Goal: Task Accomplishment & Management: Manage account settings

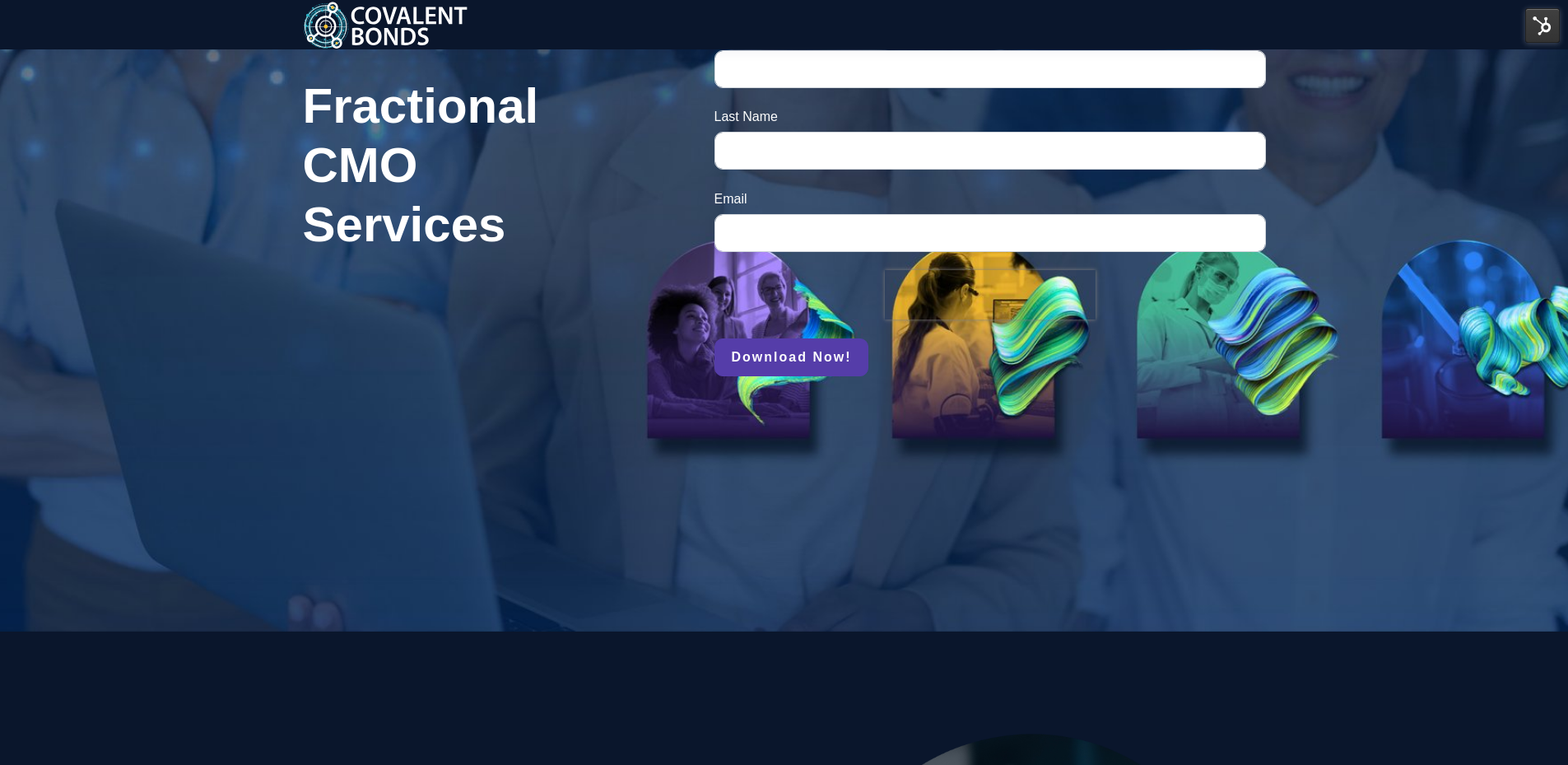
scroll to position [741, 0]
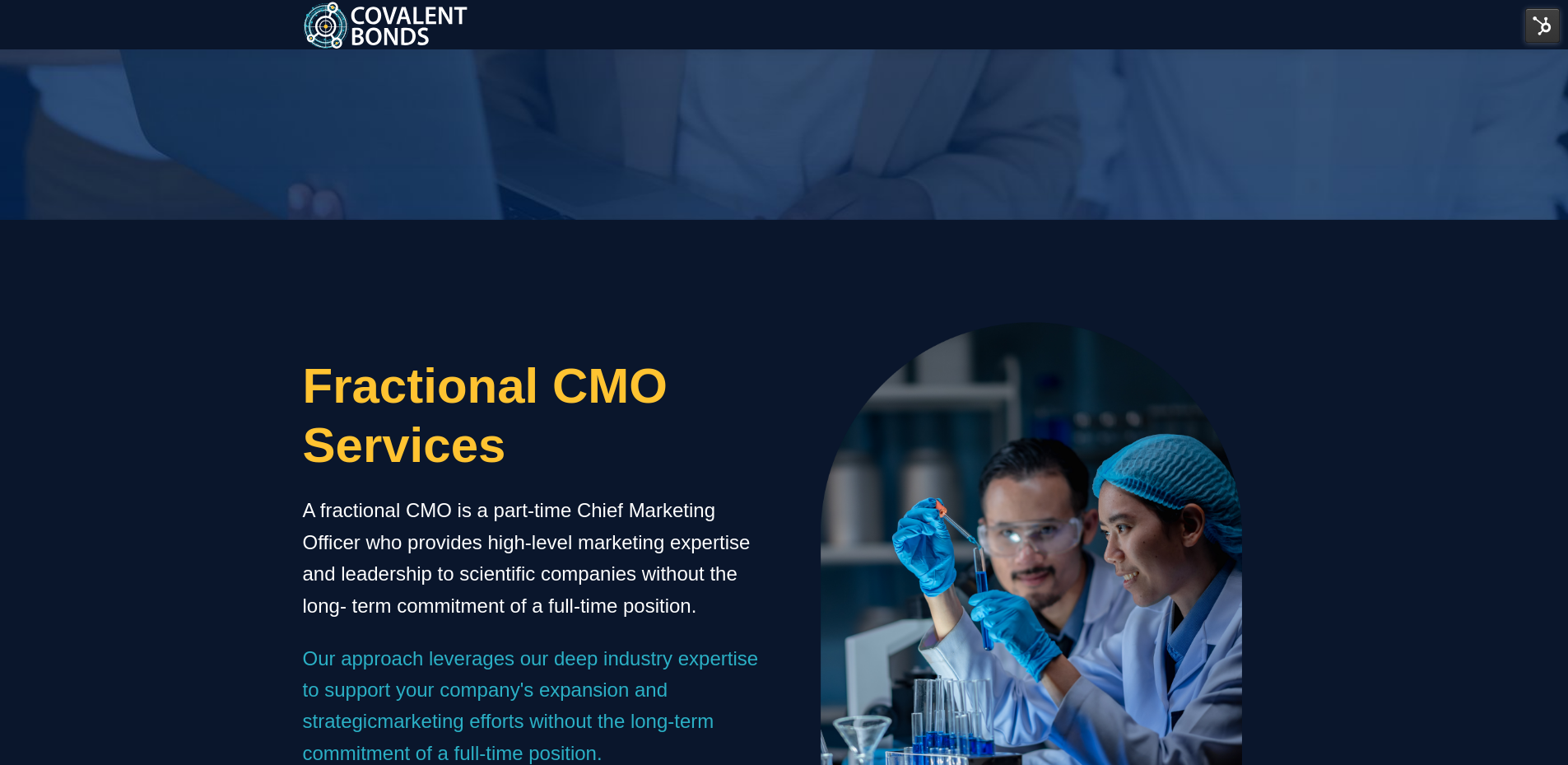
drag, startPoint x: 530, startPoint y: 455, endPoint x: 275, endPoint y: 365, distance: 270.4
click at [275, 365] on div "Fractional CMO Services A fractional CMO is a part-time Chief Marketing Officer…" at bounding box center [784, 538] width 1568 height 637
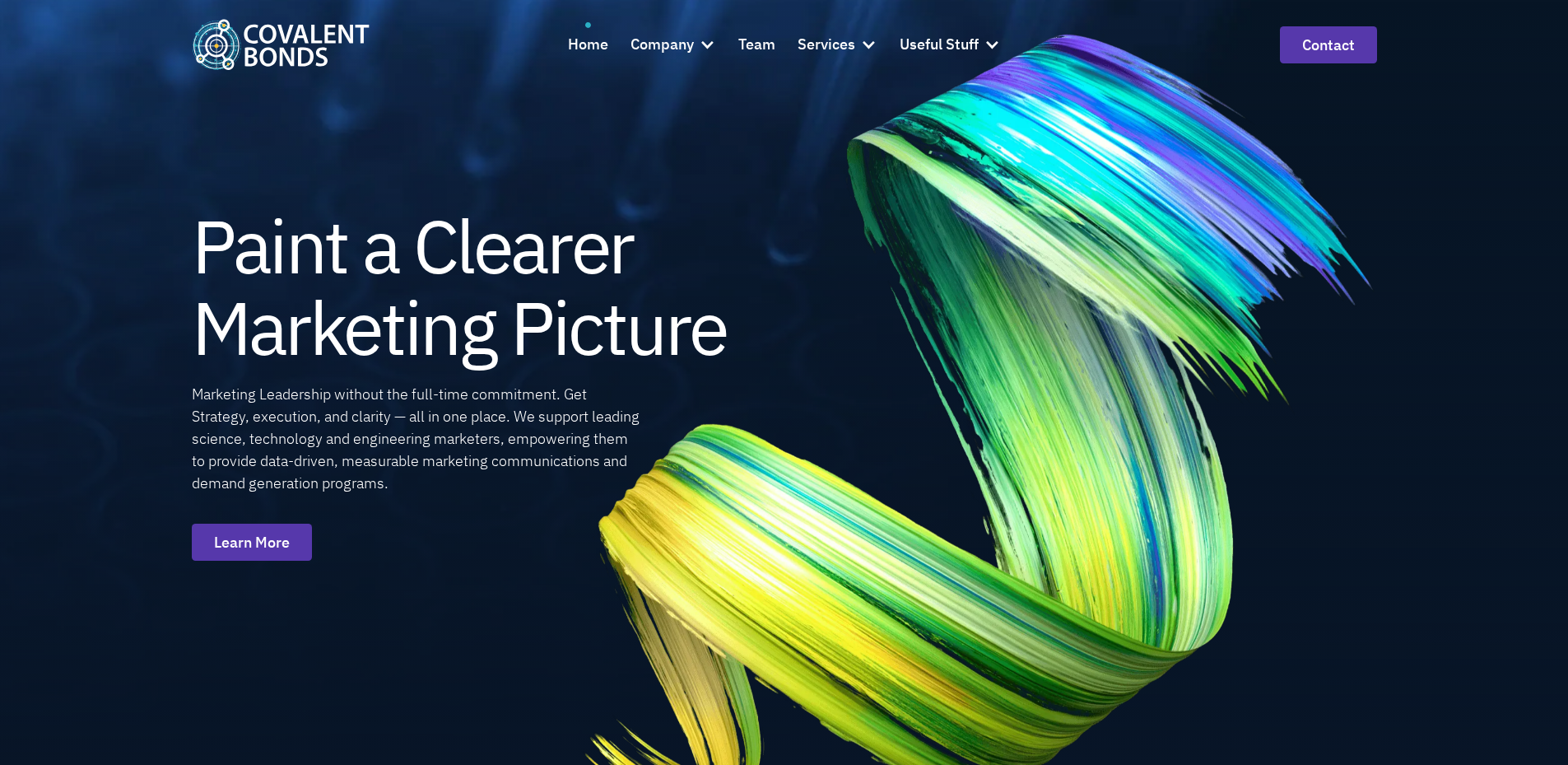
click at [1407, 545] on img at bounding box center [977, 427] width 948 height 934
drag, startPoint x: 32, startPoint y: 747, endPoint x: 365, endPoint y: 659, distance: 344.4
click at [32, 747] on icon at bounding box center [29, 751] width 11 height 12
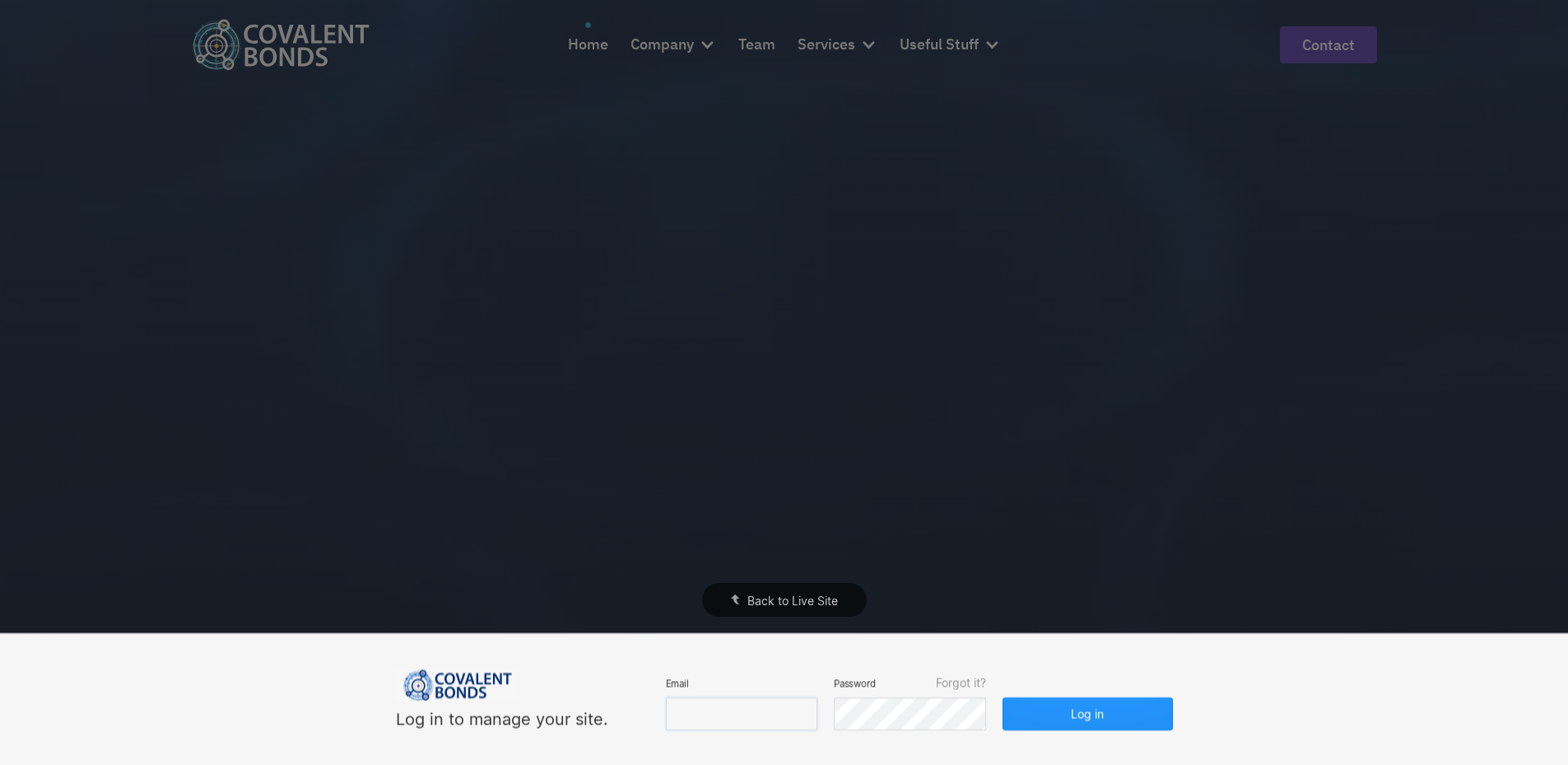
click at [767, 707] on input "email" at bounding box center [741, 713] width 152 height 33
click at [1273, 662] on div "Log in to manage your site. Email Password Forgot it? Log in" at bounding box center [784, 699] width 1568 height 131
click at [775, 709] on input "email" at bounding box center [741, 713] width 152 height 33
type input "edy@covalentbonds.com"
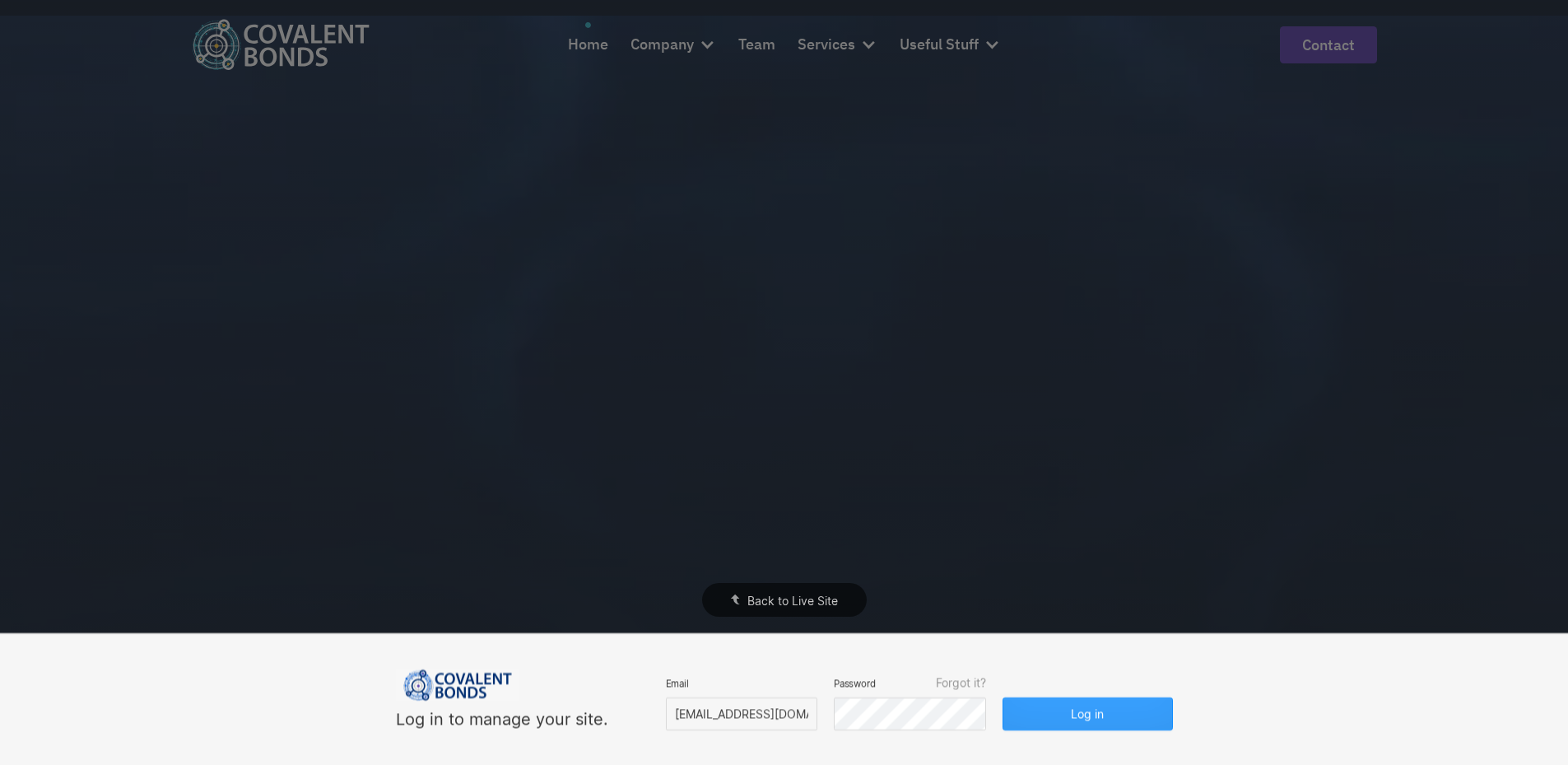
click at [1093, 707] on button "Log in" at bounding box center [1087, 713] width 169 height 33
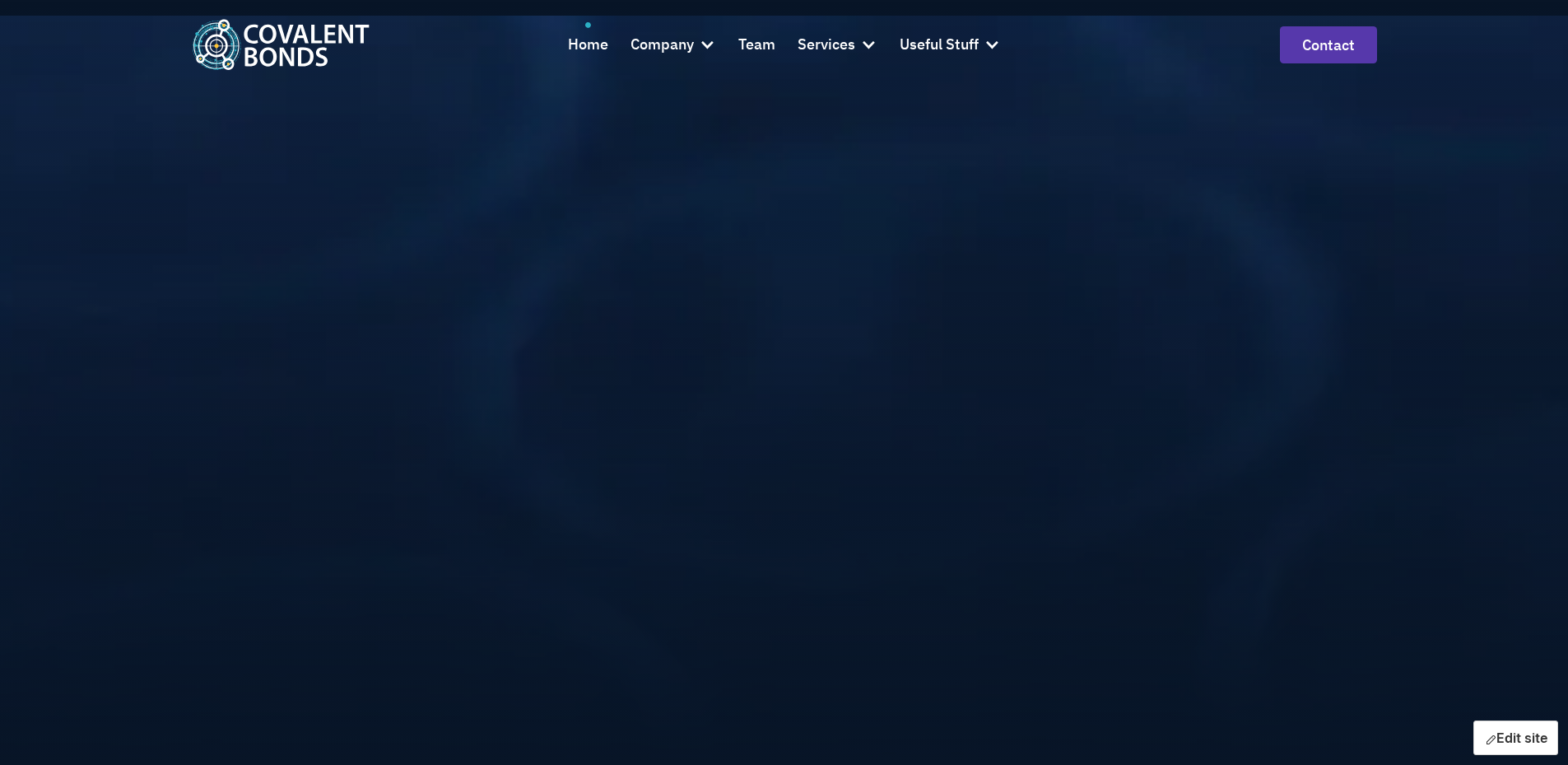
click at [1484, 737] on icon "button" at bounding box center [1490, 740] width 13 height 13
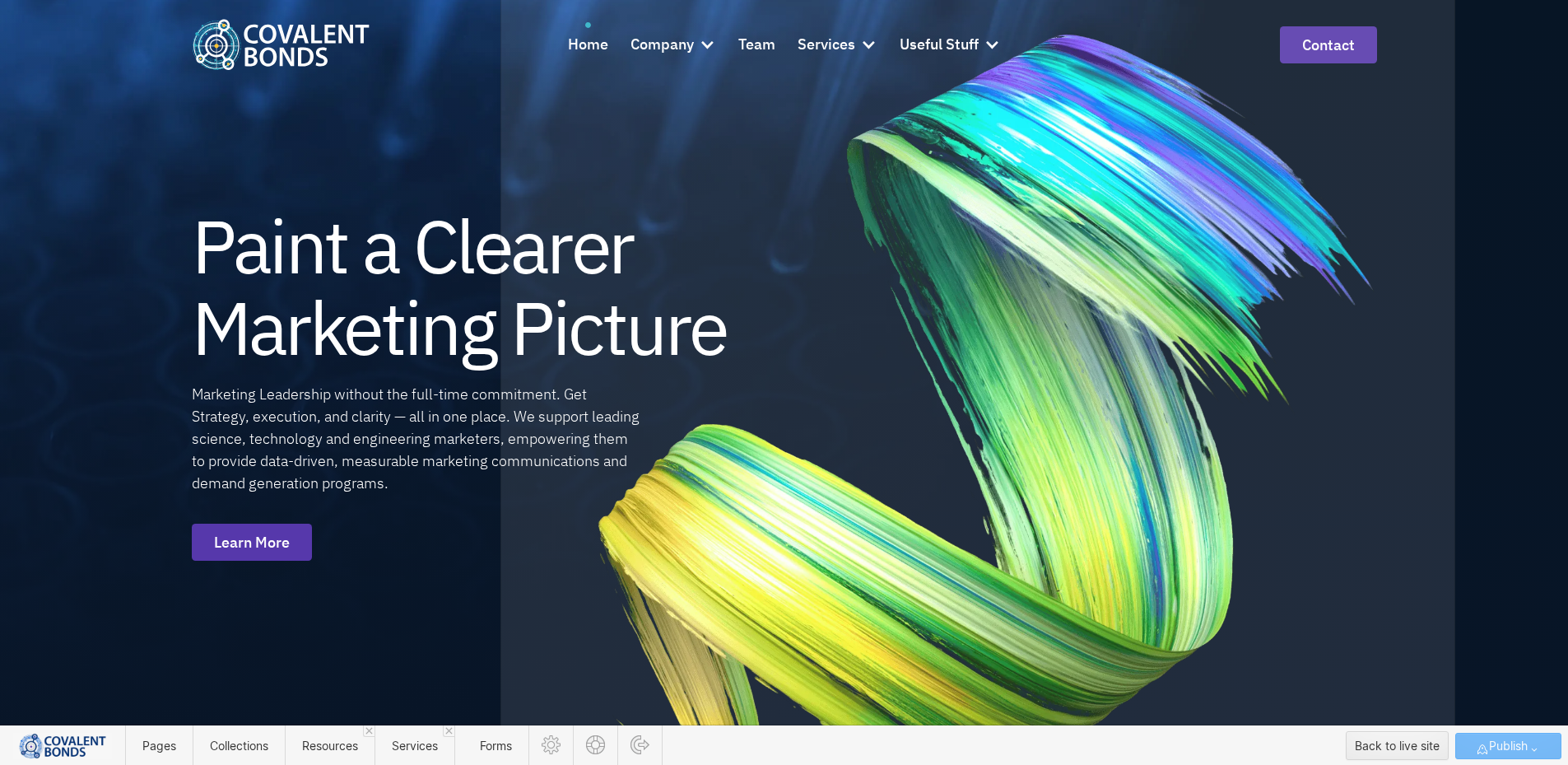
click at [652, 133] on div at bounding box center [977, 419] width 948 height 934
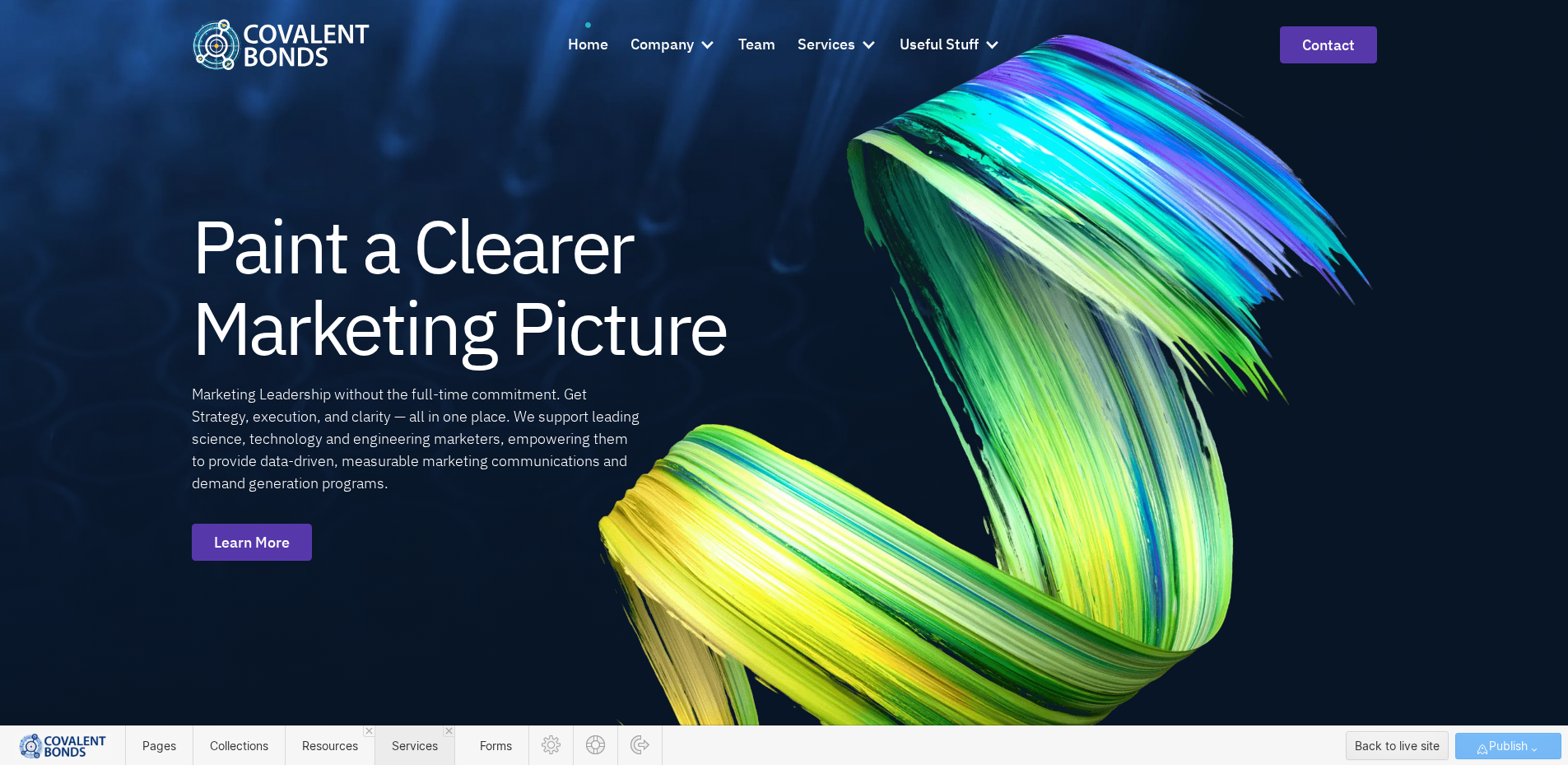
click at [420, 741] on span "Services" at bounding box center [415, 745] width 46 height 14
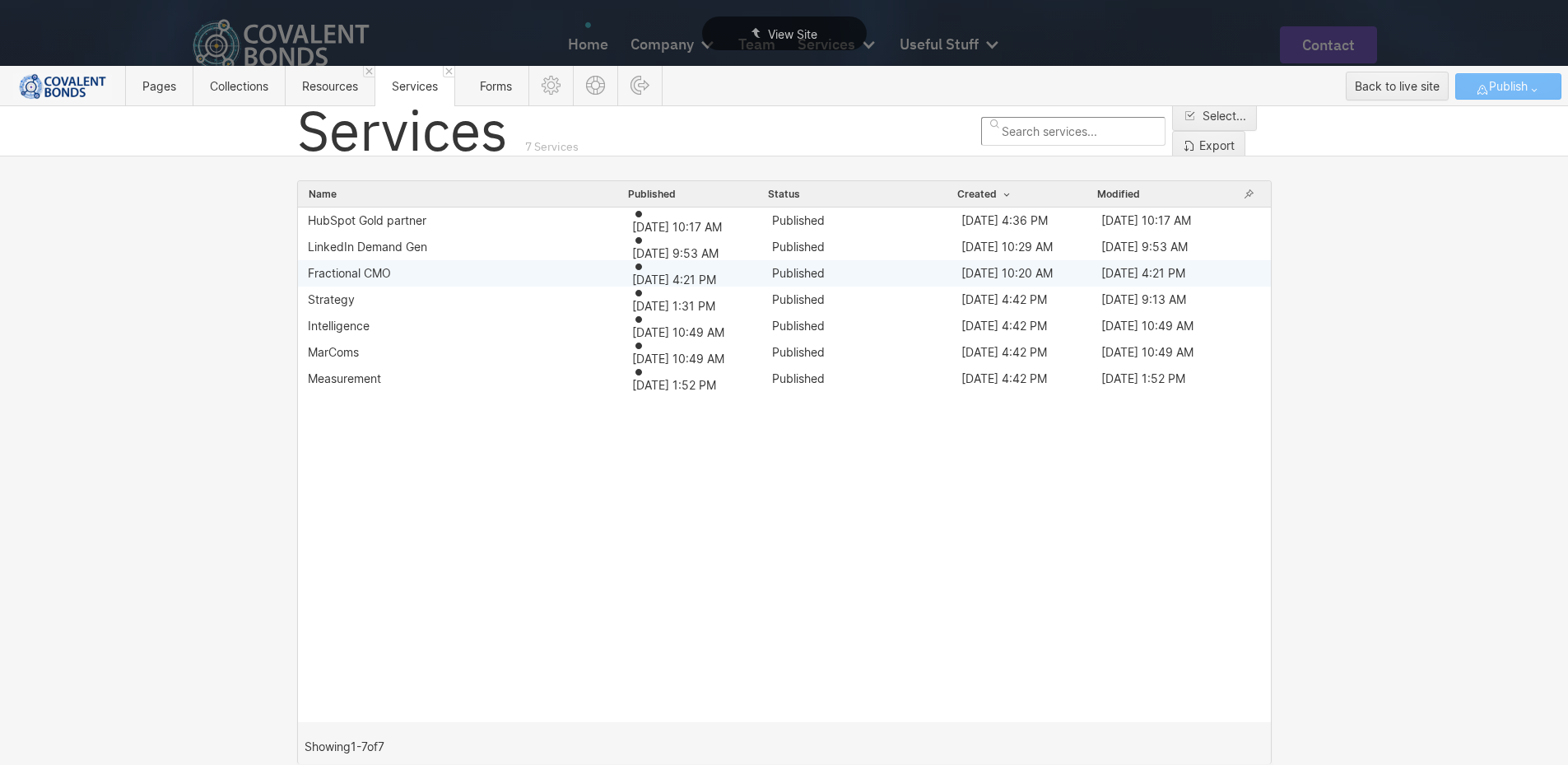
click at [368, 269] on div "Fractional CMO" at bounding box center [349, 274] width 83 height 13
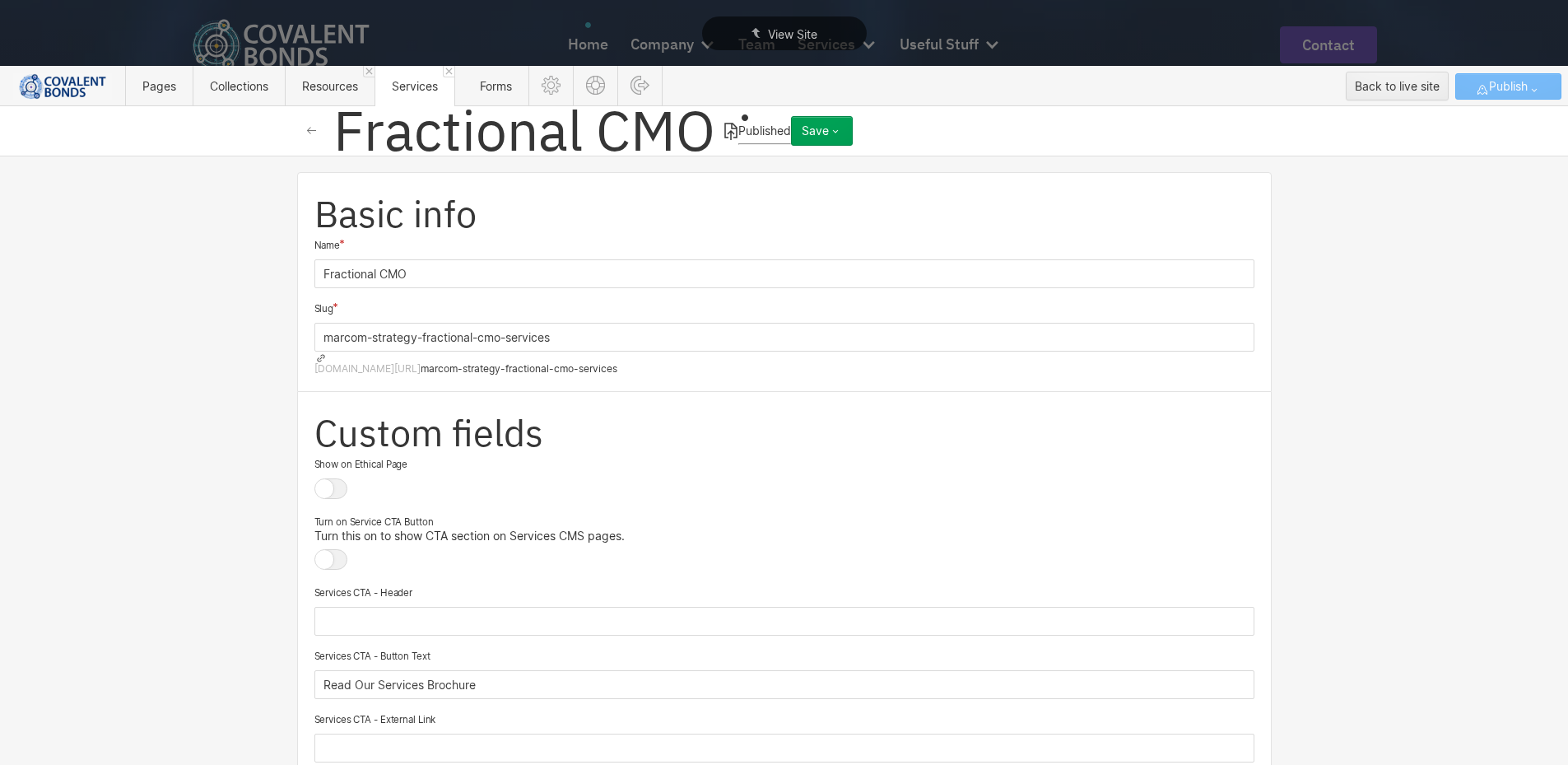
click at [723, 130] on icon at bounding box center [731, 131] width 15 height 19
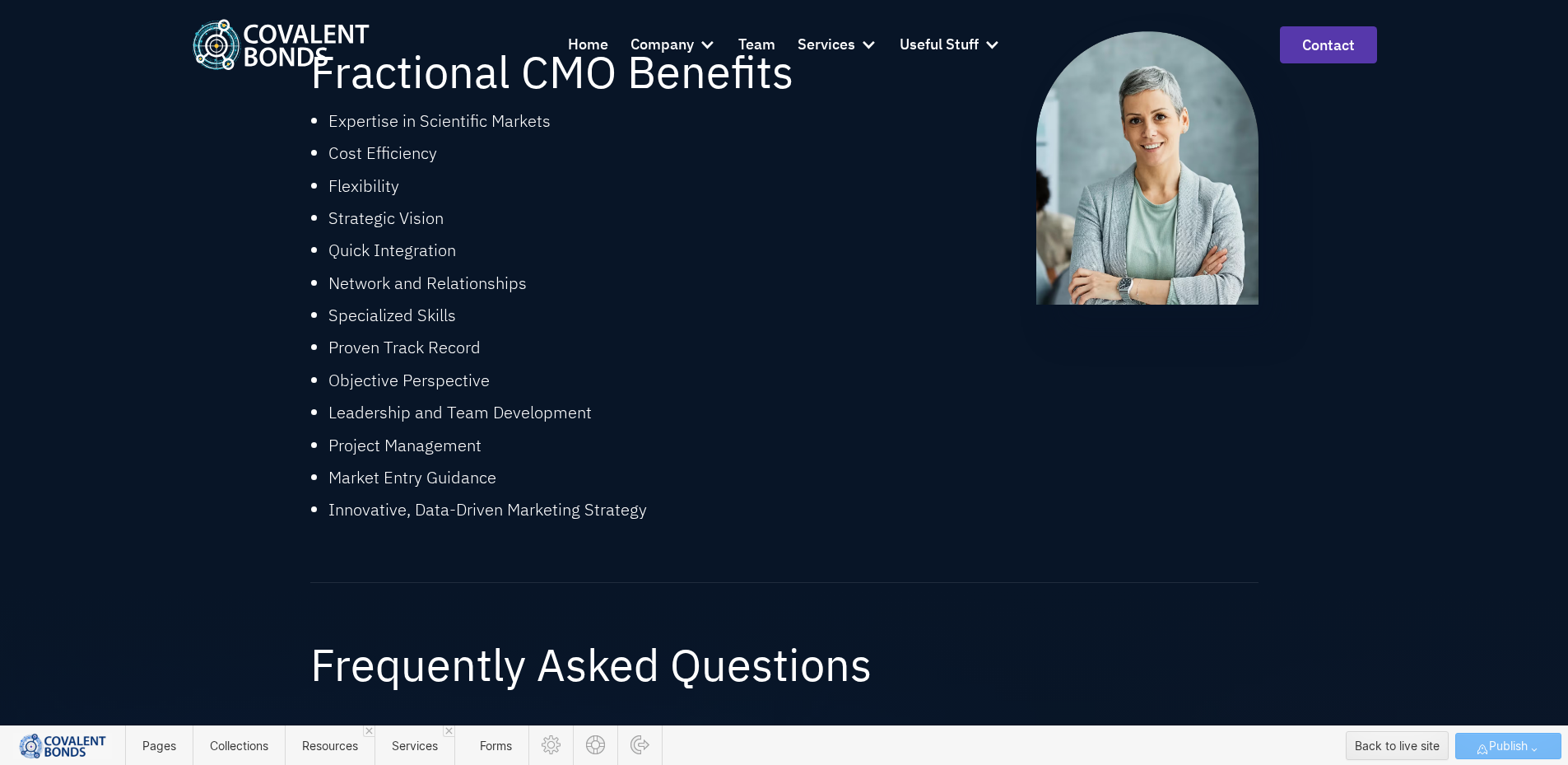
scroll to position [576, 0]
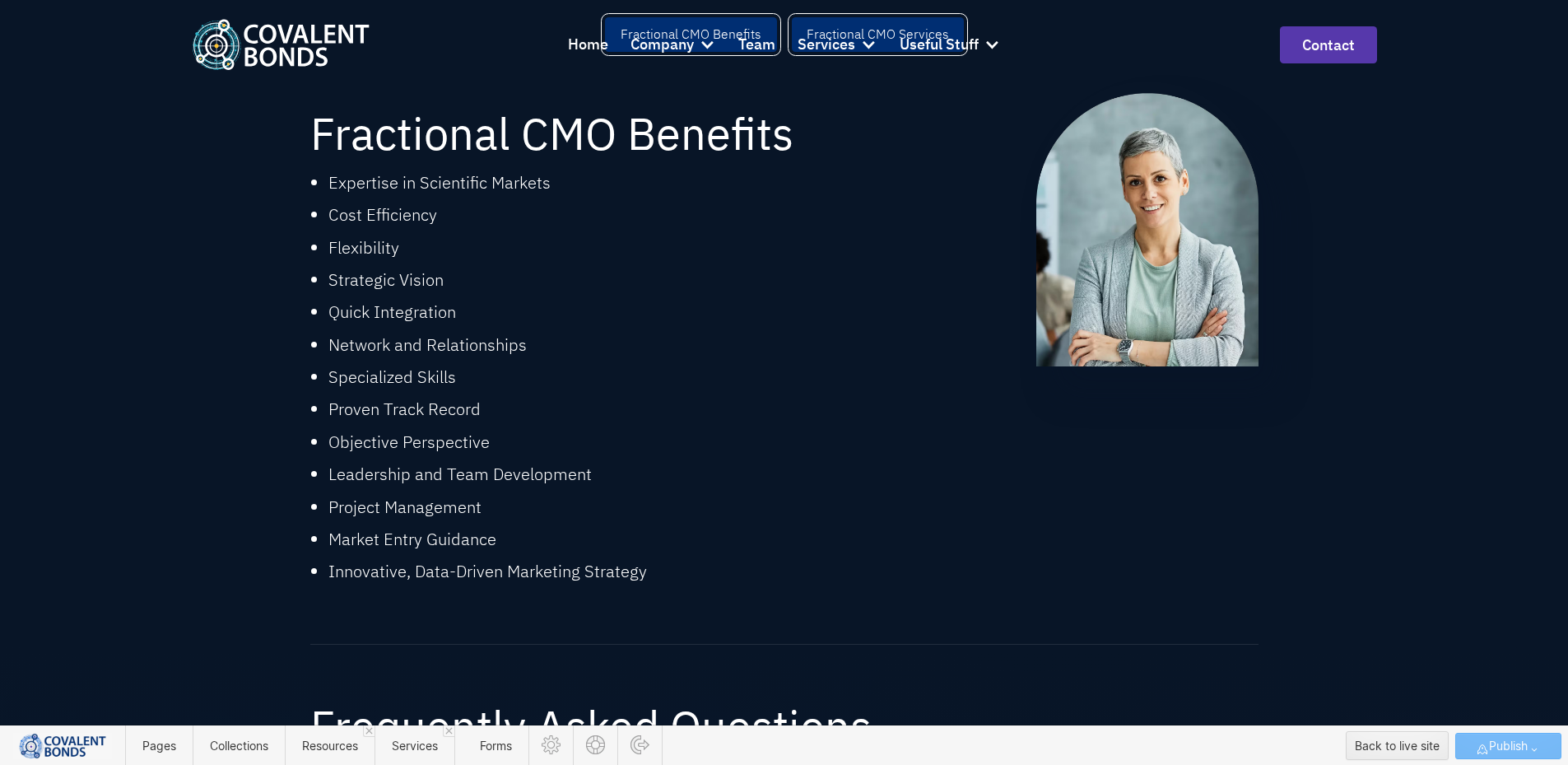
click at [870, 52] on link "Fractional CMO Services" at bounding box center [877, 34] width 172 height 34
click at [875, 44] on div "Fractional CMO Services" at bounding box center [877, 35] width 143 height 20
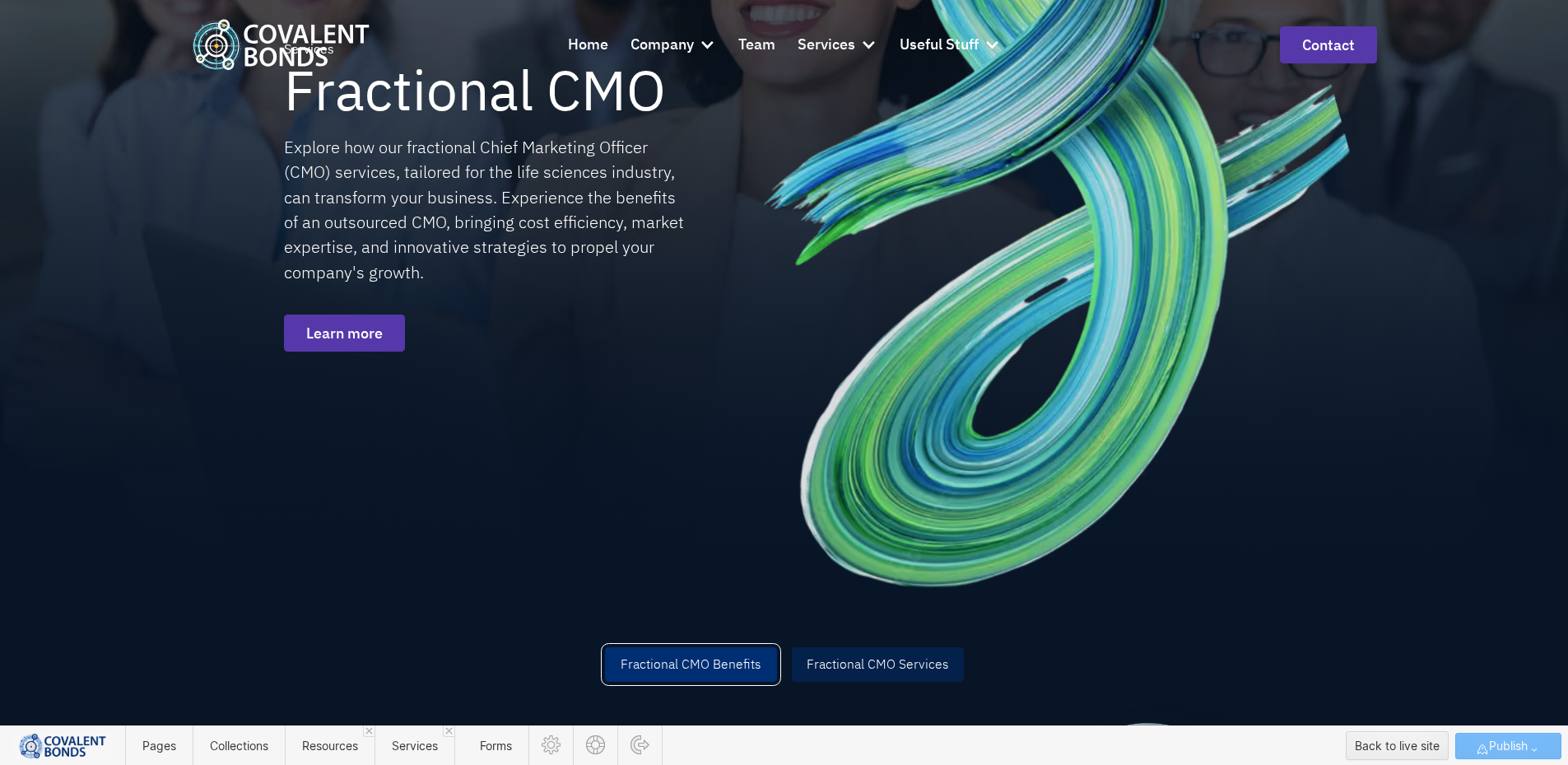
scroll to position [83, 0]
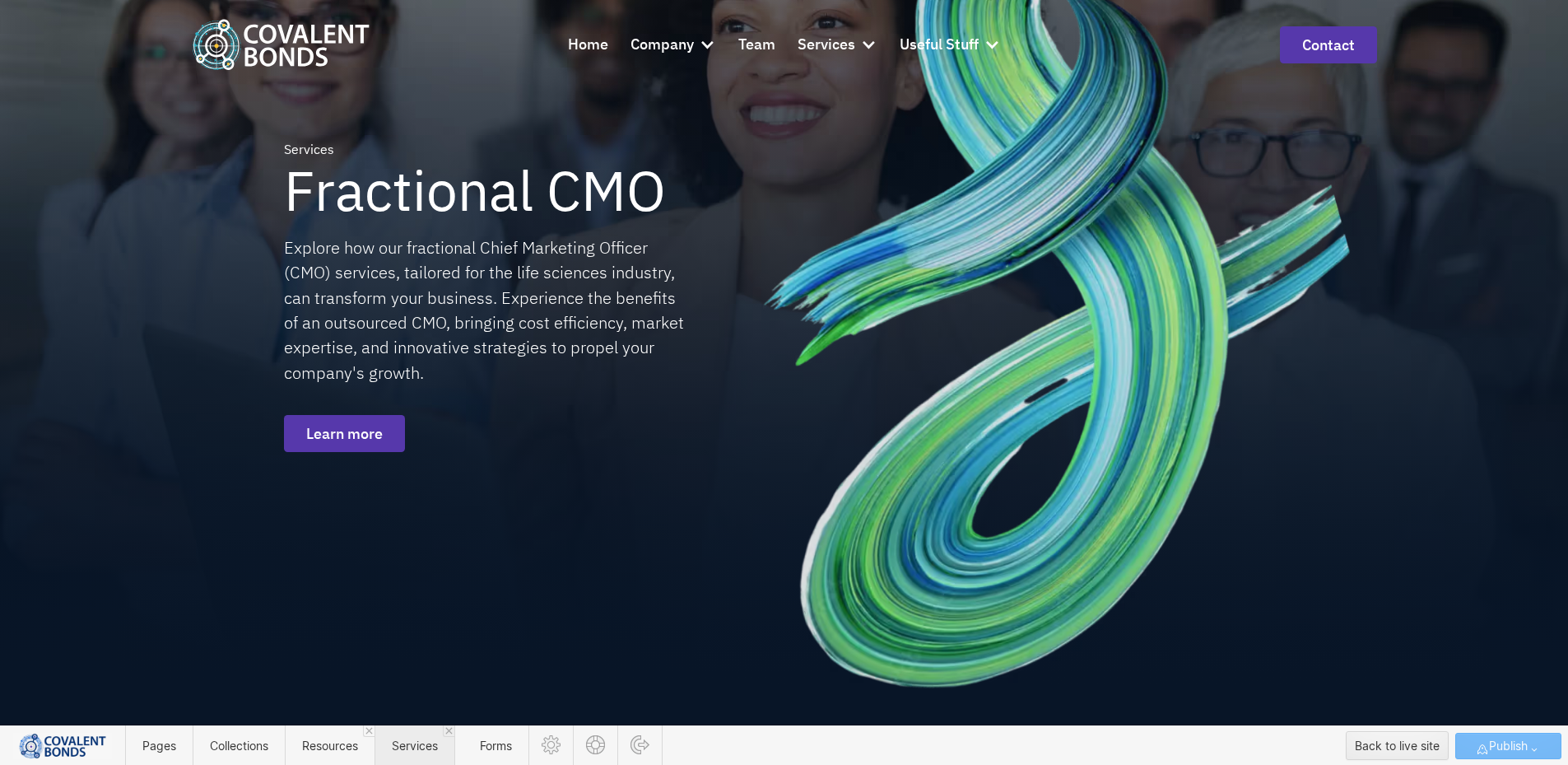
click at [426, 742] on span "Services" at bounding box center [415, 745] width 46 height 14
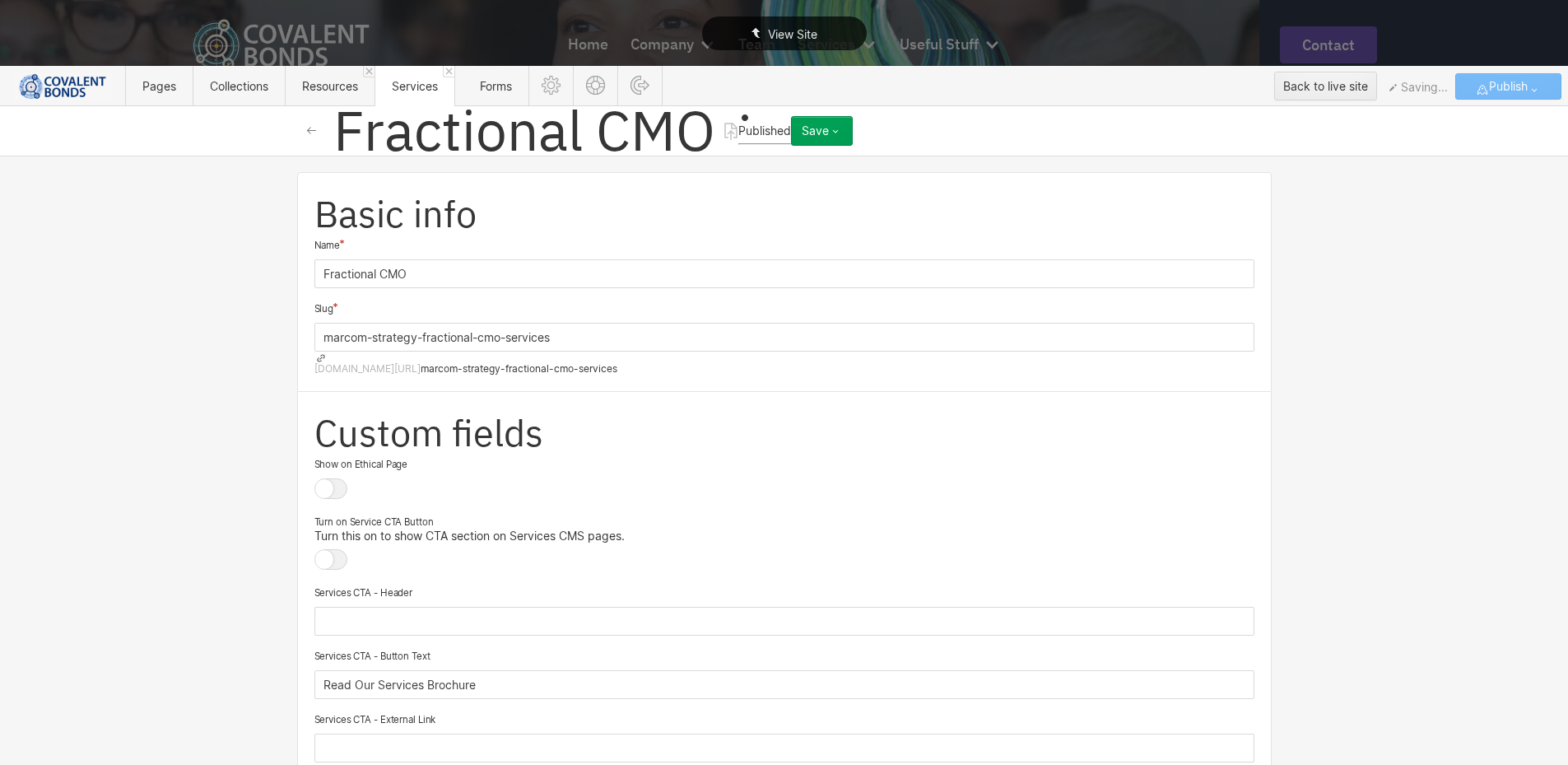
scroll to position [0, 0]
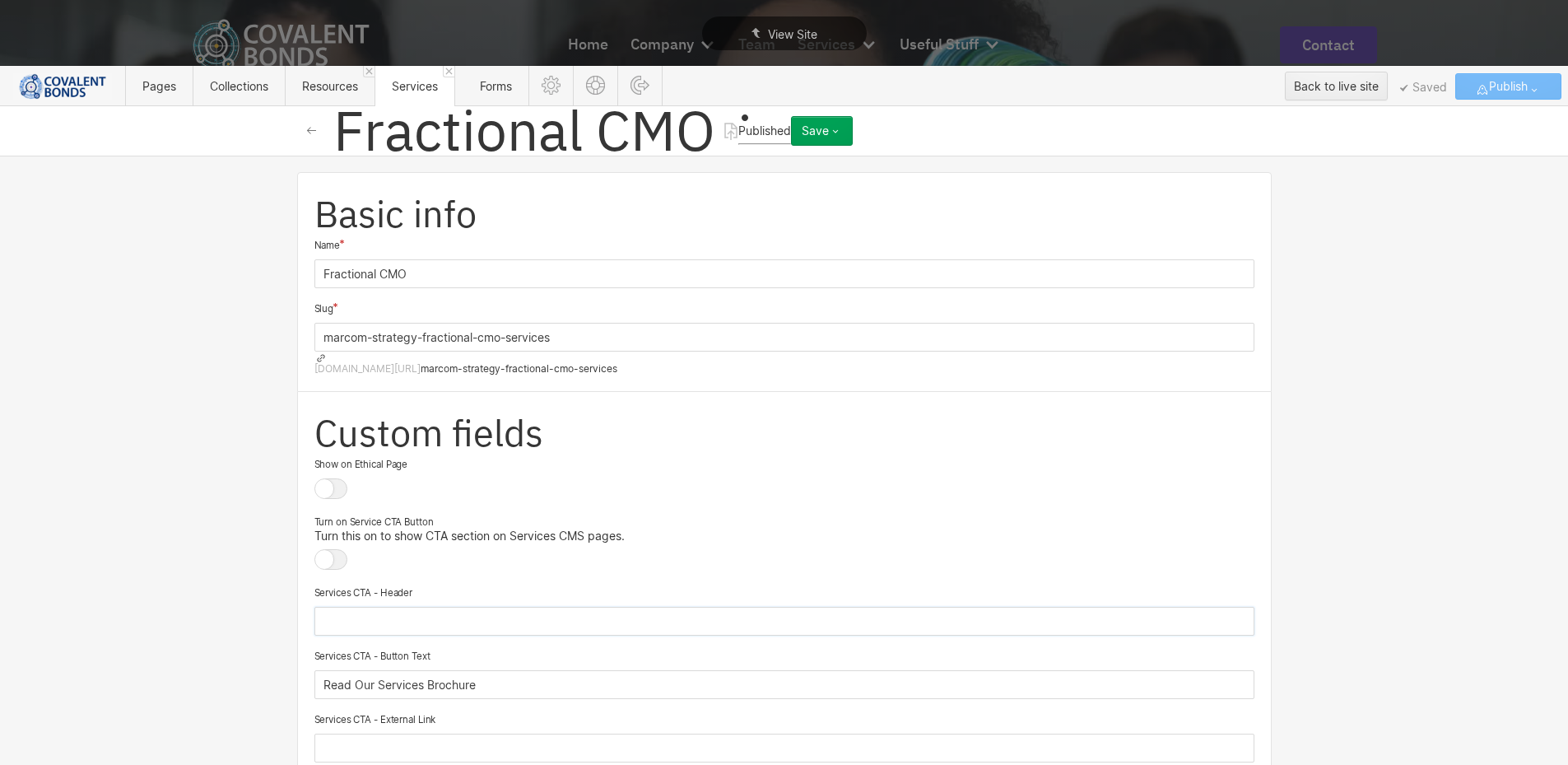
click at [464, 606] on input "text" at bounding box center [784, 621] width 940 height 29
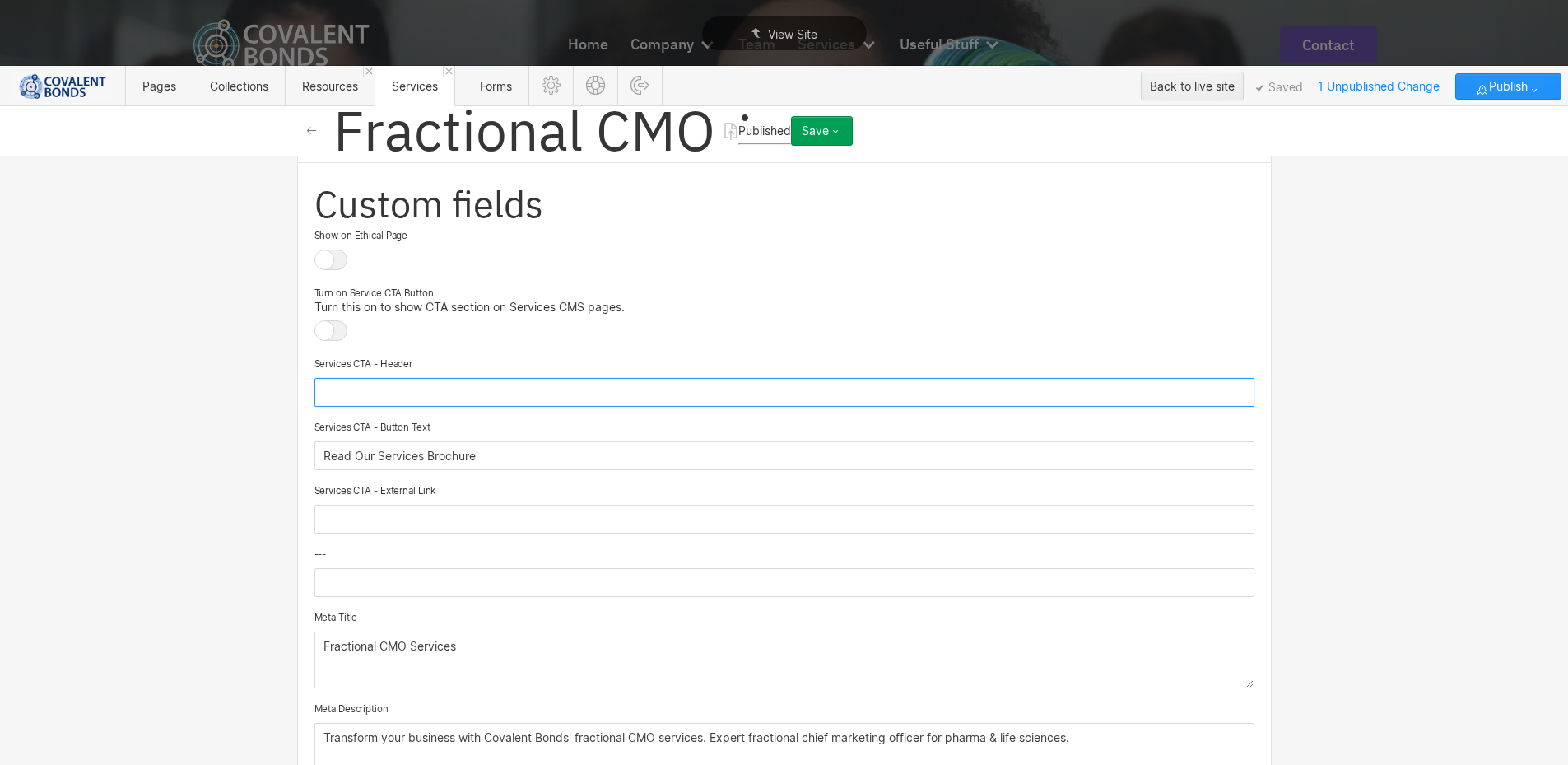
scroll to position [247, 0]
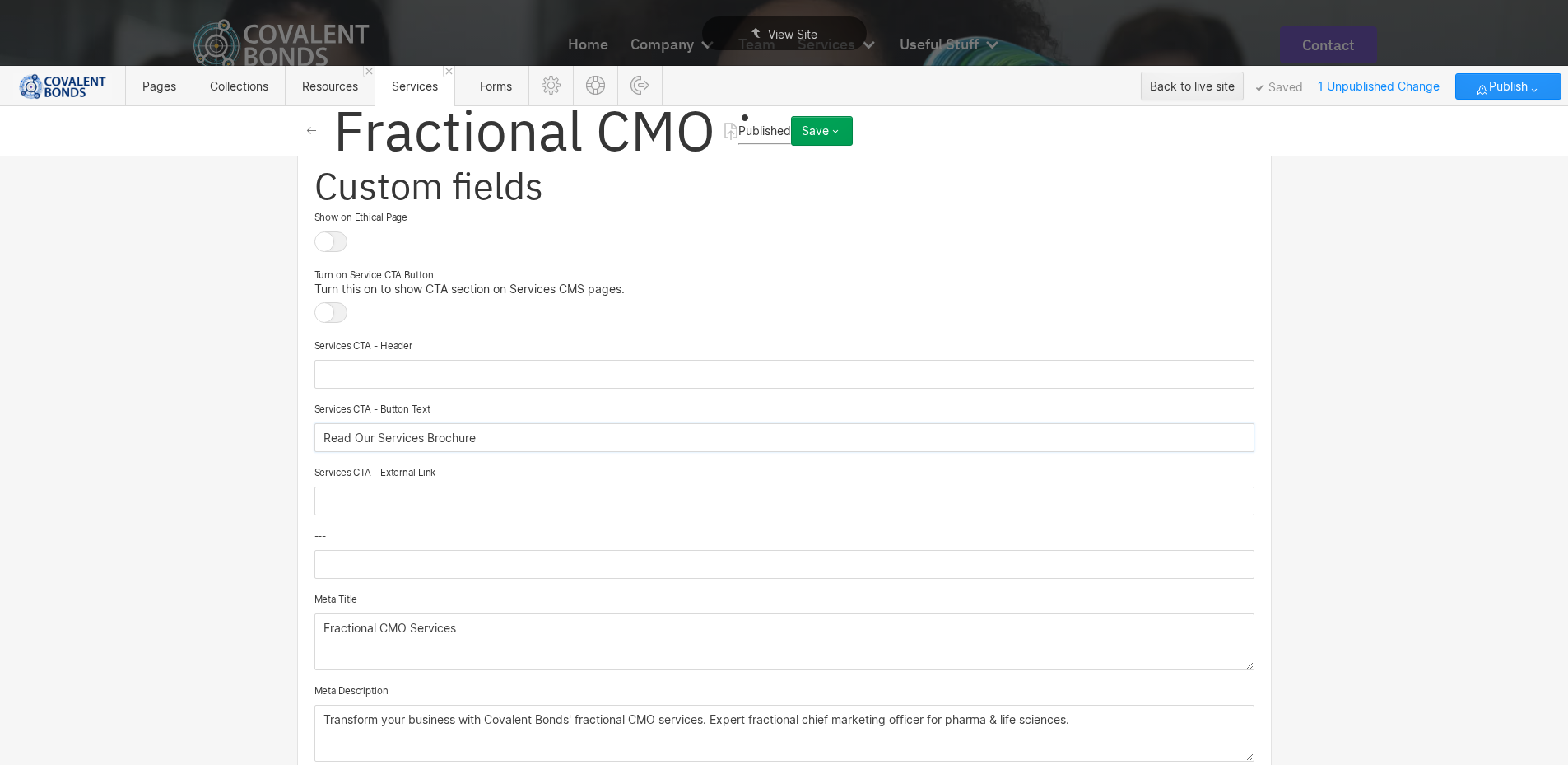
click at [489, 429] on input "Read Our Services Brochure" at bounding box center [784, 437] width 940 height 29
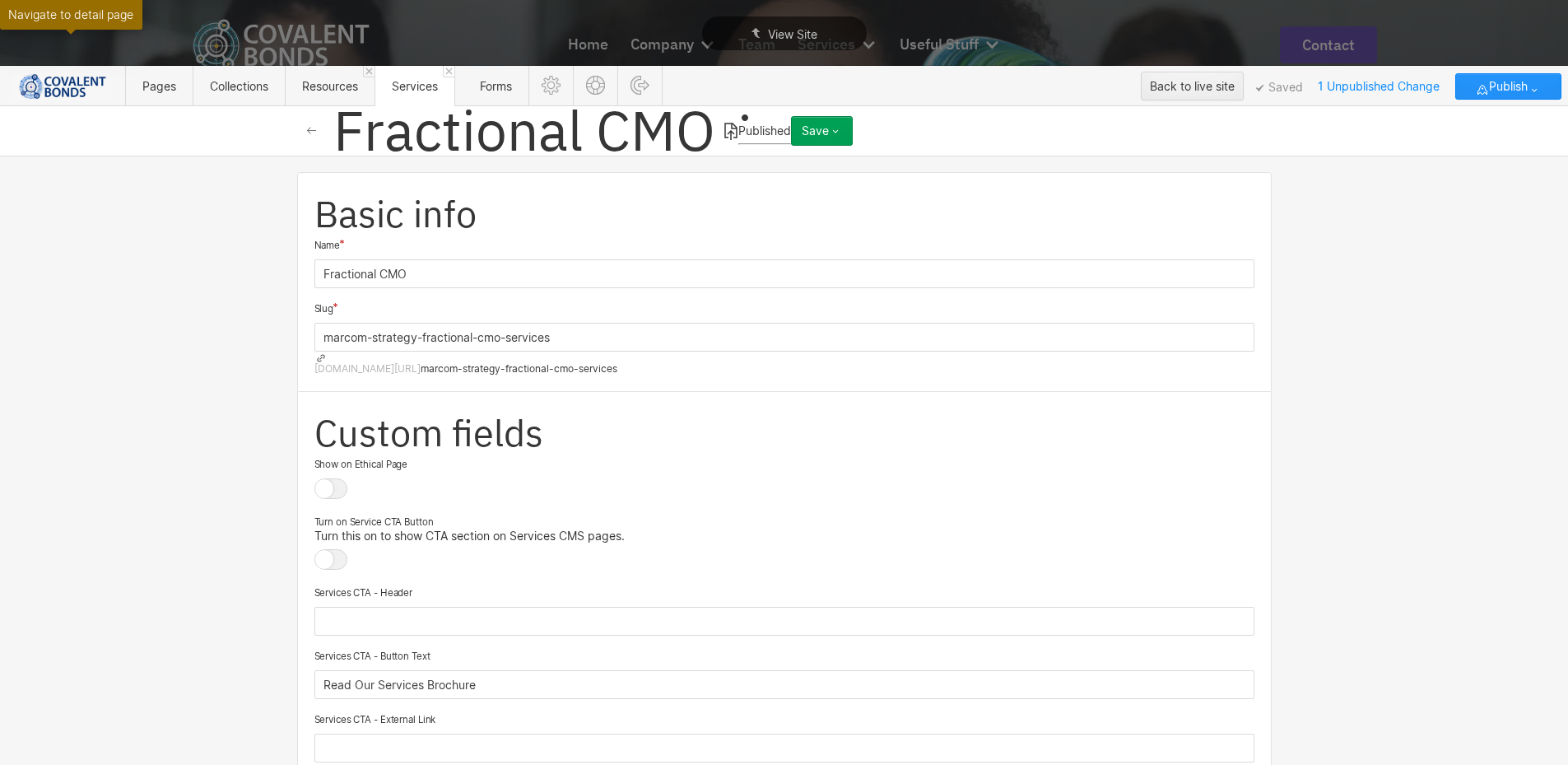
click at [724, 131] on icon at bounding box center [731, 131] width 13 height 18
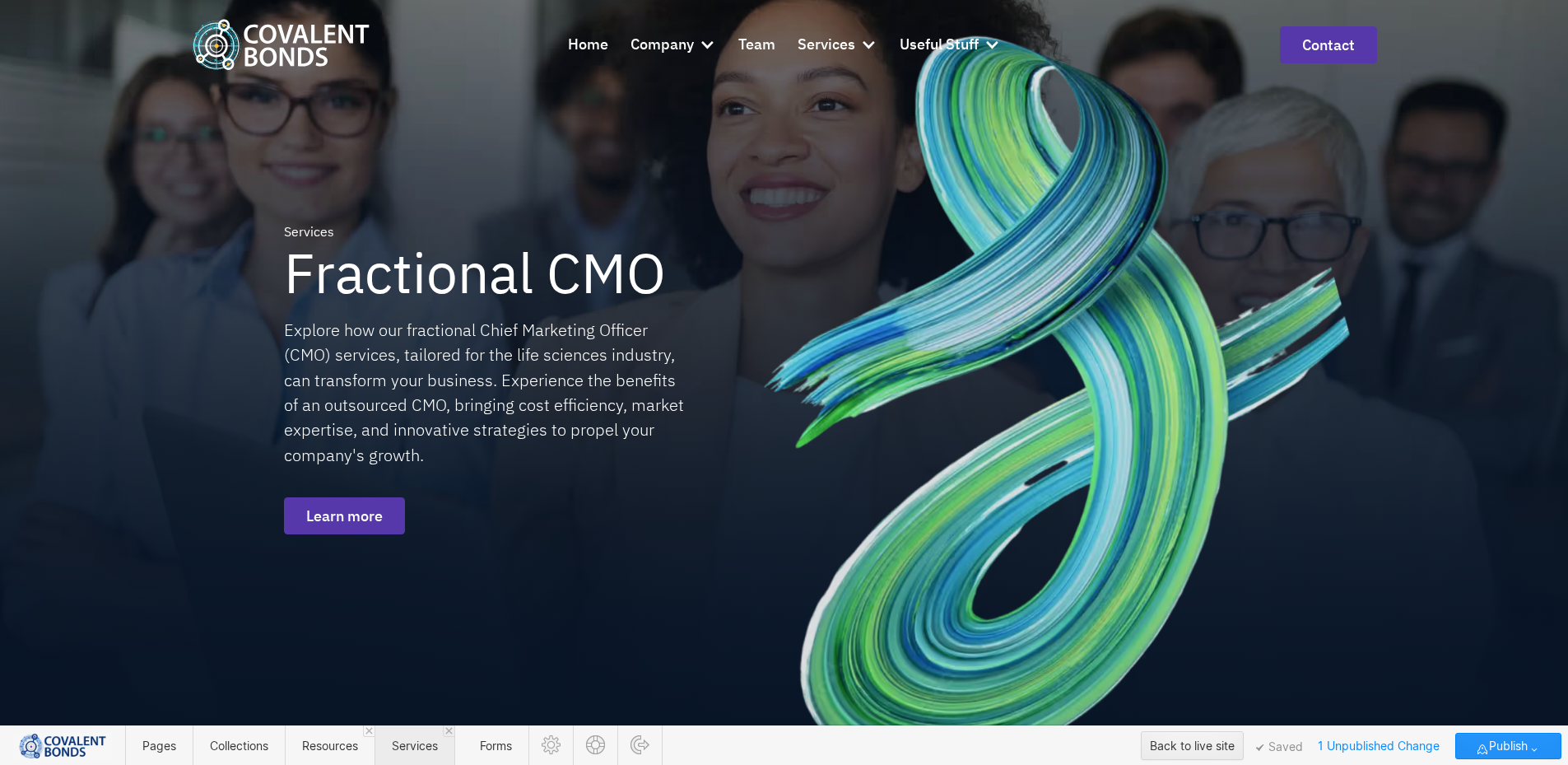
click at [400, 750] on span "Services" at bounding box center [415, 745] width 46 height 14
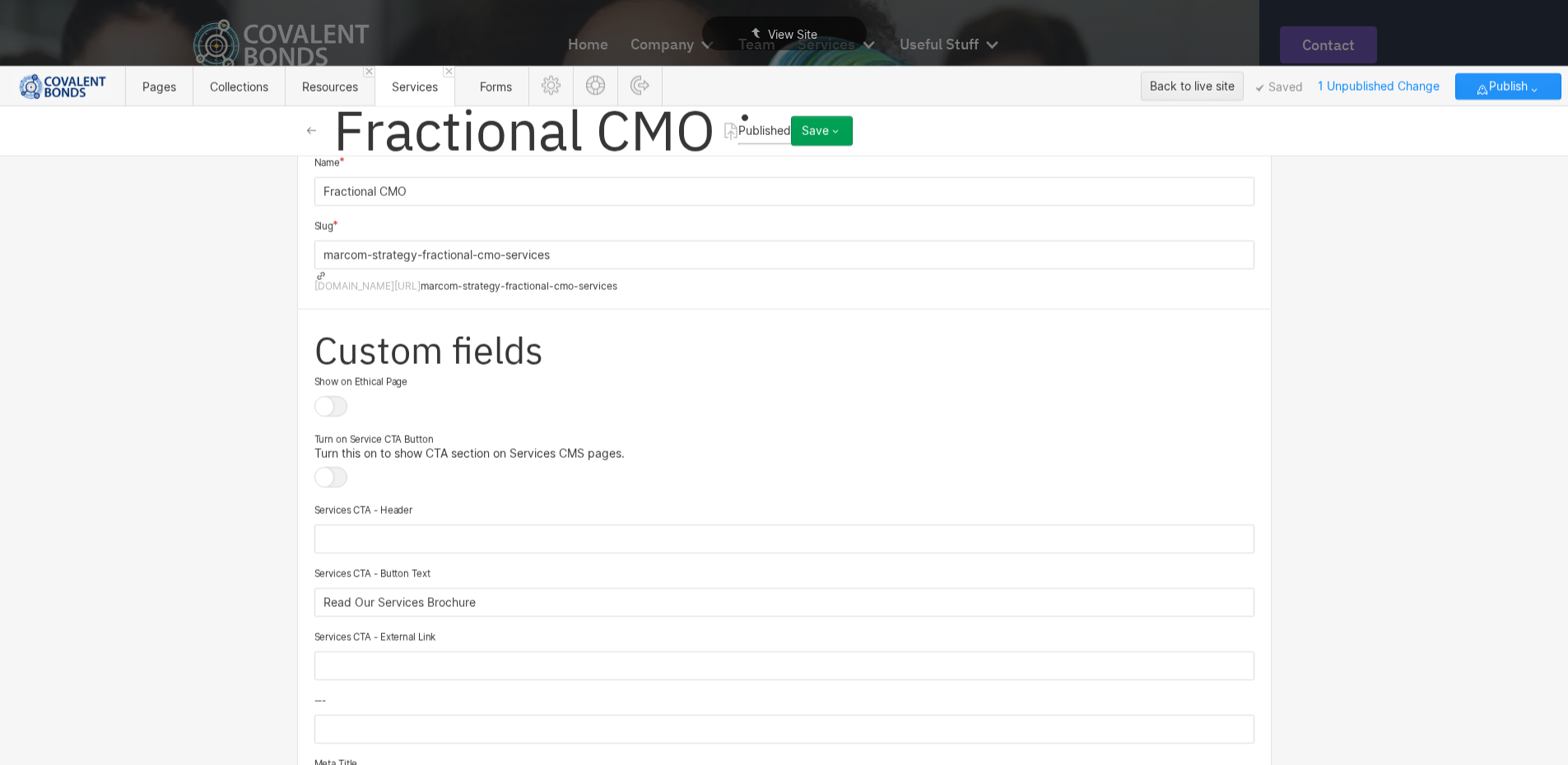
scroll to position [164, 0]
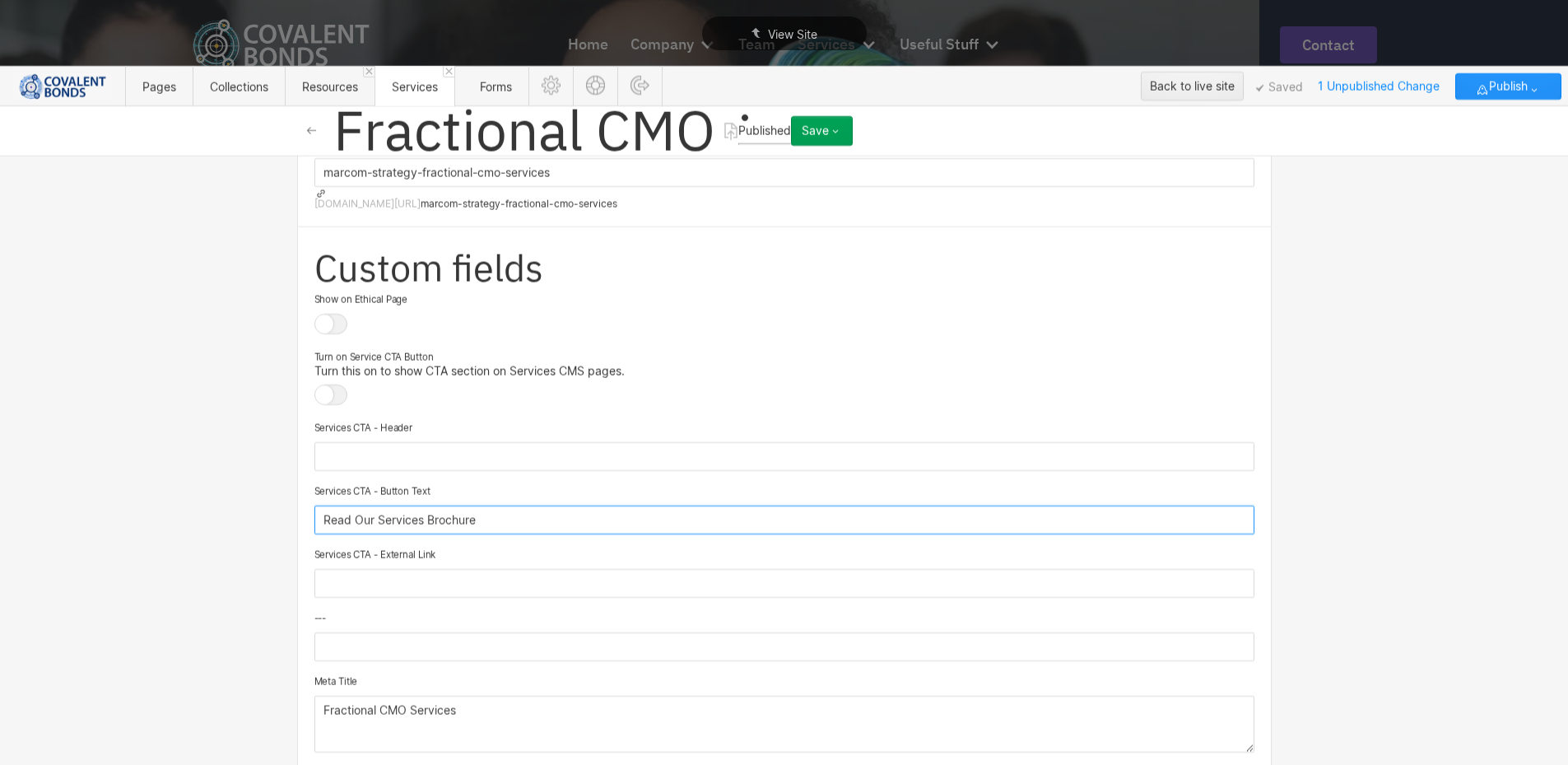
drag, startPoint x: 511, startPoint y: 512, endPoint x: 293, endPoint y: 506, distance: 218.1
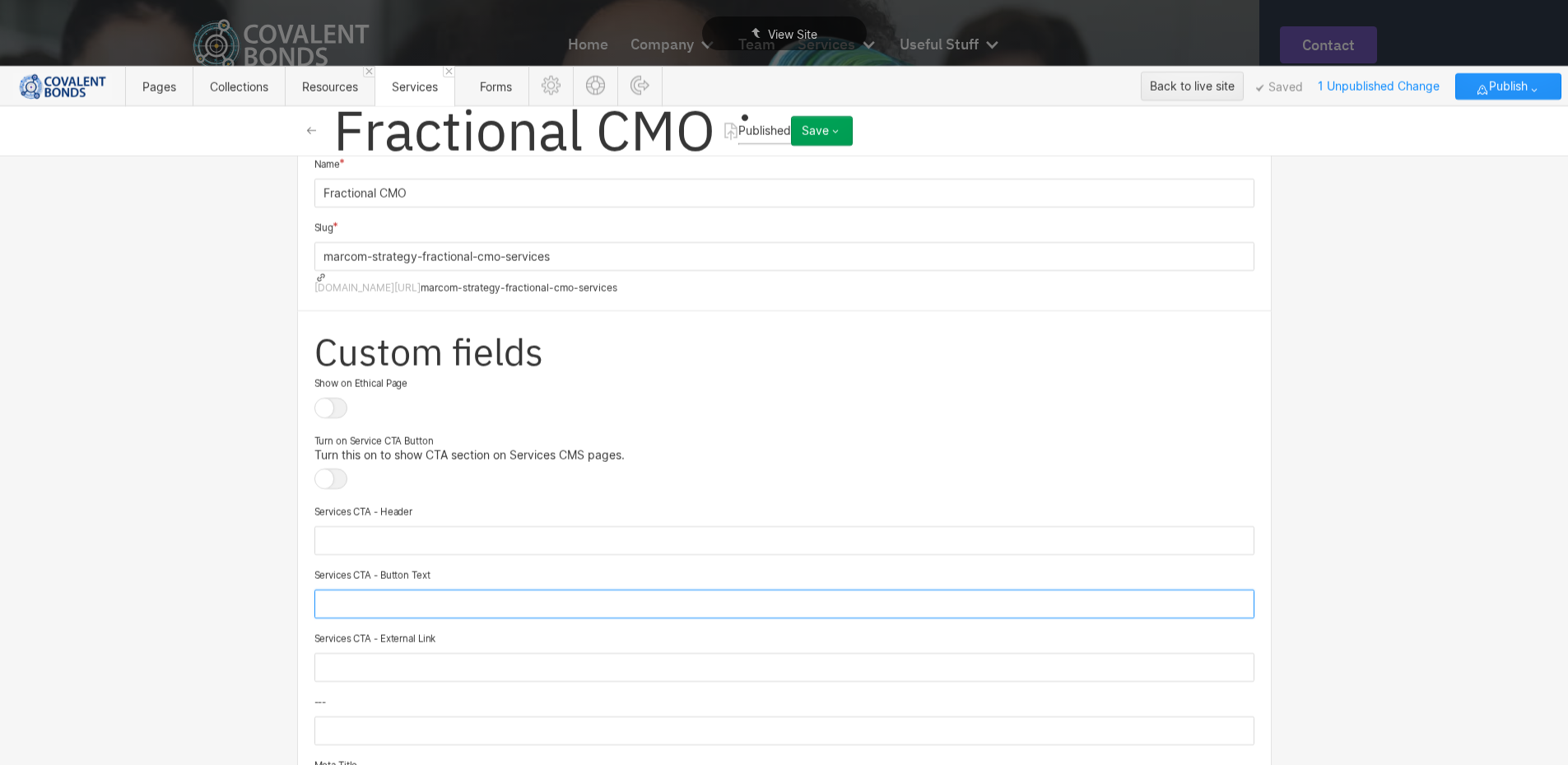
scroll to position [0, 0]
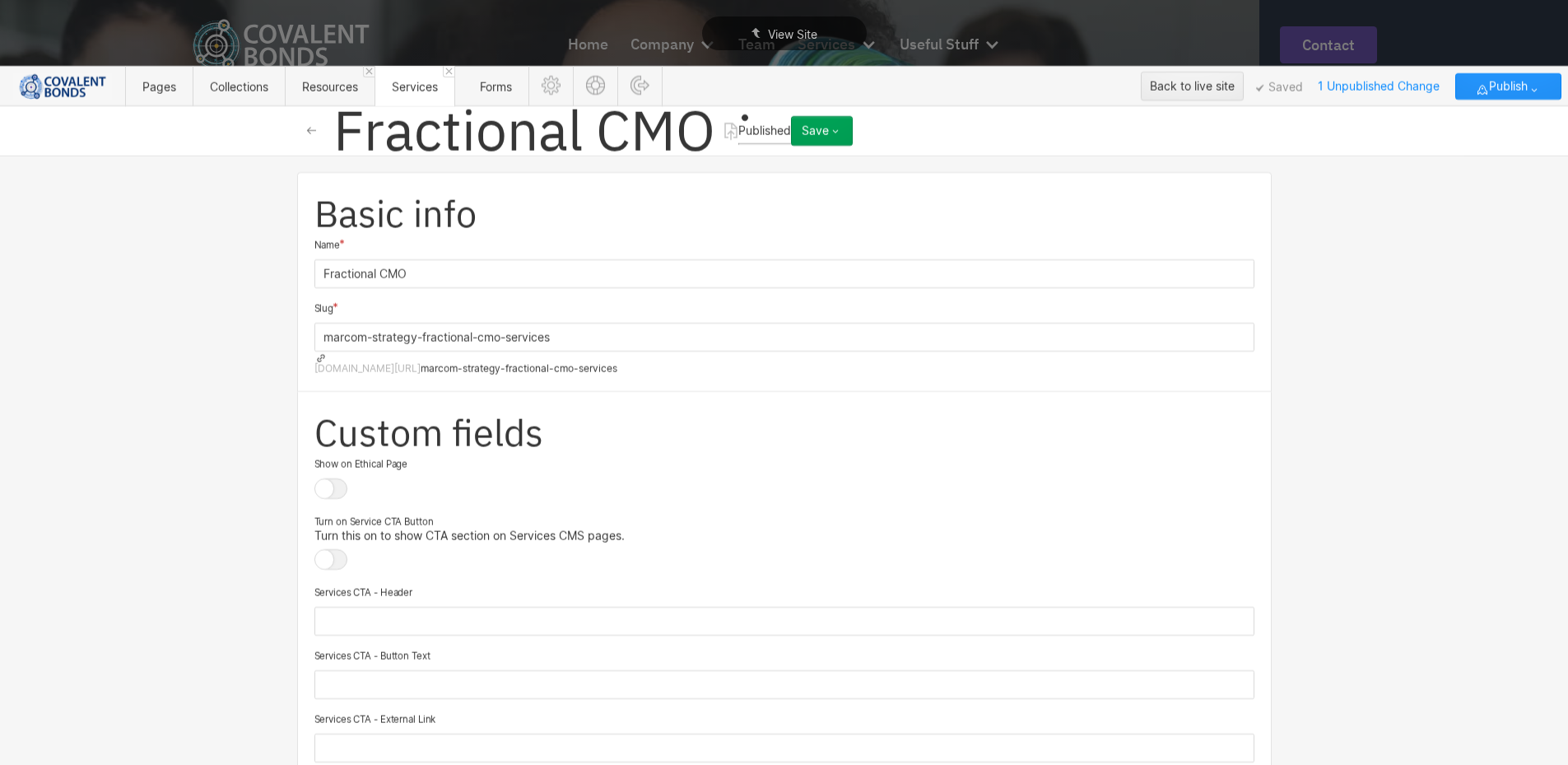
click at [325, 549] on div at bounding box center [330, 559] width 33 height 21
click at [0, 0] on input "checkbox" at bounding box center [0, 0] width 0 height 0
click at [433, 606] on input "text" at bounding box center [784, 621] width 940 height 29
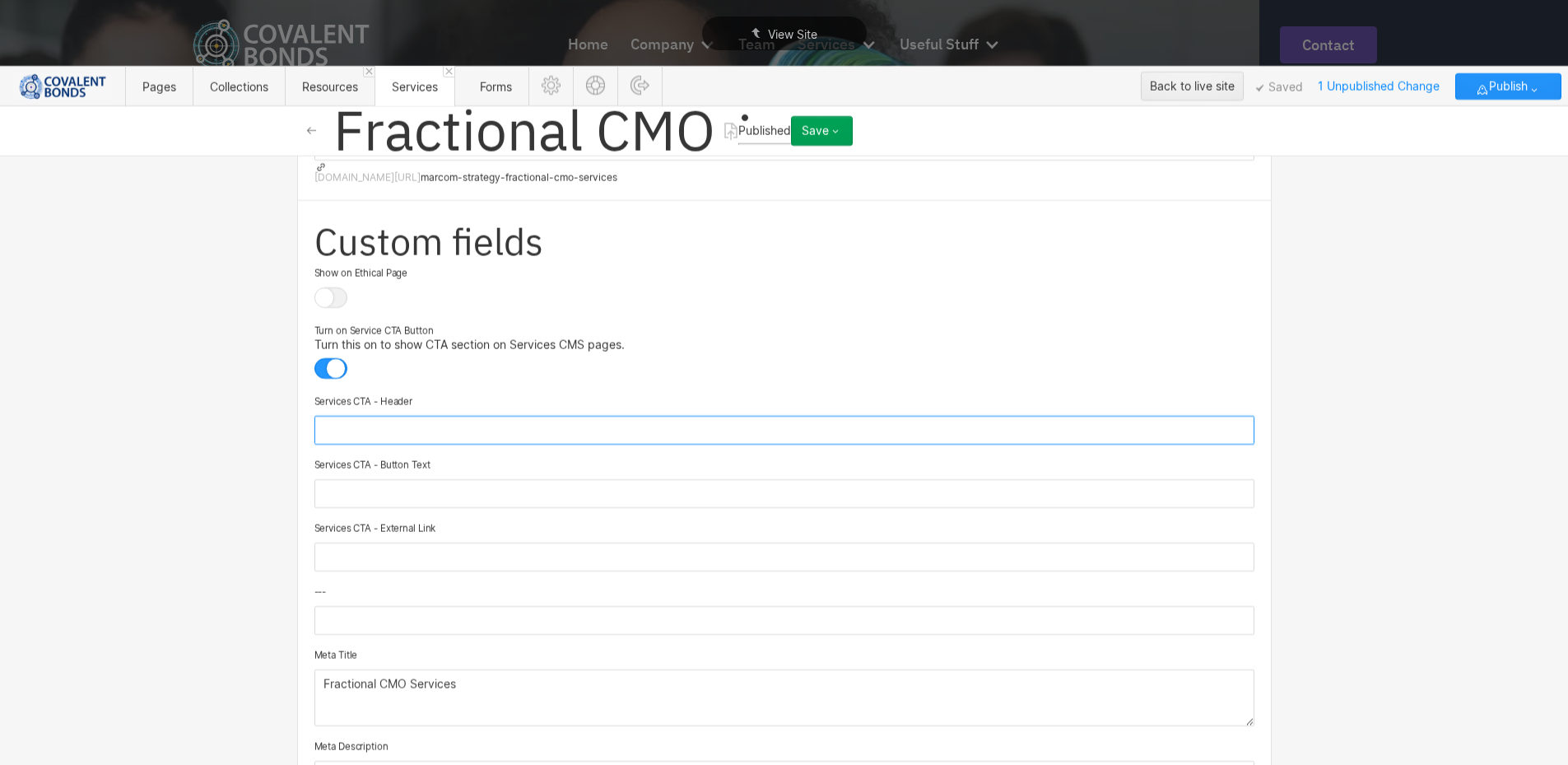
scroll to position [164, 0]
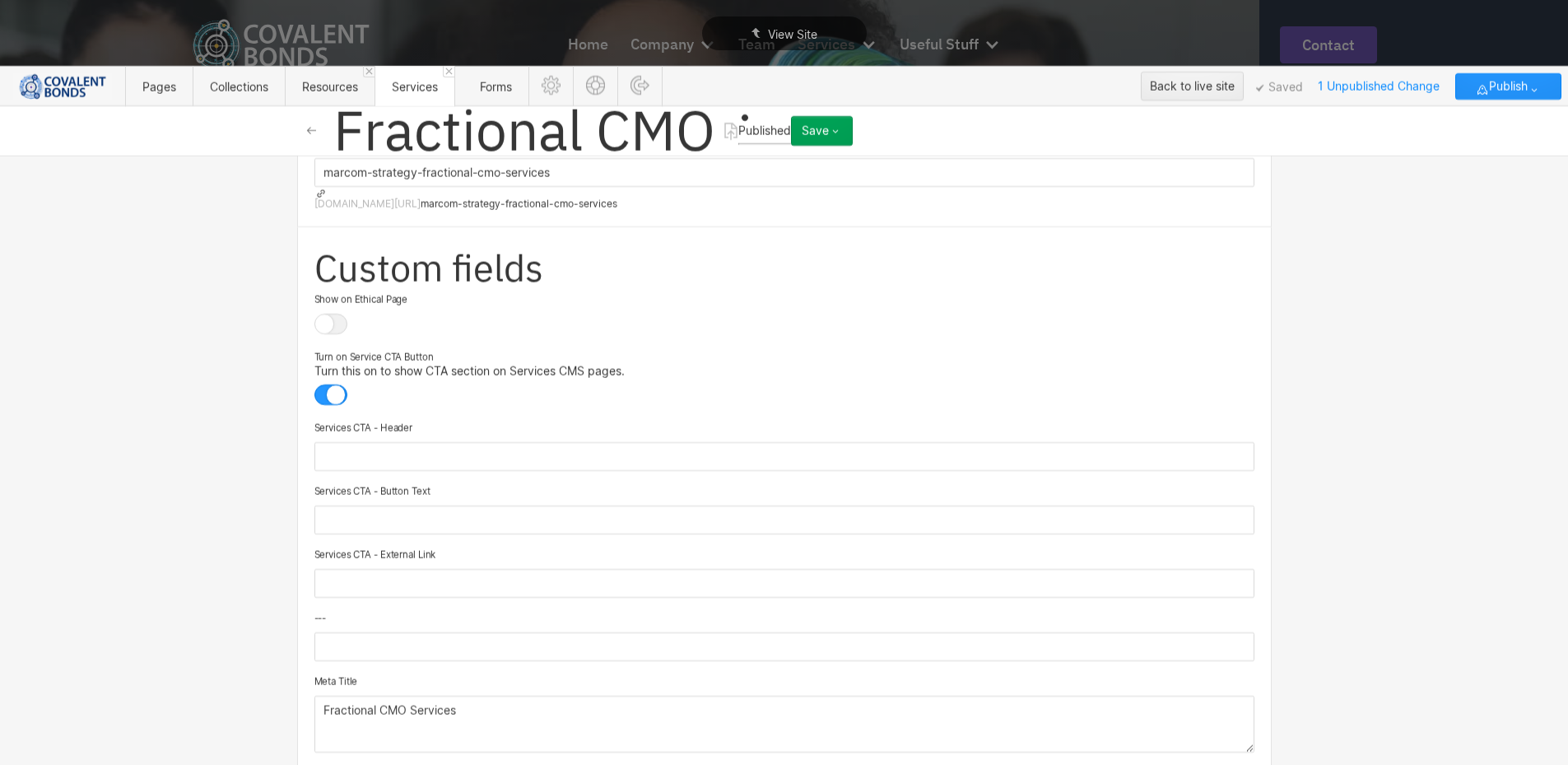
click at [325, 314] on div at bounding box center [330, 324] width 33 height 21
click at [0, 0] on input "checkbox" at bounding box center [0, 0] width 0 height 0
click at [323, 314] on div at bounding box center [330, 324] width 33 height 21
click at [0, 0] on input "checkbox" at bounding box center [0, 0] width 0 height 0
click at [425, 442] on input "text" at bounding box center [784, 456] width 940 height 29
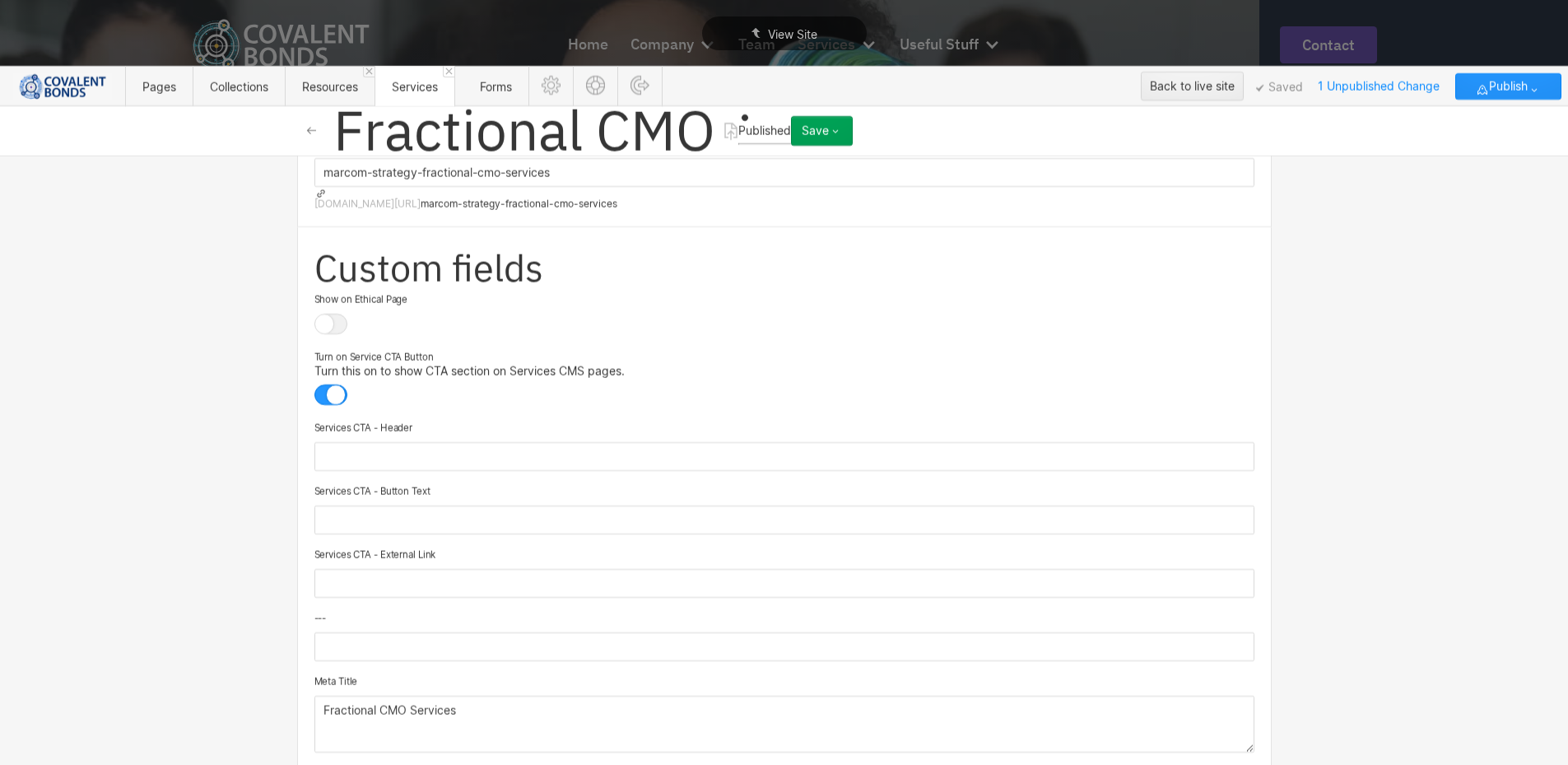
click at [327, 314] on div at bounding box center [330, 324] width 33 height 21
click at [0, 0] on input "checkbox" at bounding box center [0, 0] width 0 height 0
click at [325, 314] on div at bounding box center [330, 324] width 33 height 21
click at [0, 0] on input "checkbox" at bounding box center [0, 0] width 0 height 0
click at [350, 442] on input "text" at bounding box center [784, 456] width 940 height 29
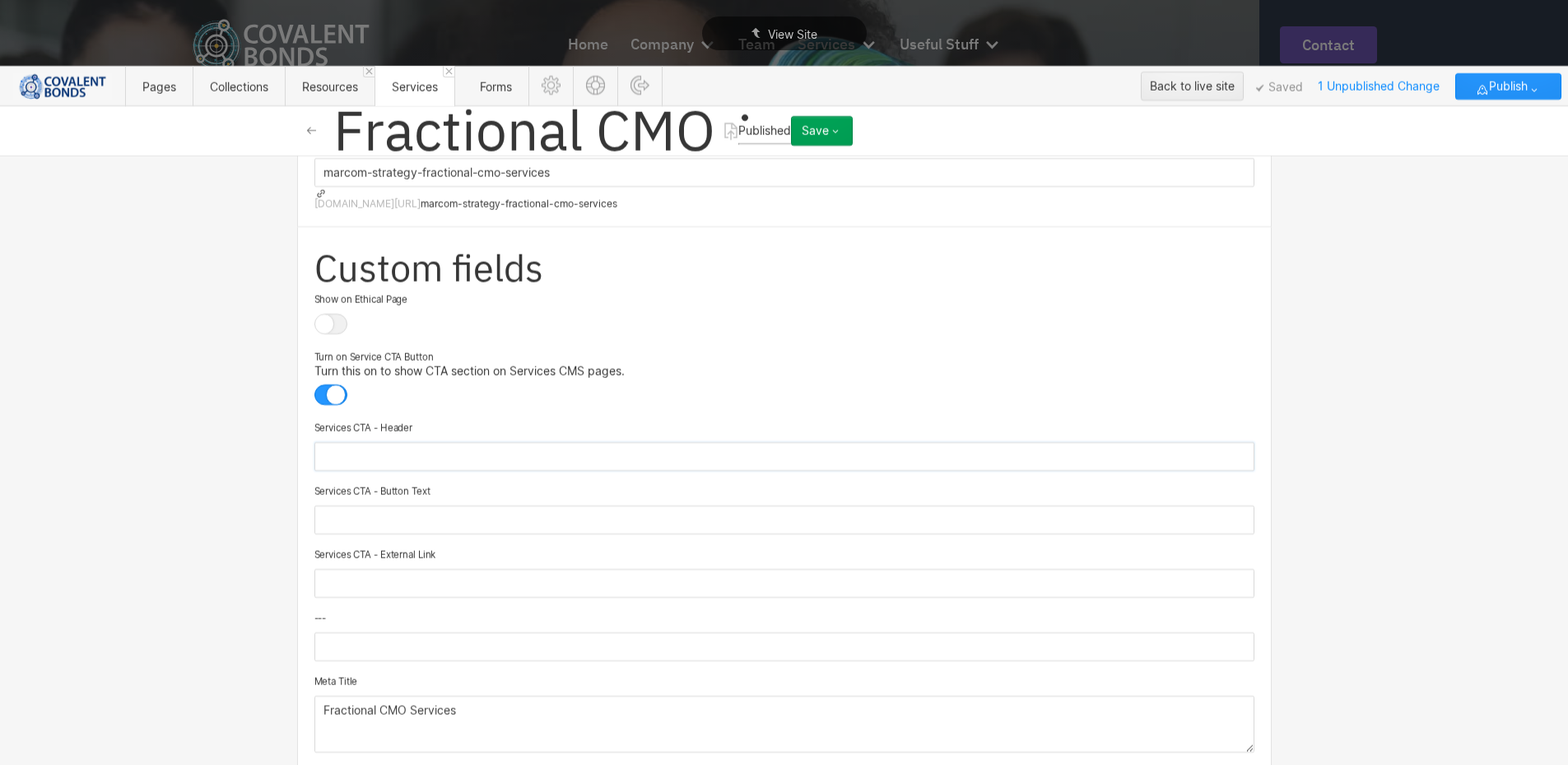
paste input "https://app.hubspot.com/object-manager-settings/20503162/creator-editor/0-2"
type input "https://app.hubspot.com/object-manager-settings/20503162/creator-editor/0-2"
click at [452, 443] on input "text" at bounding box center [784, 456] width 940 height 29
click at [497, 517] on input "Read Our Services Brochure" at bounding box center [784, 520] width 940 height 29
type input "Read Our Services Brochure"
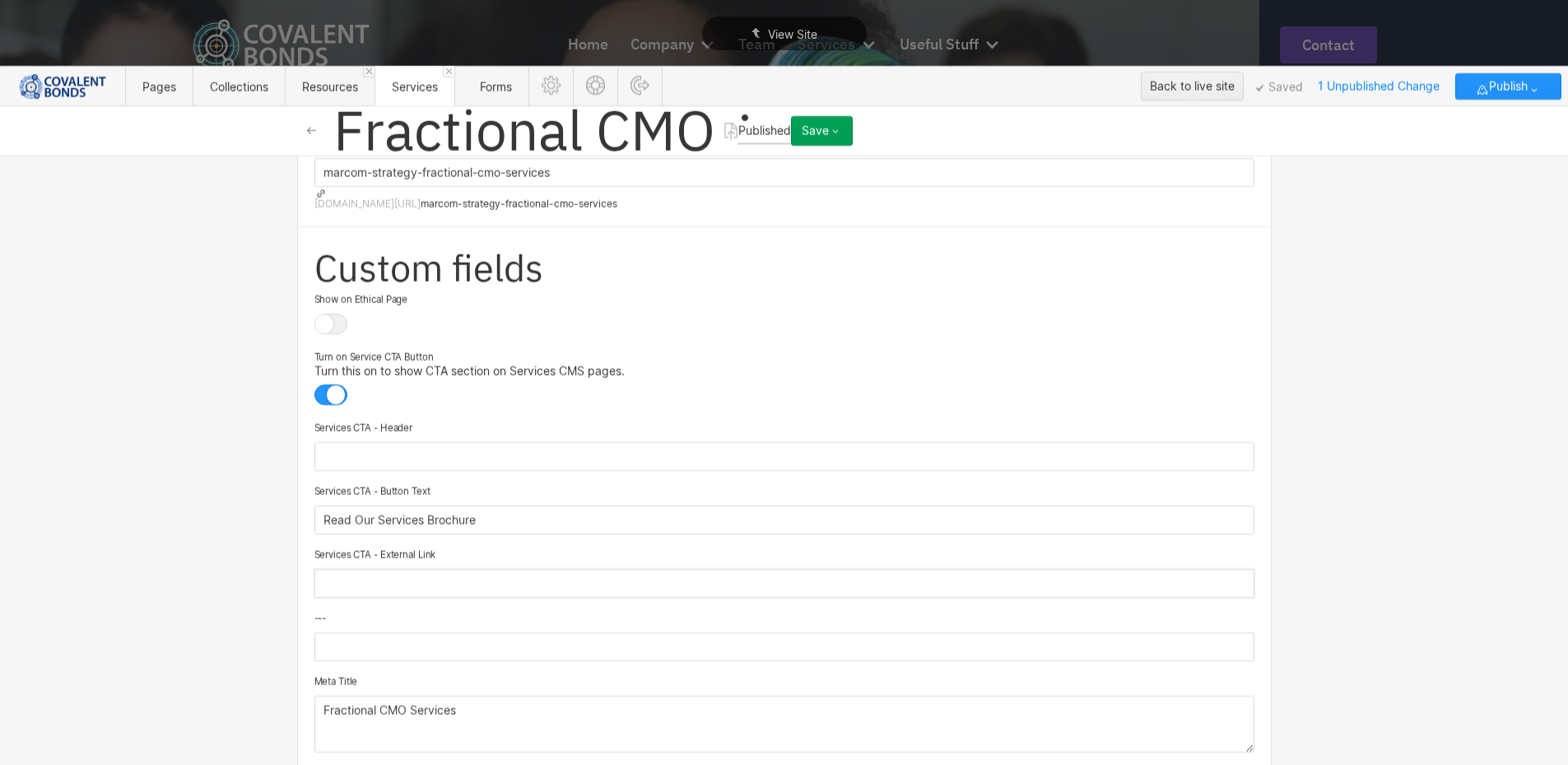
click at [451, 580] on input "text" at bounding box center [784, 583] width 940 height 29
paste input "https://connect.covalentbonds.com/fractional-cmo-brochure"
type input "https://connect.covalentbonds.com/fractional-cmo-brochure"
click at [829, 125] on div "Save" at bounding box center [815, 131] width 28 height 13
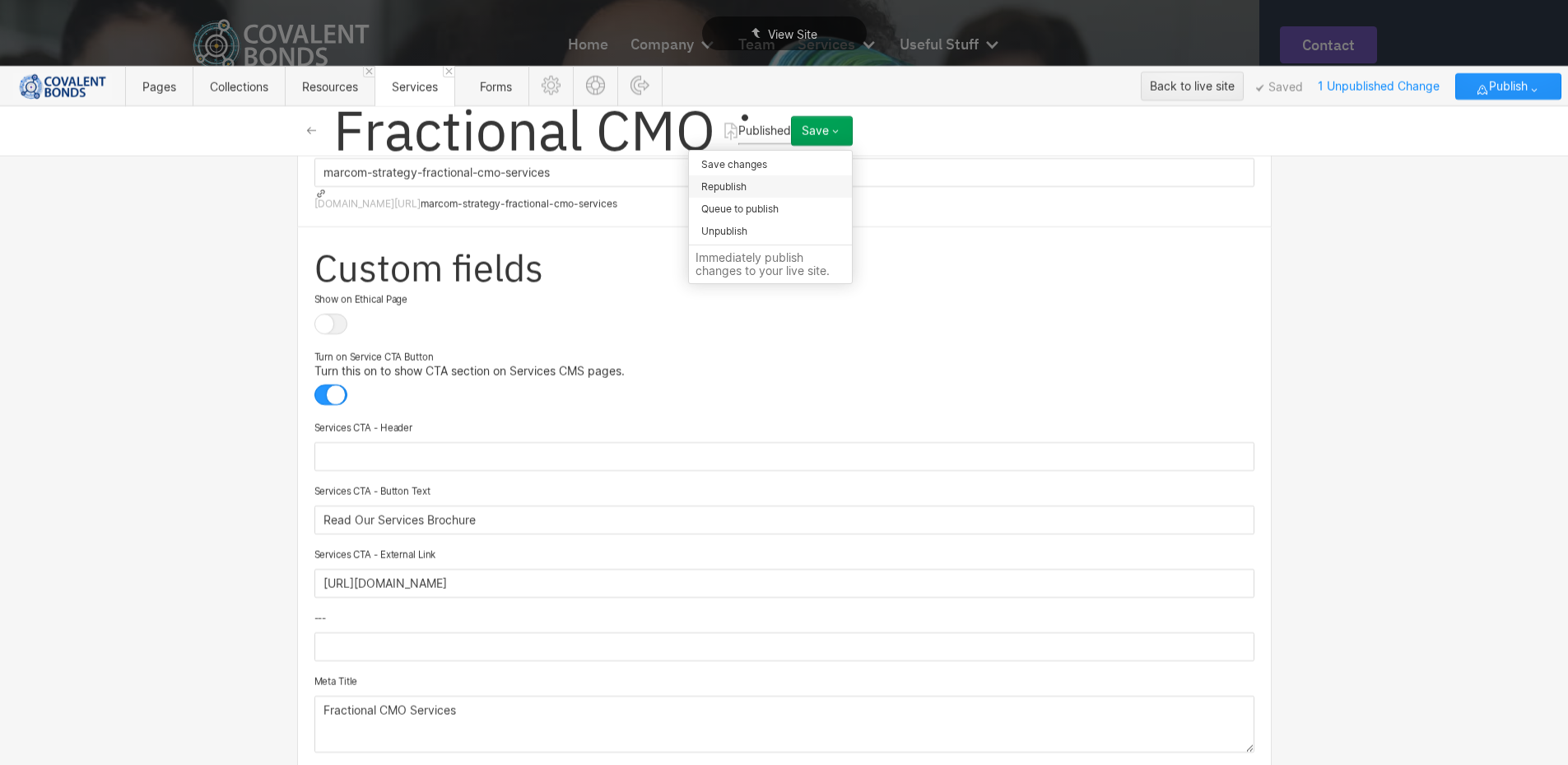
click at [852, 185] on div "Republish" at bounding box center [770, 186] width 163 height 23
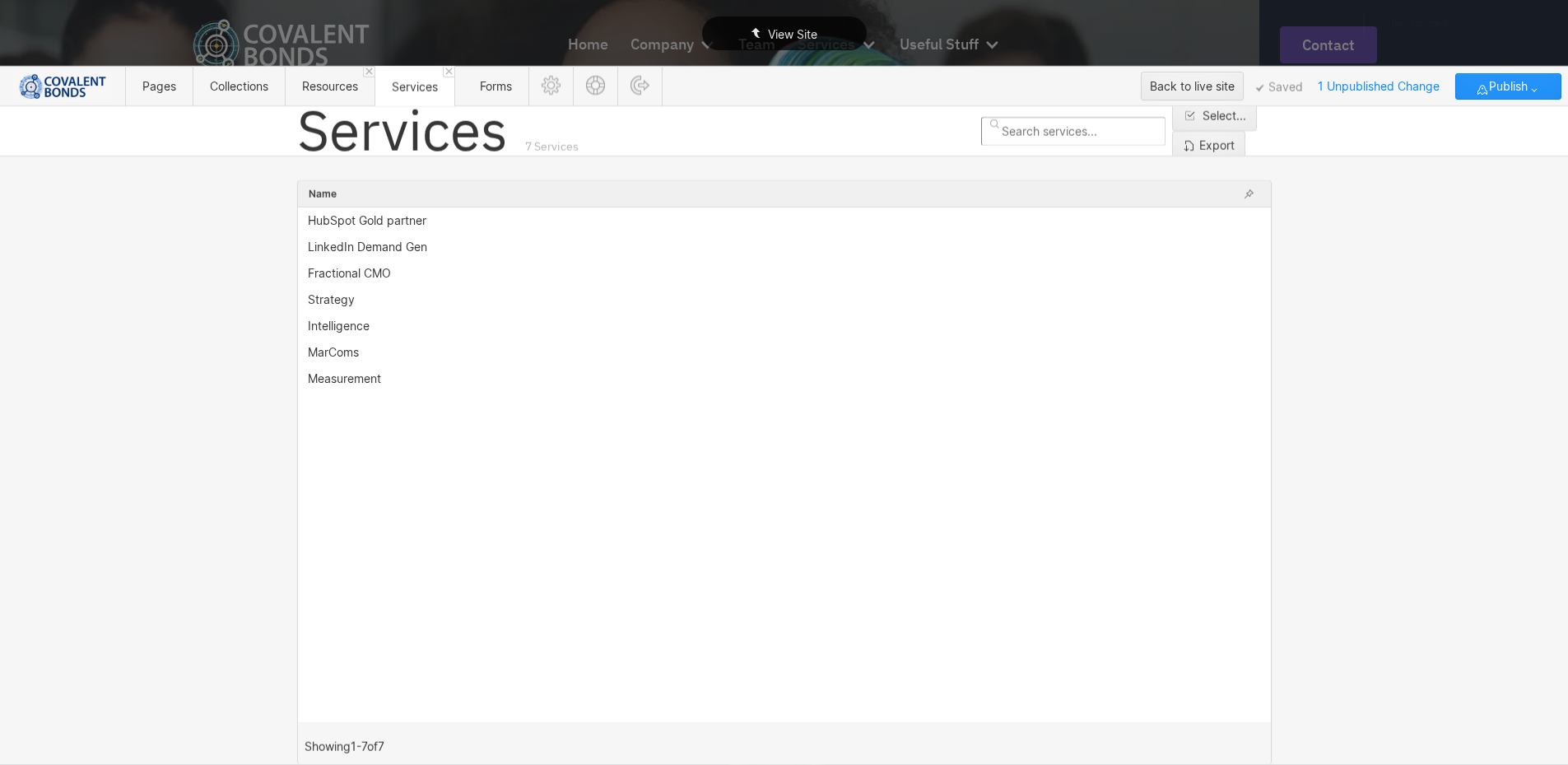
click at [817, 37] on span "View Site" at bounding box center [792, 34] width 49 height 14
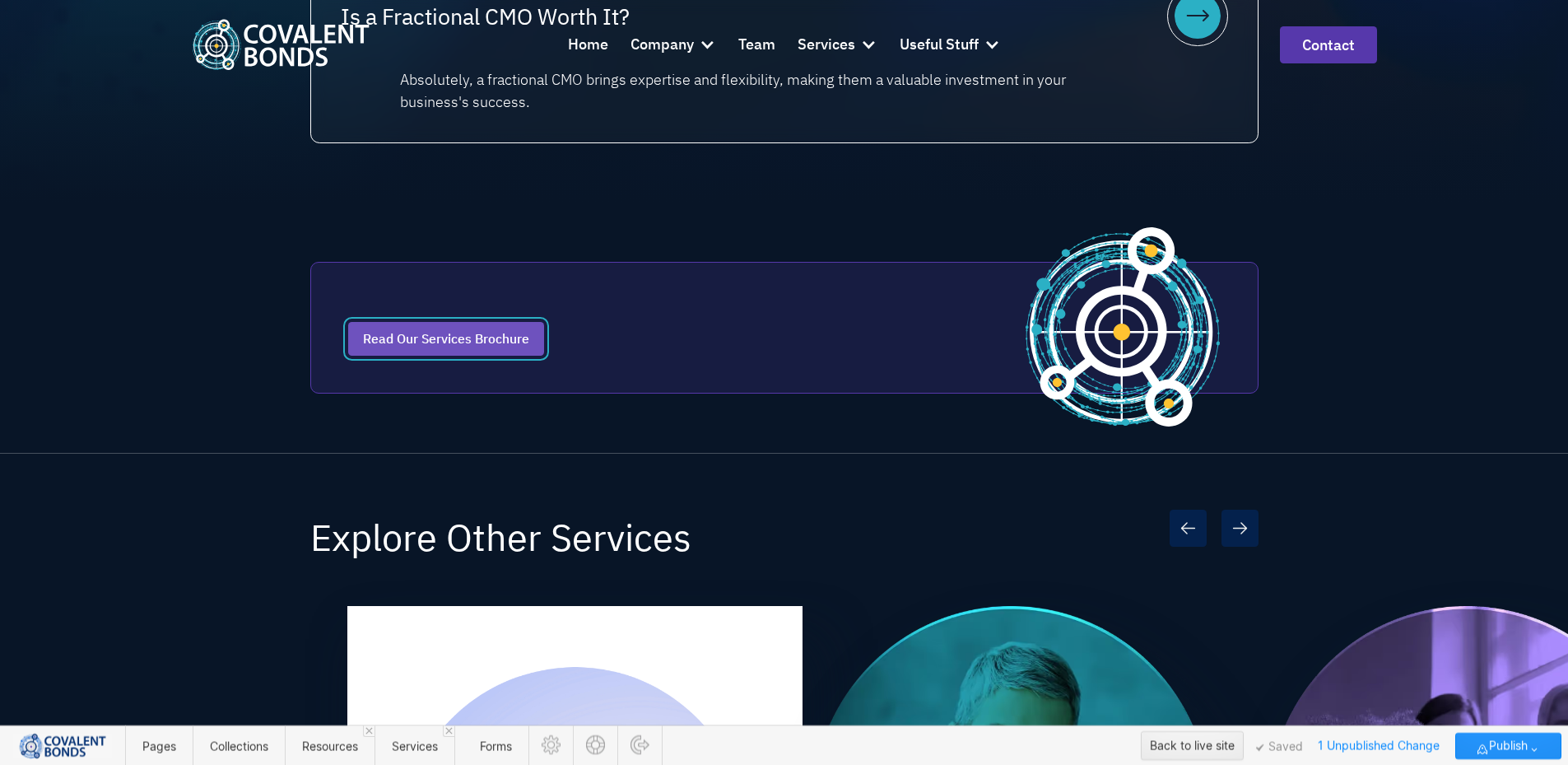
scroll to position [2141, 0]
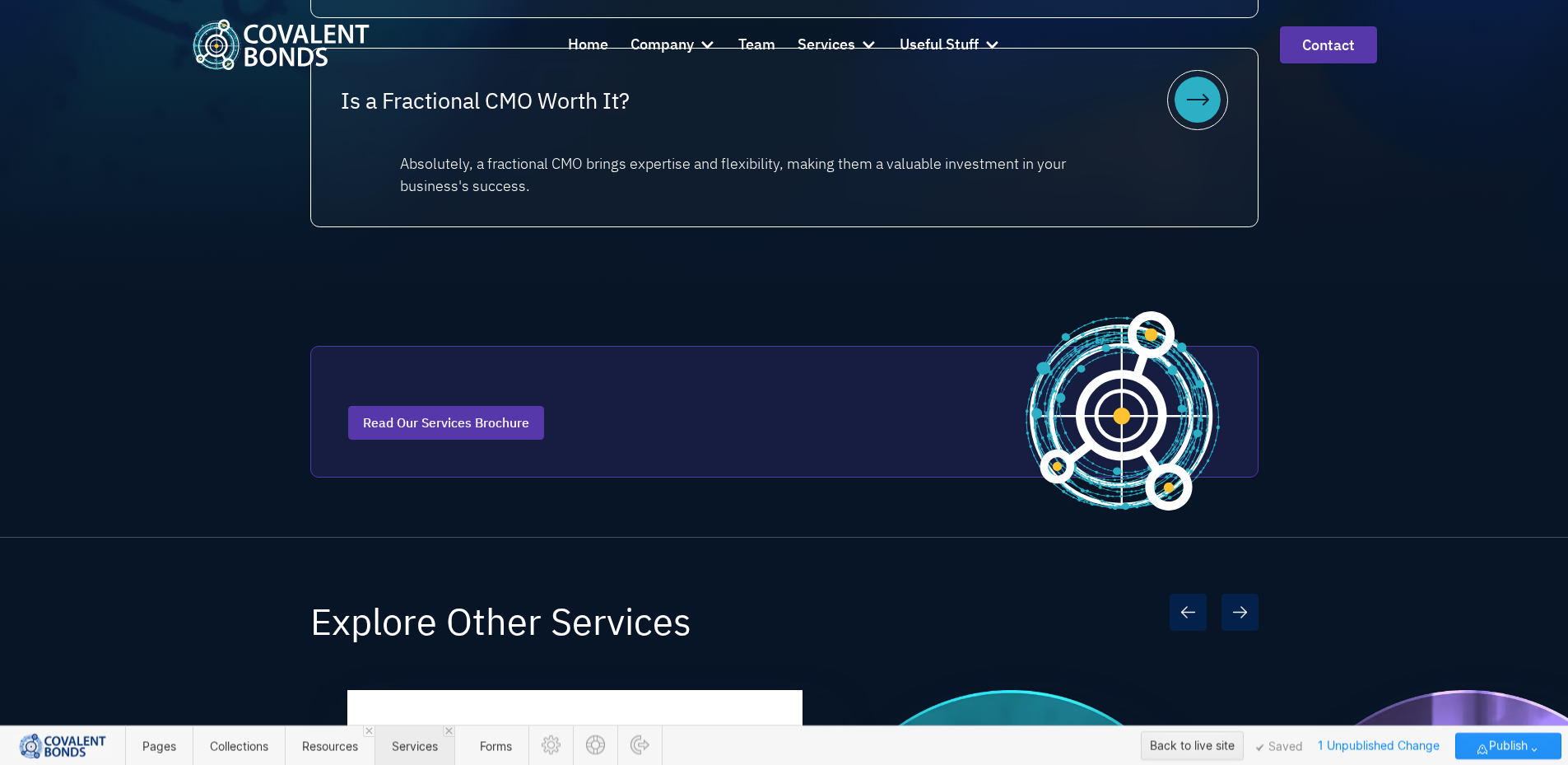
click at [400, 753] on span "Services" at bounding box center [415, 745] width 80 height 40
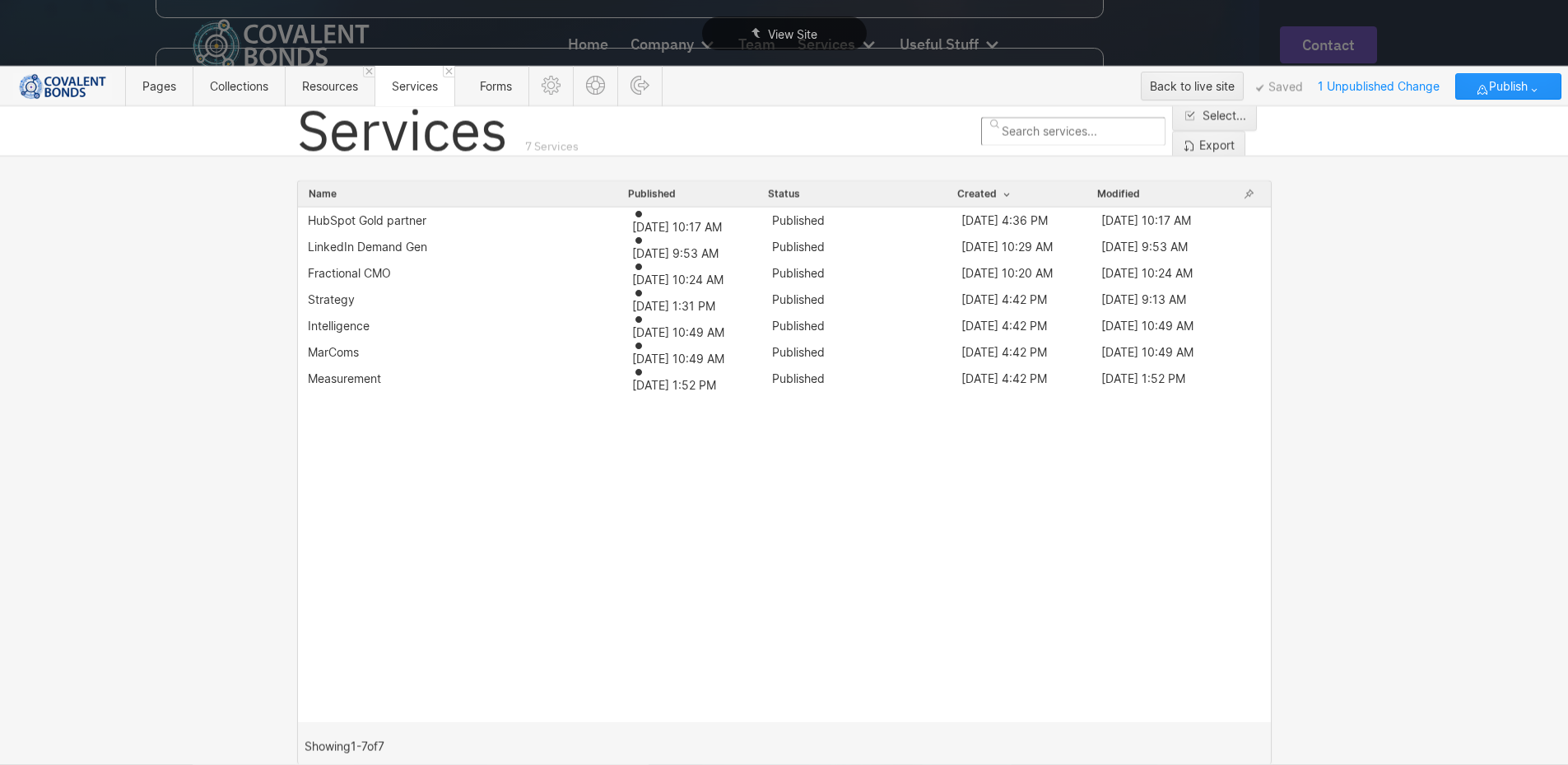
scroll to position [0, 0]
click at [430, 272] on div "Fractional CMO" at bounding box center [470, 274] width 324 height 13
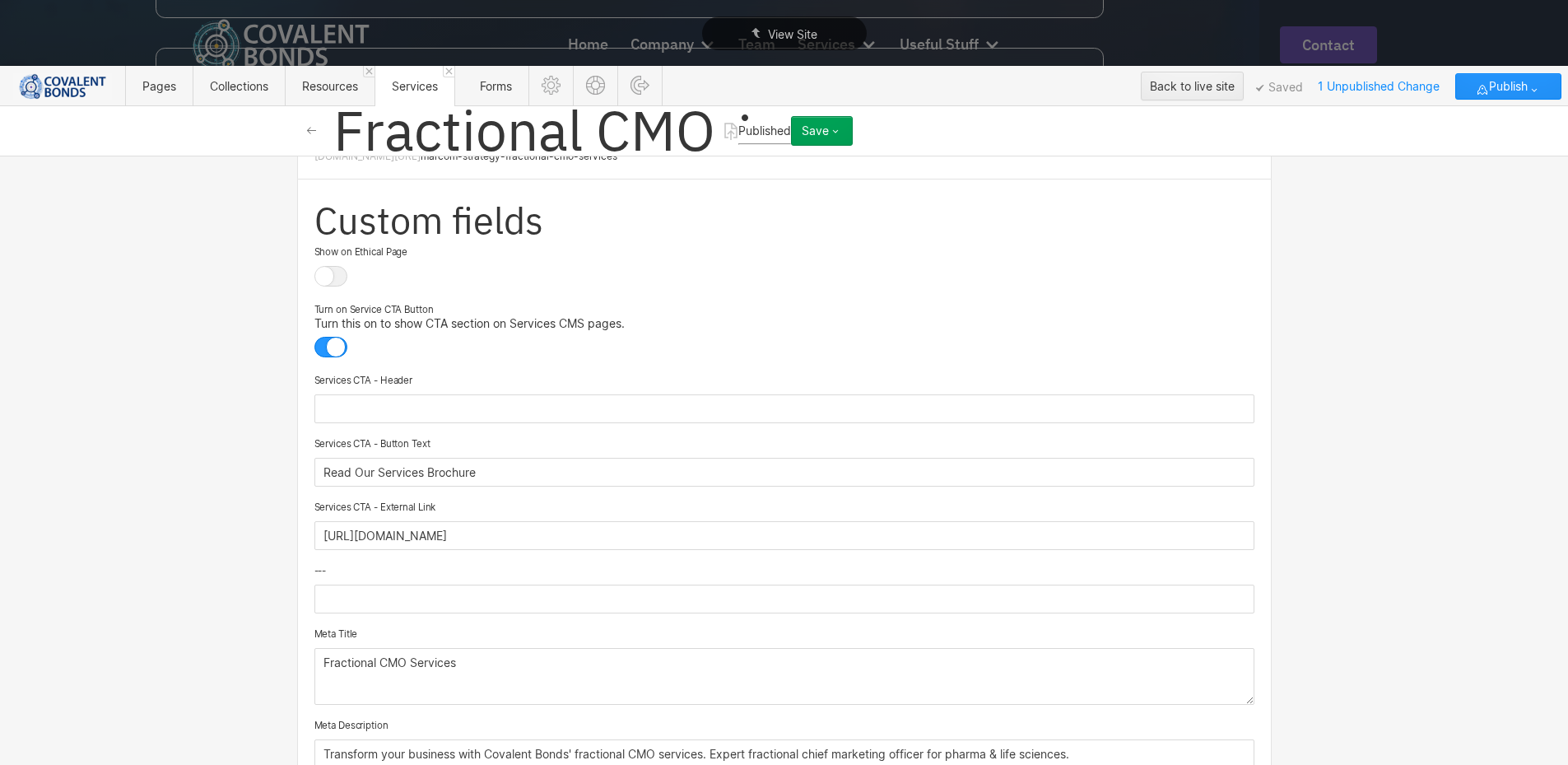
scroll to position [247, 0]
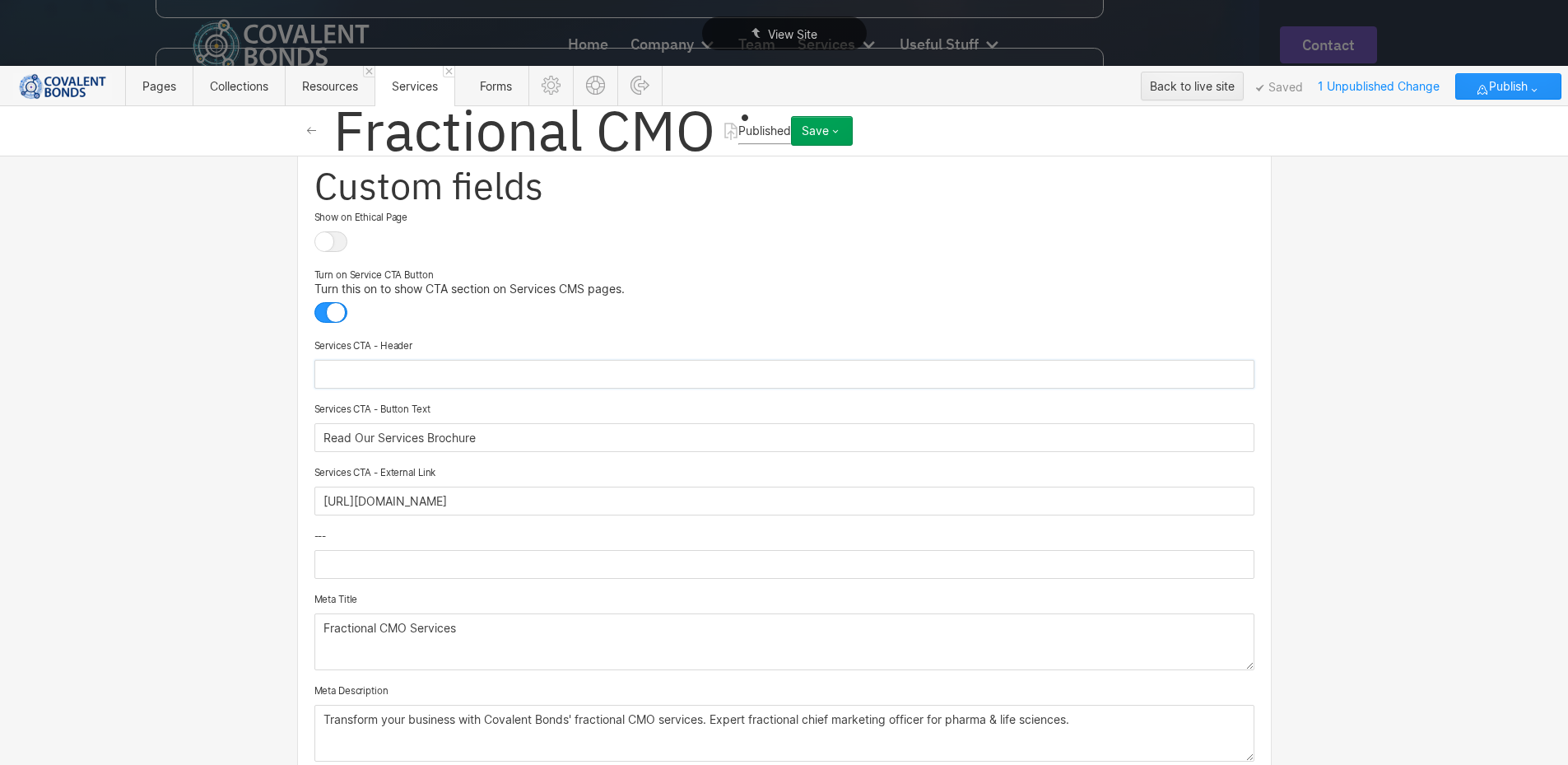
click at [477, 365] on input "text" at bounding box center [784, 374] width 940 height 29
paste input "Fractional CMO Services"
click at [315, 361] on input "Fractional CMO Services" at bounding box center [784, 374] width 940 height 29
type input "Learn More about our Fractional CMO Services"
click at [417, 428] on input "Read Our Services Brochure" at bounding box center [784, 437] width 940 height 29
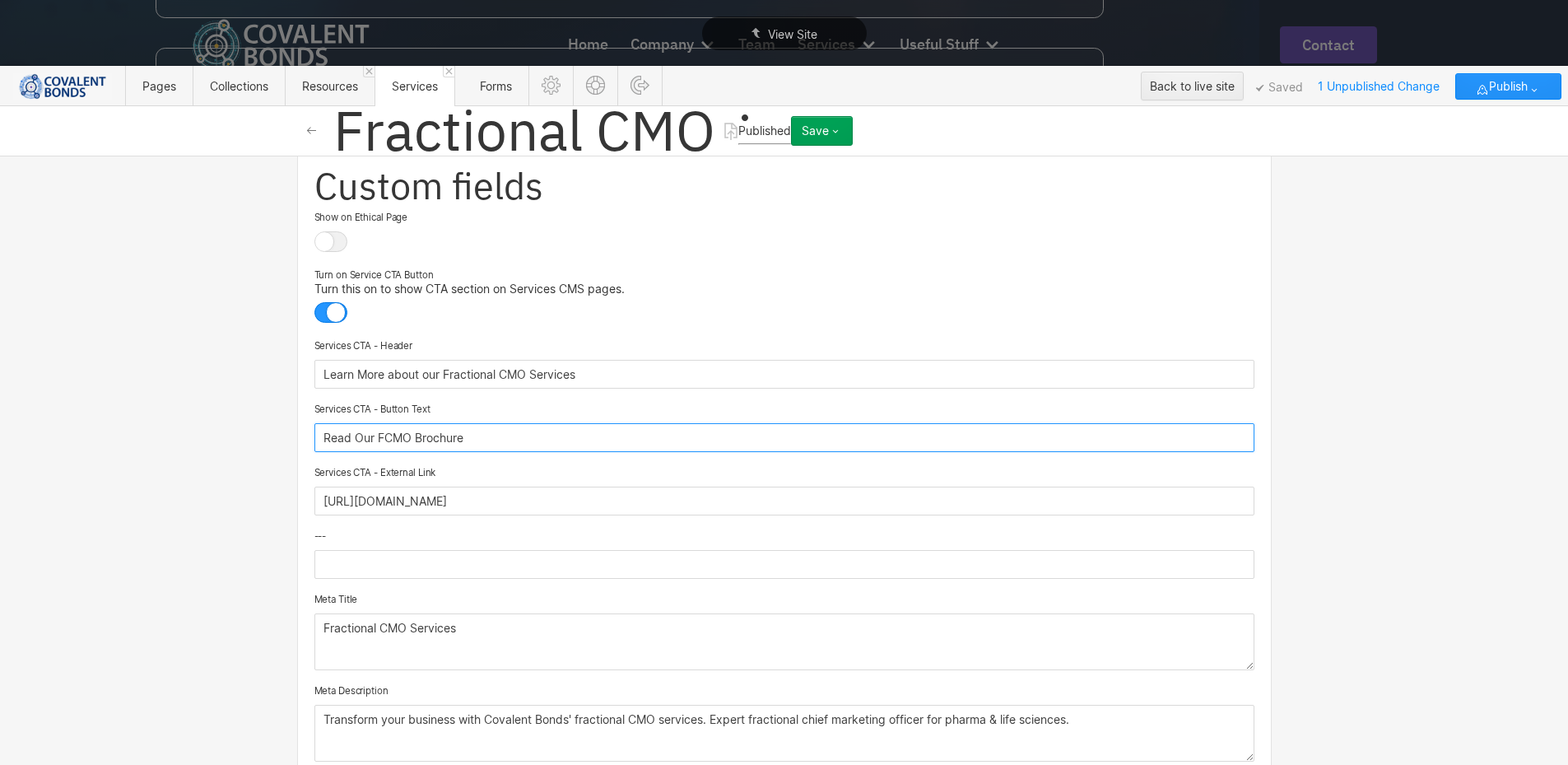
drag, startPoint x: 403, startPoint y: 425, endPoint x: 274, endPoint y: 426, distance: 129.0
click at [274, 426] on div "Basic info Name Fractional CMO Slug marcom-strategy-fractional-cmo-services www…" at bounding box center [784, 461] width 1568 height 609
type input "Read Our Brochure"
click at [368, 567] on input "text" at bounding box center [784, 564] width 940 height 29
click at [398, 269] on span "Turn on Service CTA Button" at bounding box center [374, 275] width 119 height 12
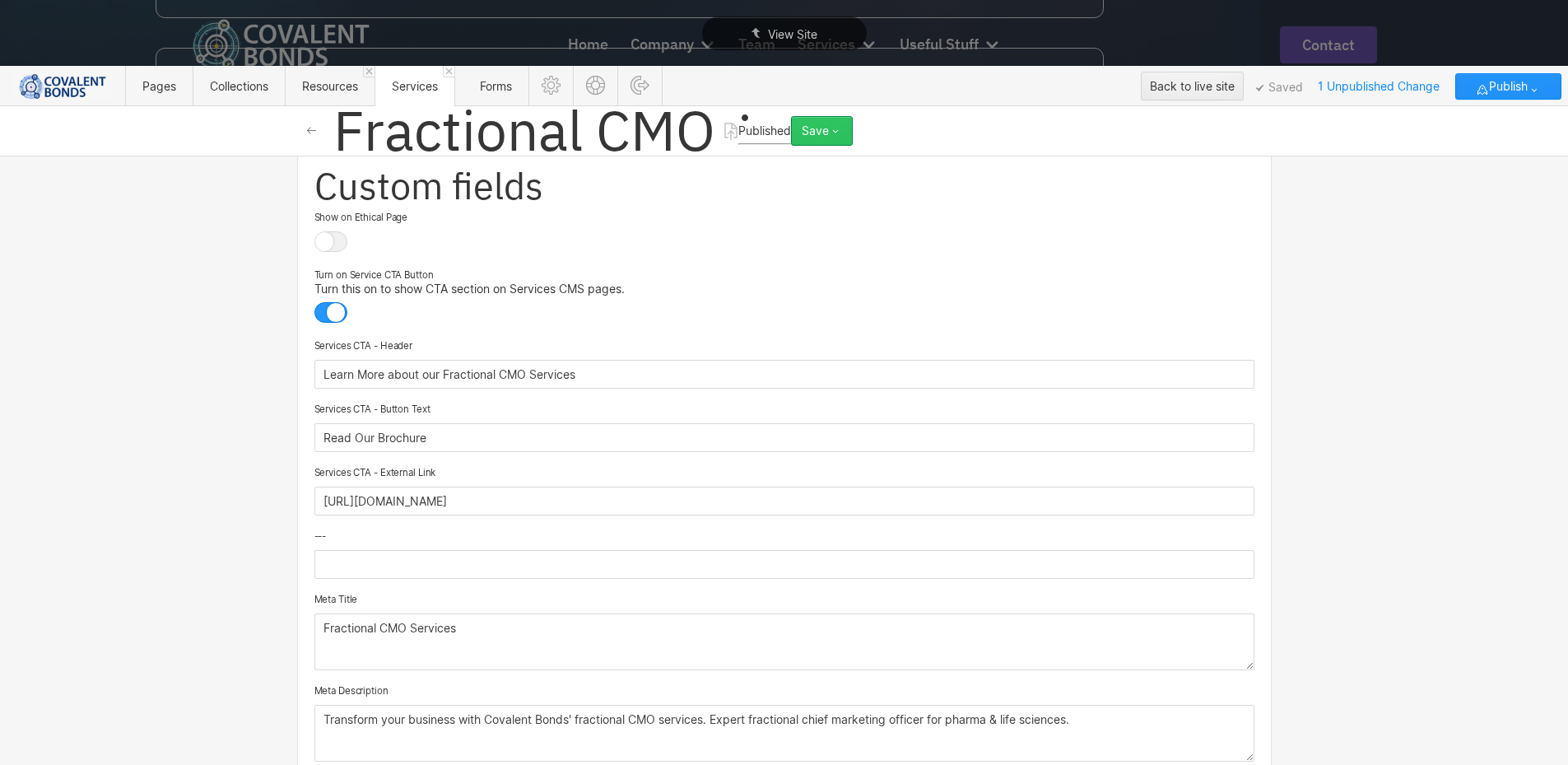
click at [842, 131] on icon "button" at bounding box center [836, 131] width 13 height 13
click at [852, 187] on div "Republish" at bounding box center [770, 186] width 163 height 23
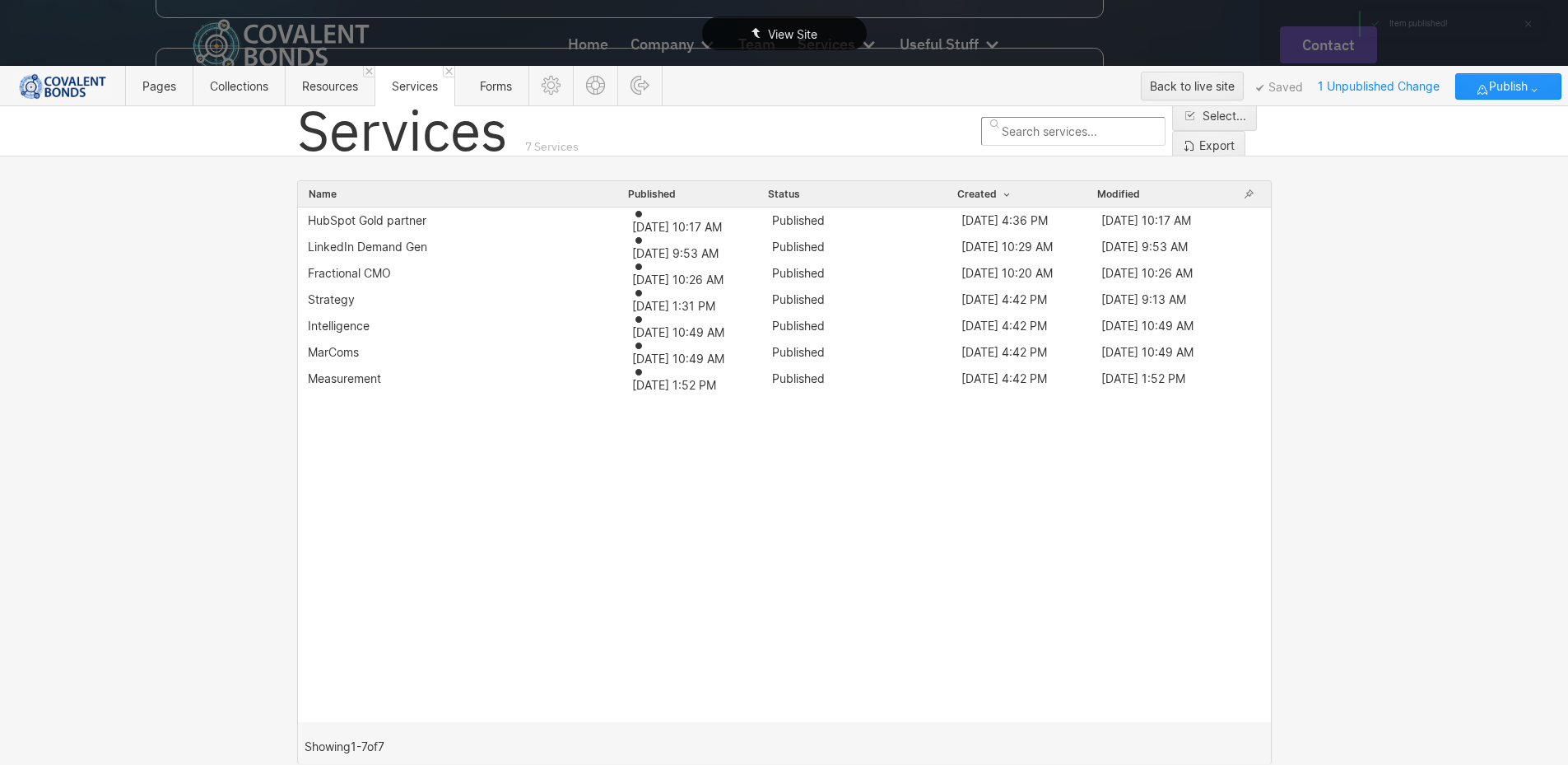
click at [790, 33] on span "View Site" at bounding box center [792, 34] width 49 height 14
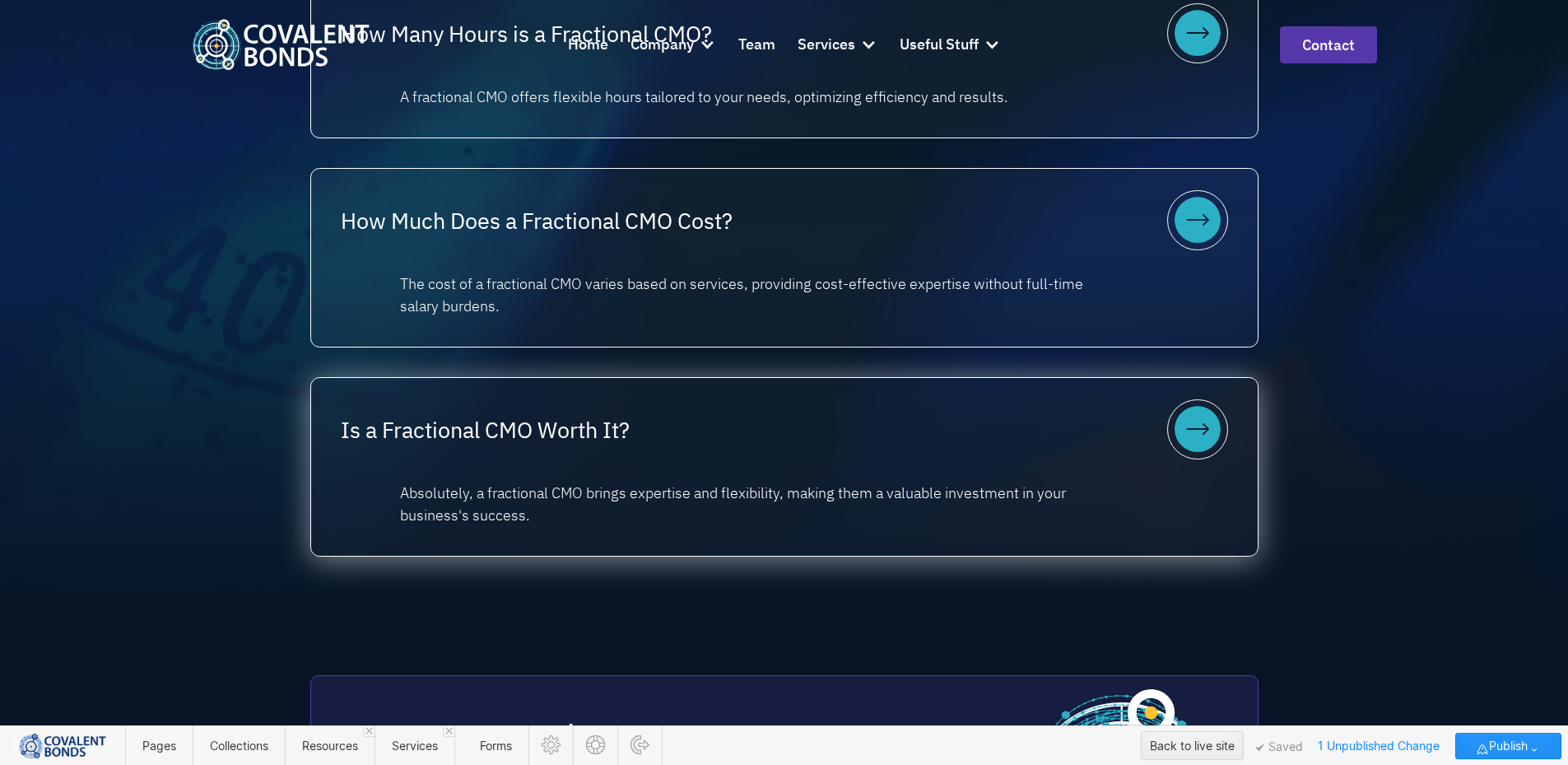
scroll to position [2222, 0]
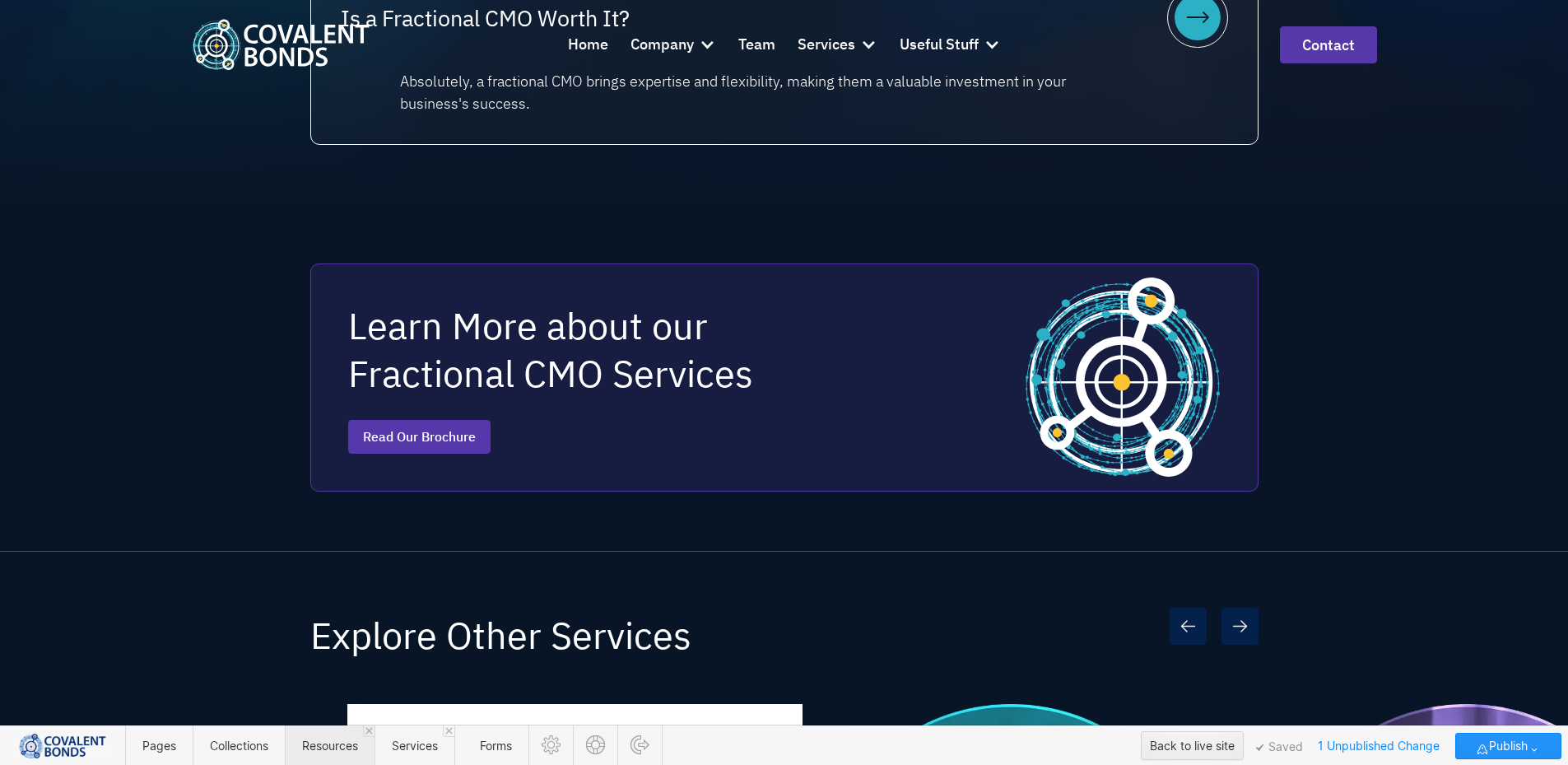
click at [343, 753] on span "Resources" at bounding box center [329, 745] width 90 height 40
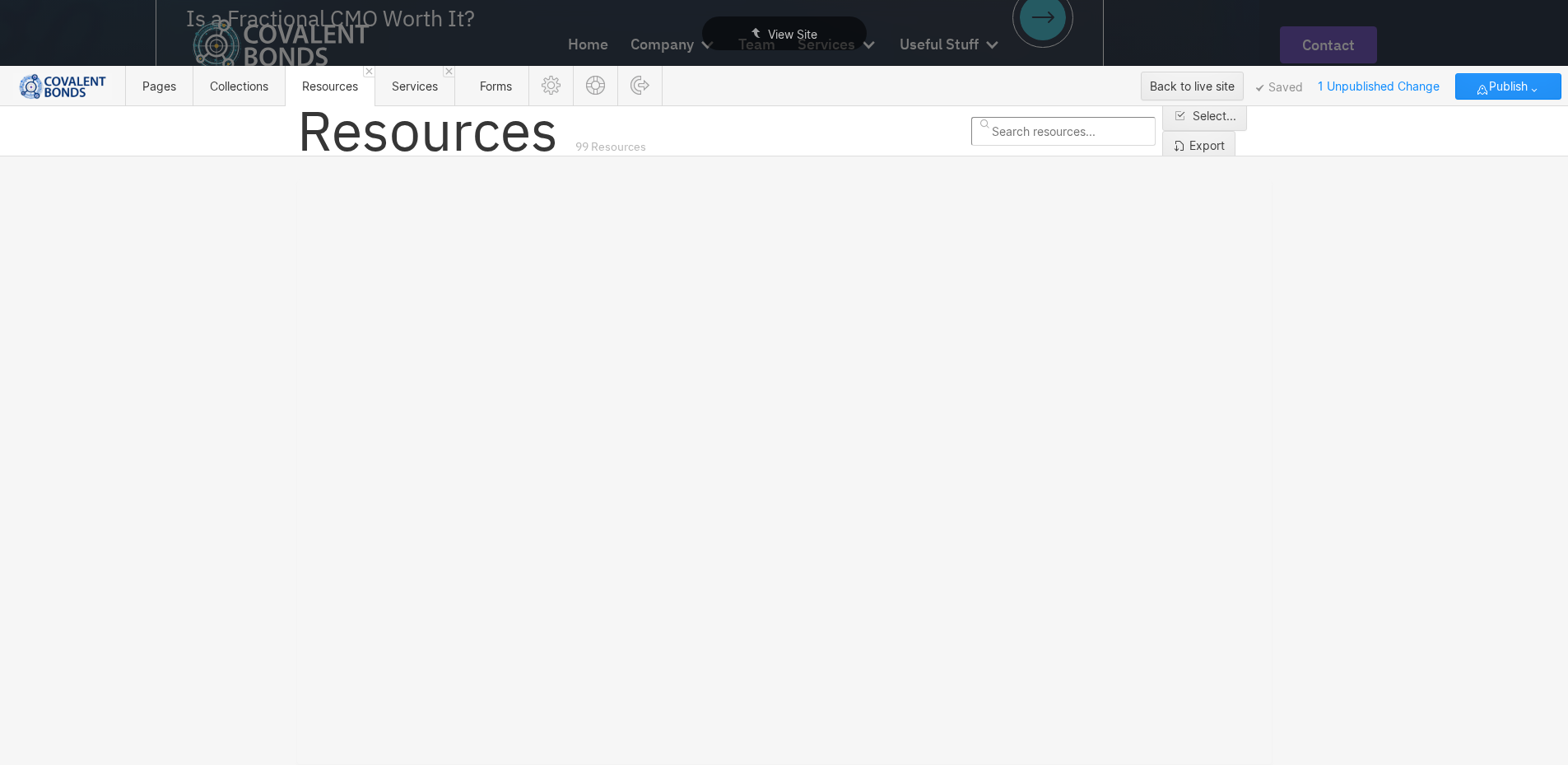
scroll to position [0, 0]
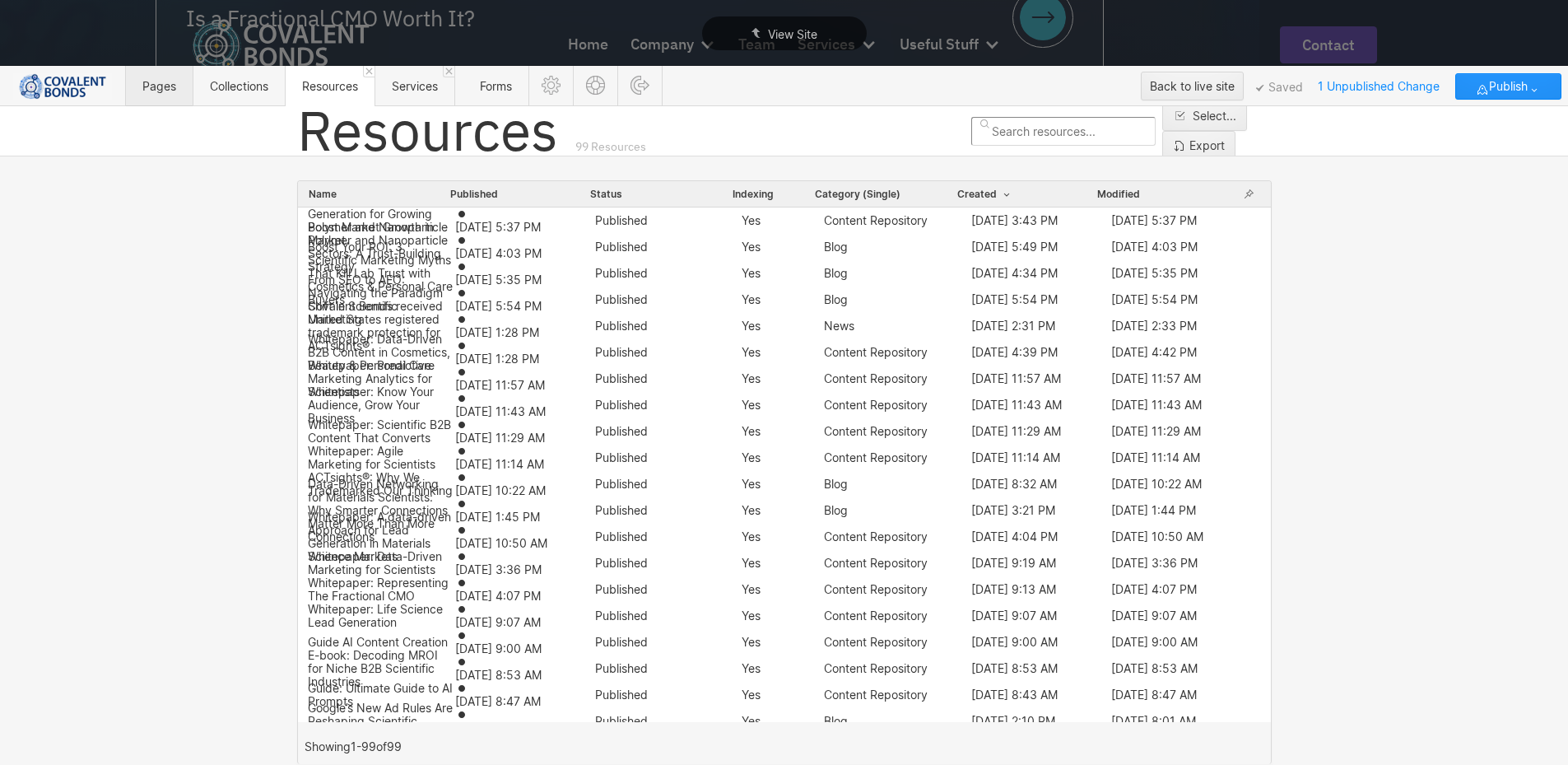
click at [175, 88] on span "Pages" at bounding box center [159, 86] width 33 height 14
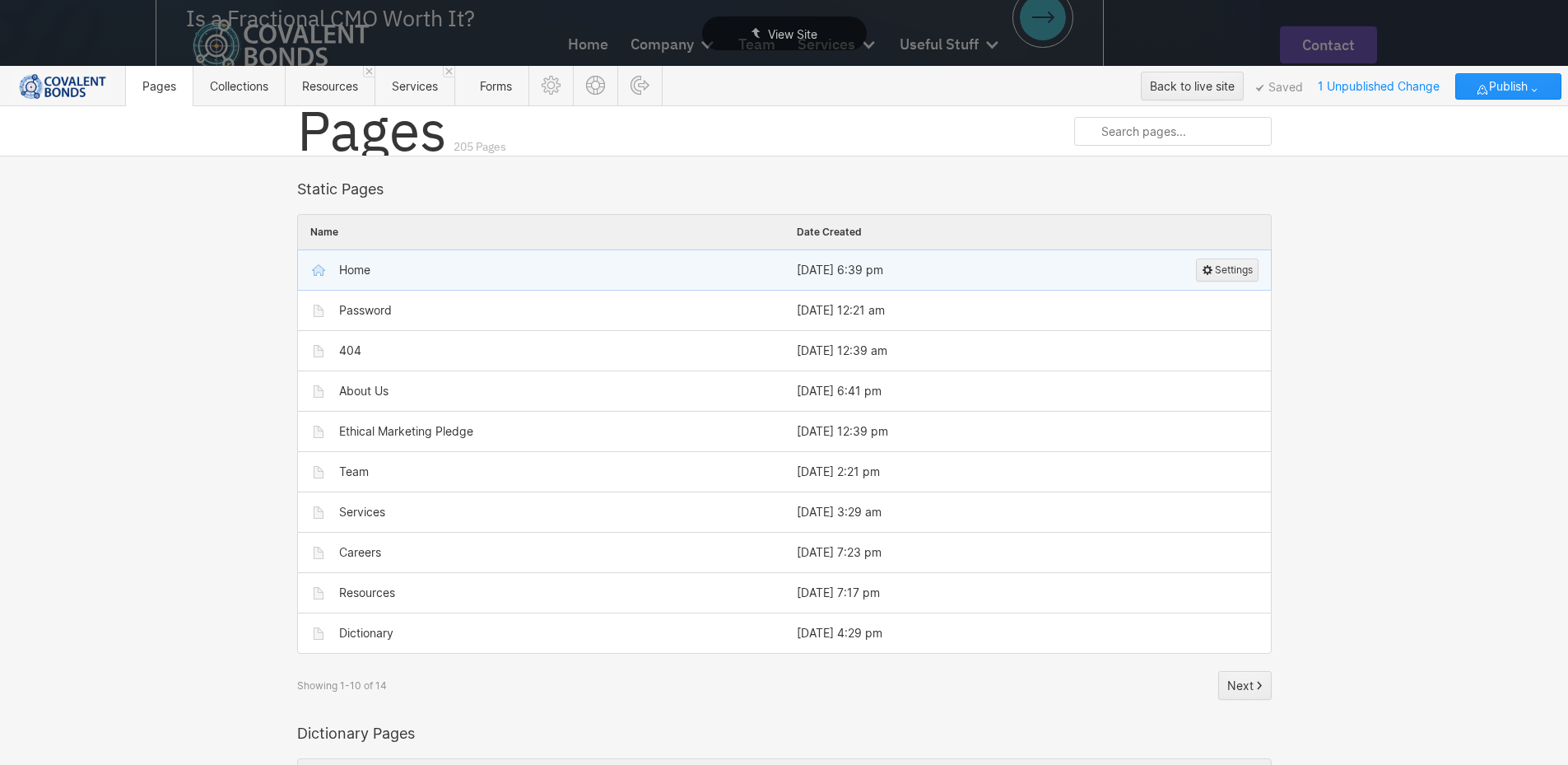
click at [395, 268] on div "Home" at bounding box center [550, 270] width 445 height 27
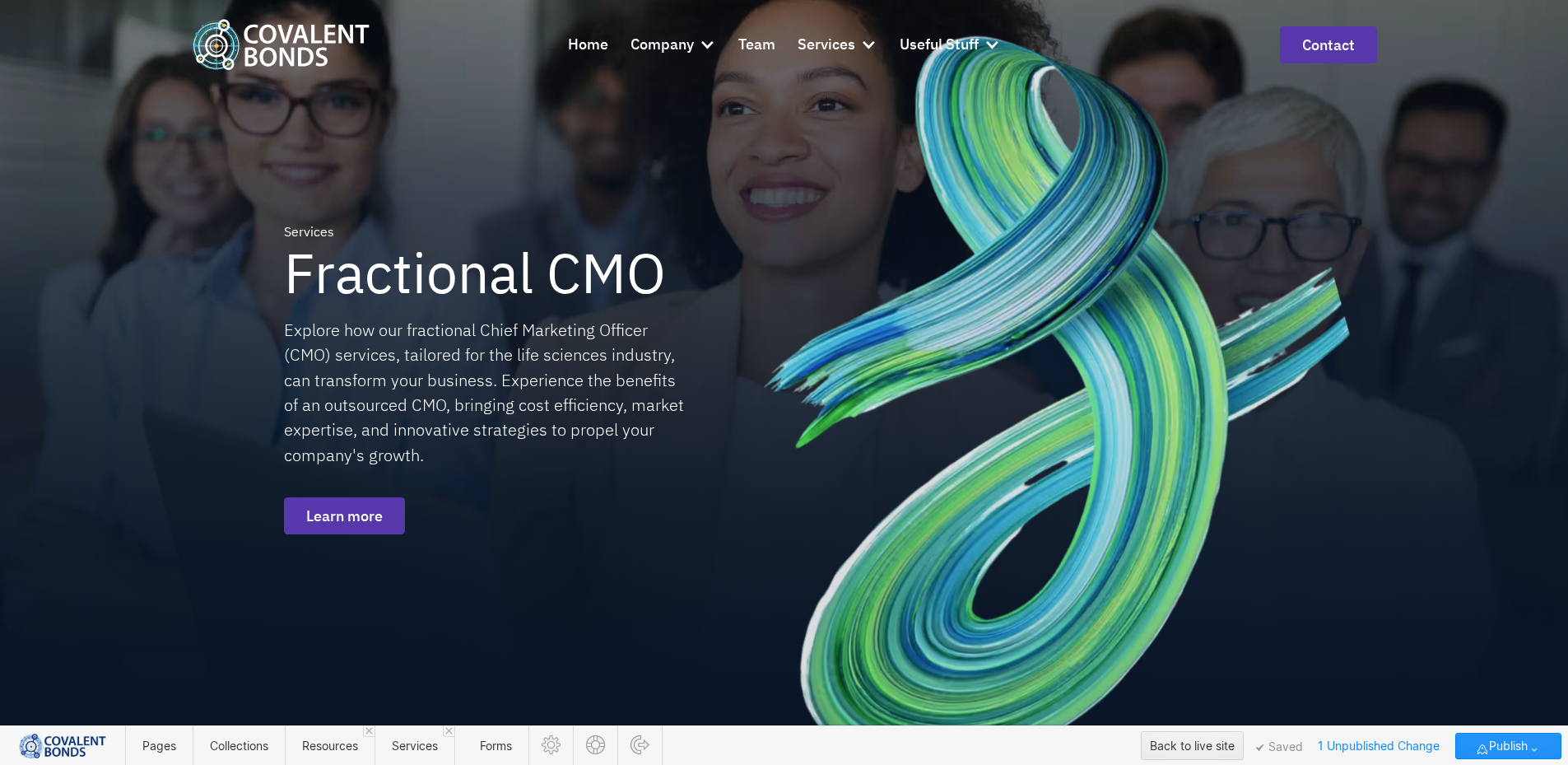
scroll to position [2222, 0]
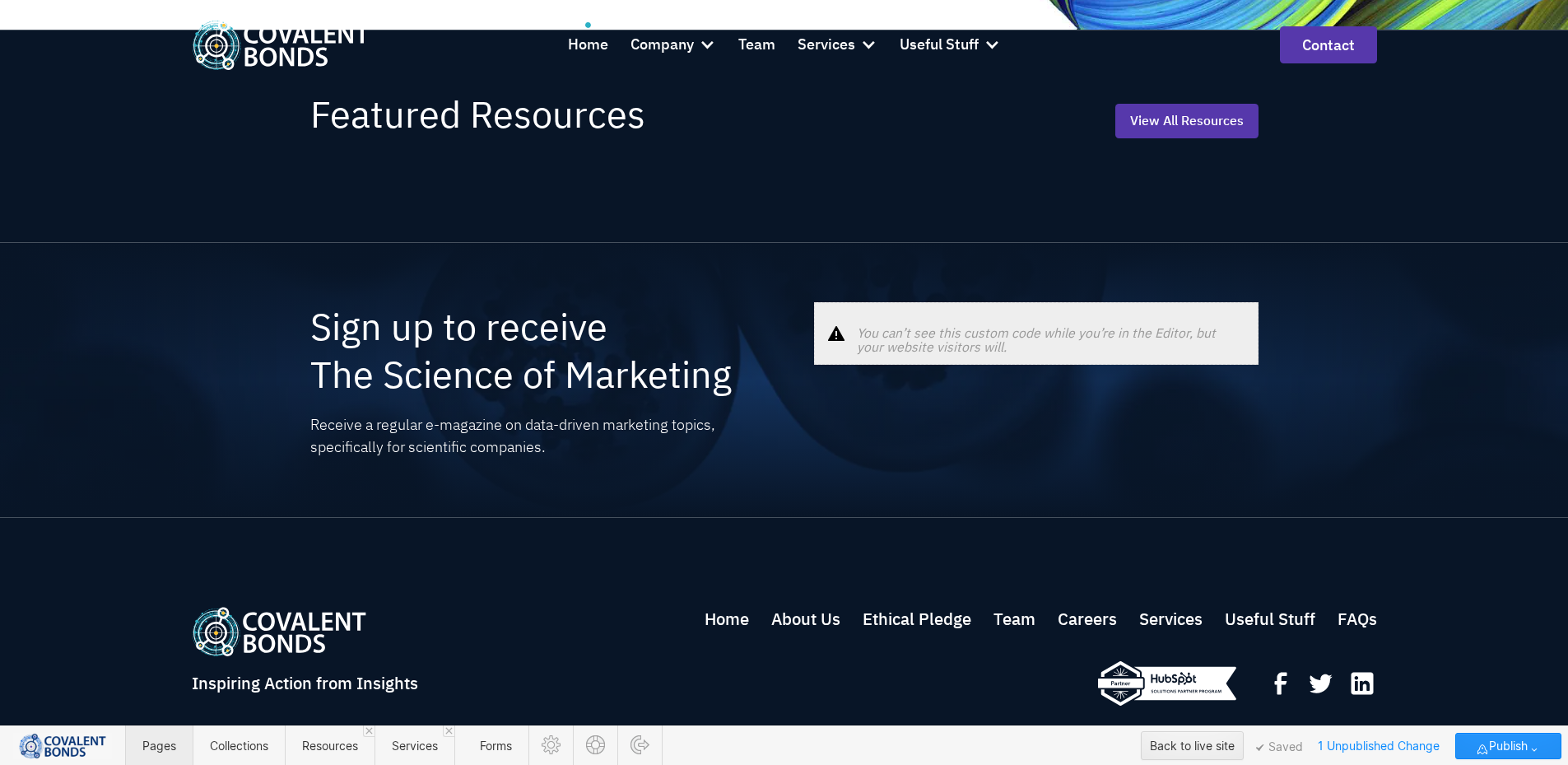
click at [169, 747] on span "Pages" at bounding box center [159, 745] width 33 height 14
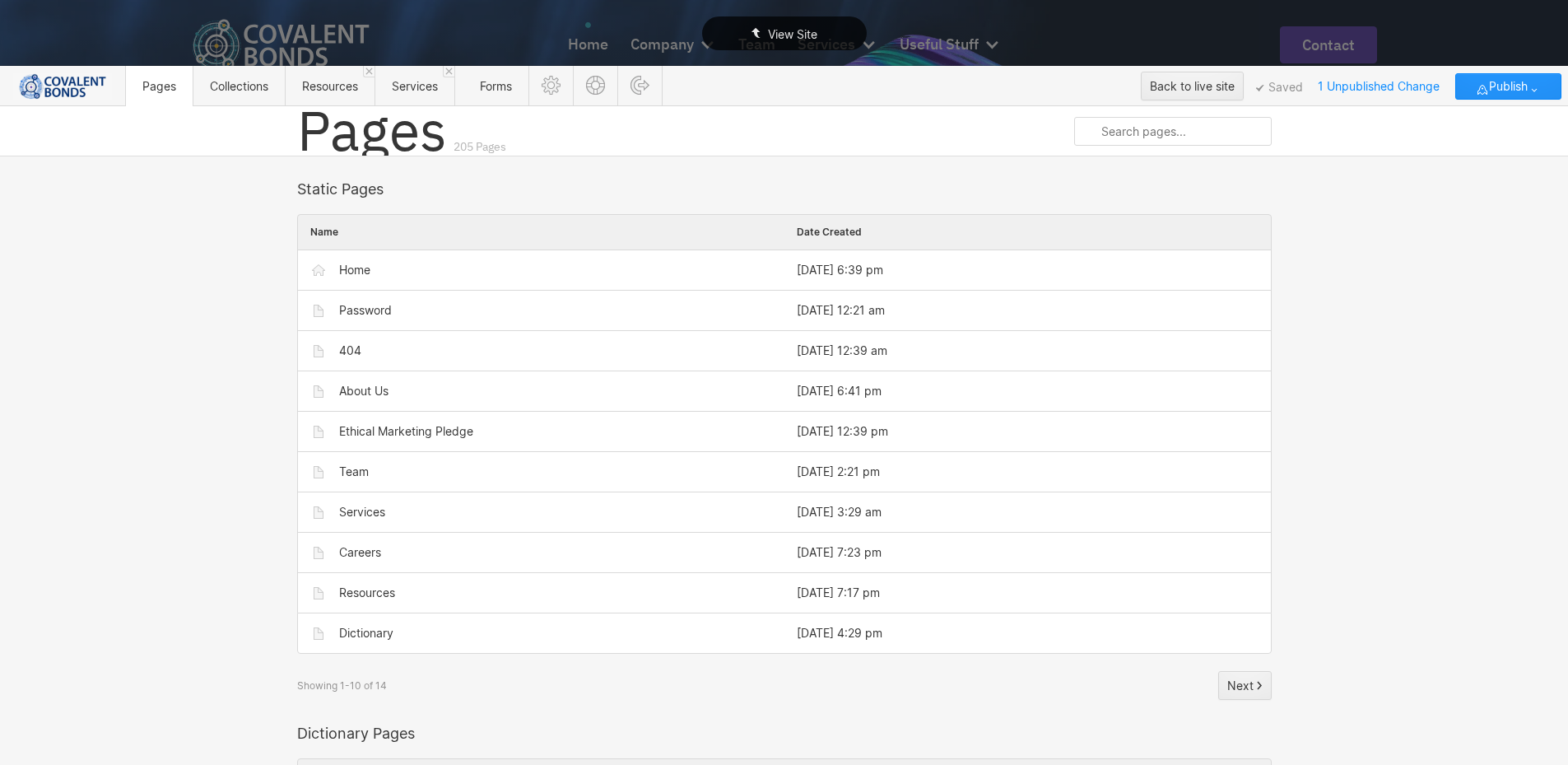
scroll to position [0, 0]
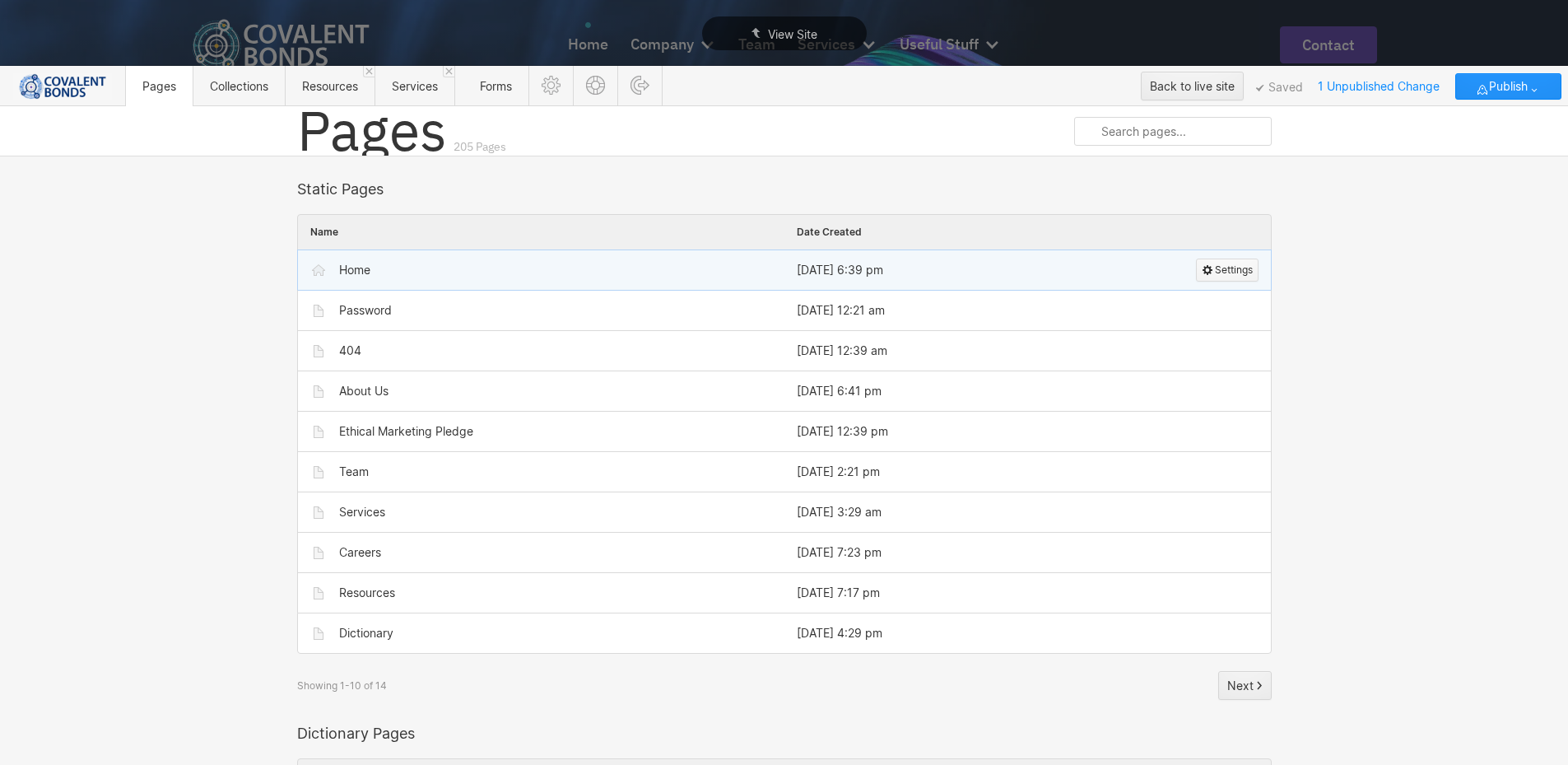
click at [1224, 266] on span "Settings" at bounding box center [1234, 270] width 38 height 22
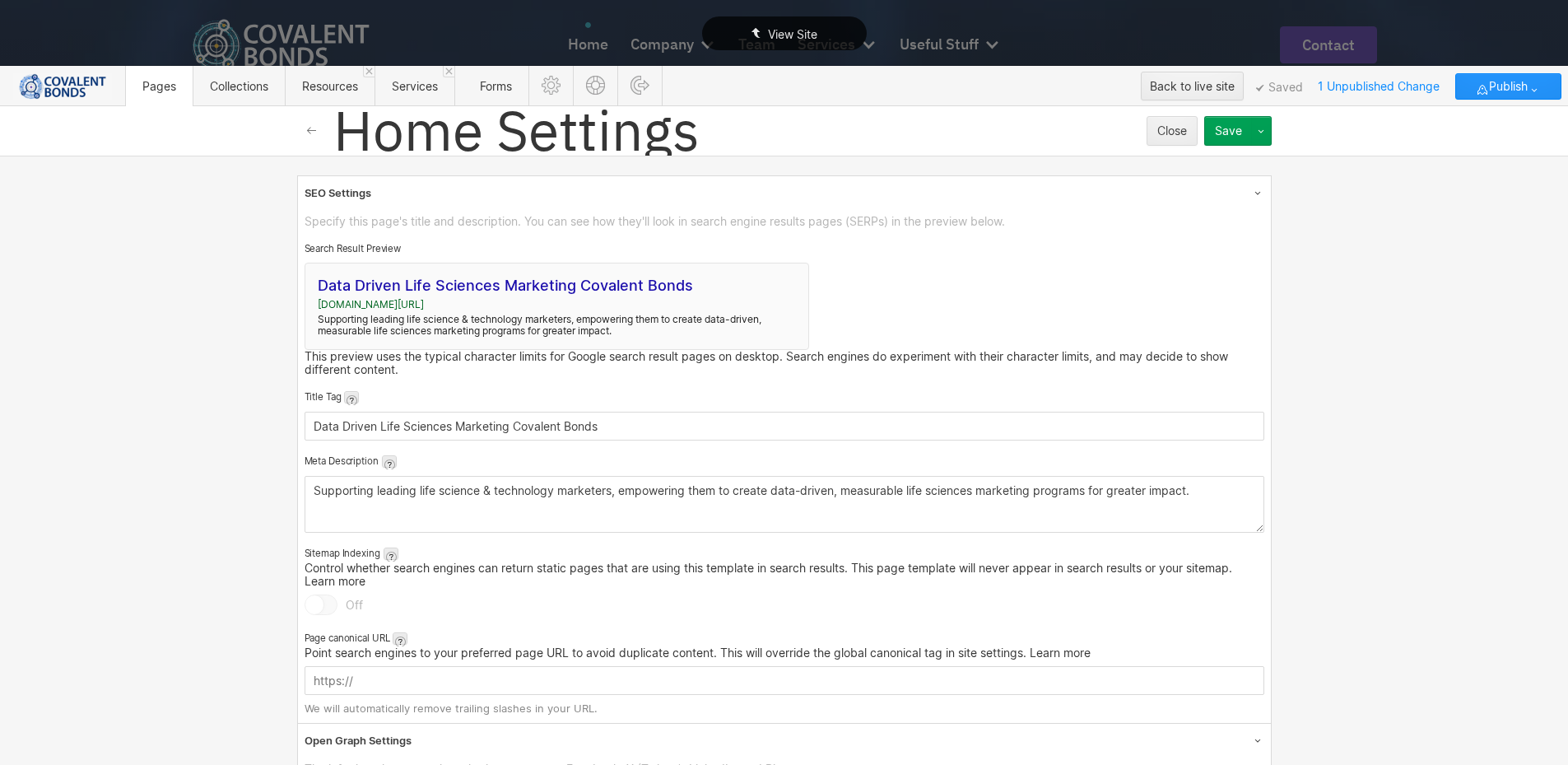
click at [822, 33] on div "View Site" at bounding box center [784, 33] width 164 height 33
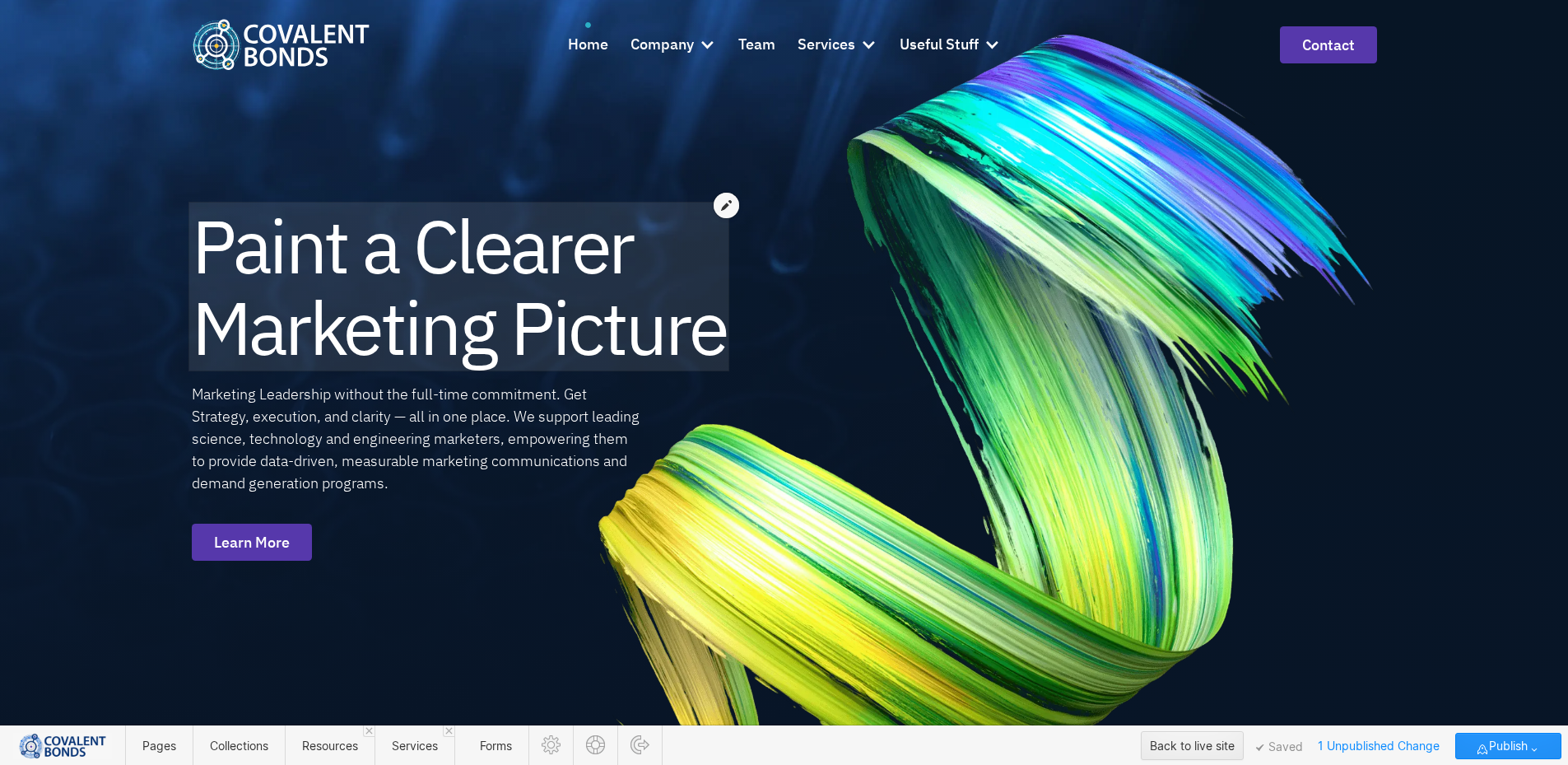
click at [736, 201] on div at bounding box center [726, 205] width 26 height 26
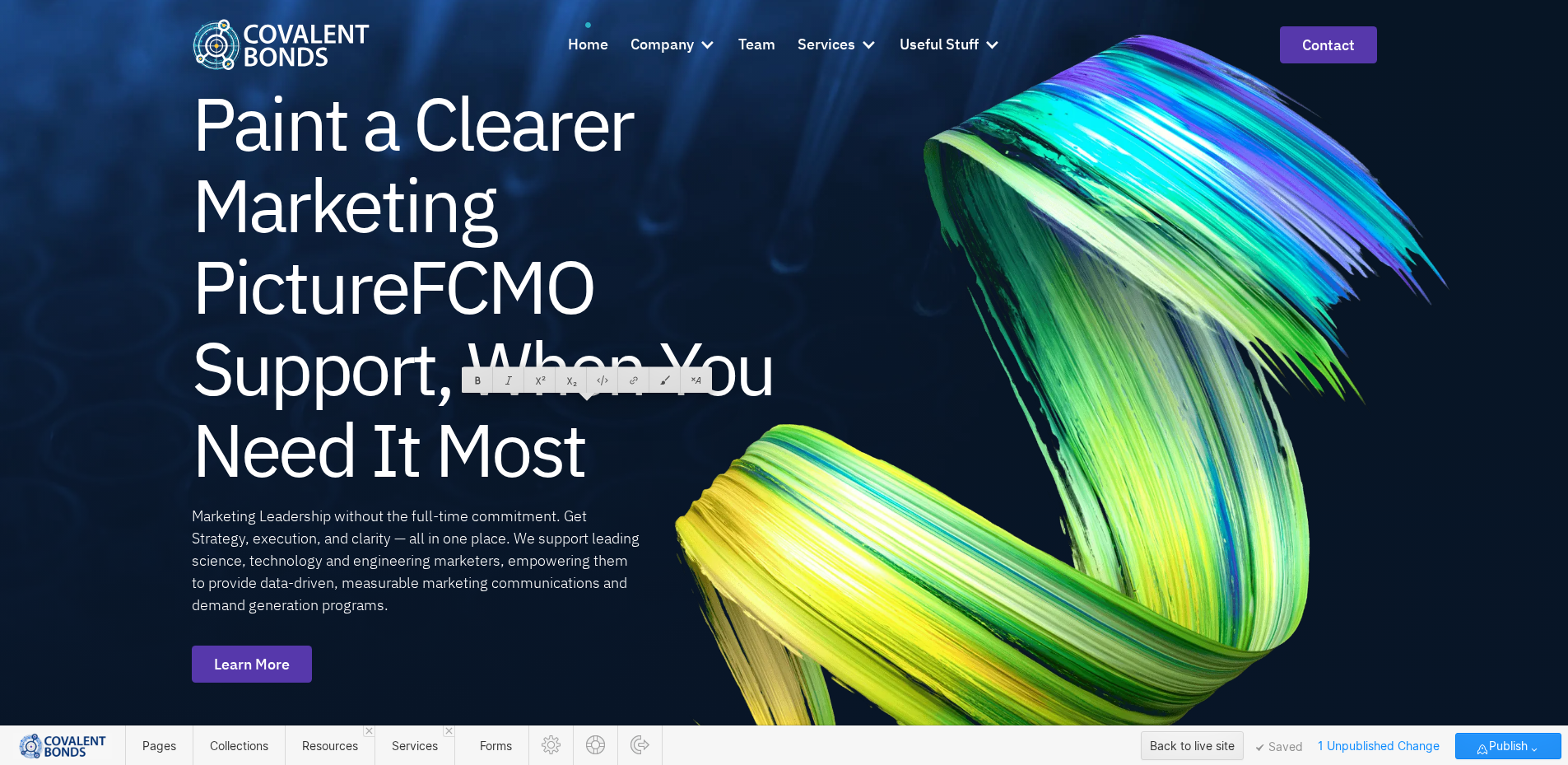
click at [535, 223] on h1 "Paint a Clearer Marketing PictureFCMO Support, When You Need It Most" at bounding box center [497, 286] width 611 height 407
click at [417, 279] on h1 "Paint a Clearer Marketing PictureFCMO Support, When You Need It Most" at bounding box center [497, 286] width 611 height 407
click at [228, 125] on h1 "Paint a Clearer Marketing PictureFCMO Support, When You Need It Most" at bounding box center [497, 286] width 611 height 407
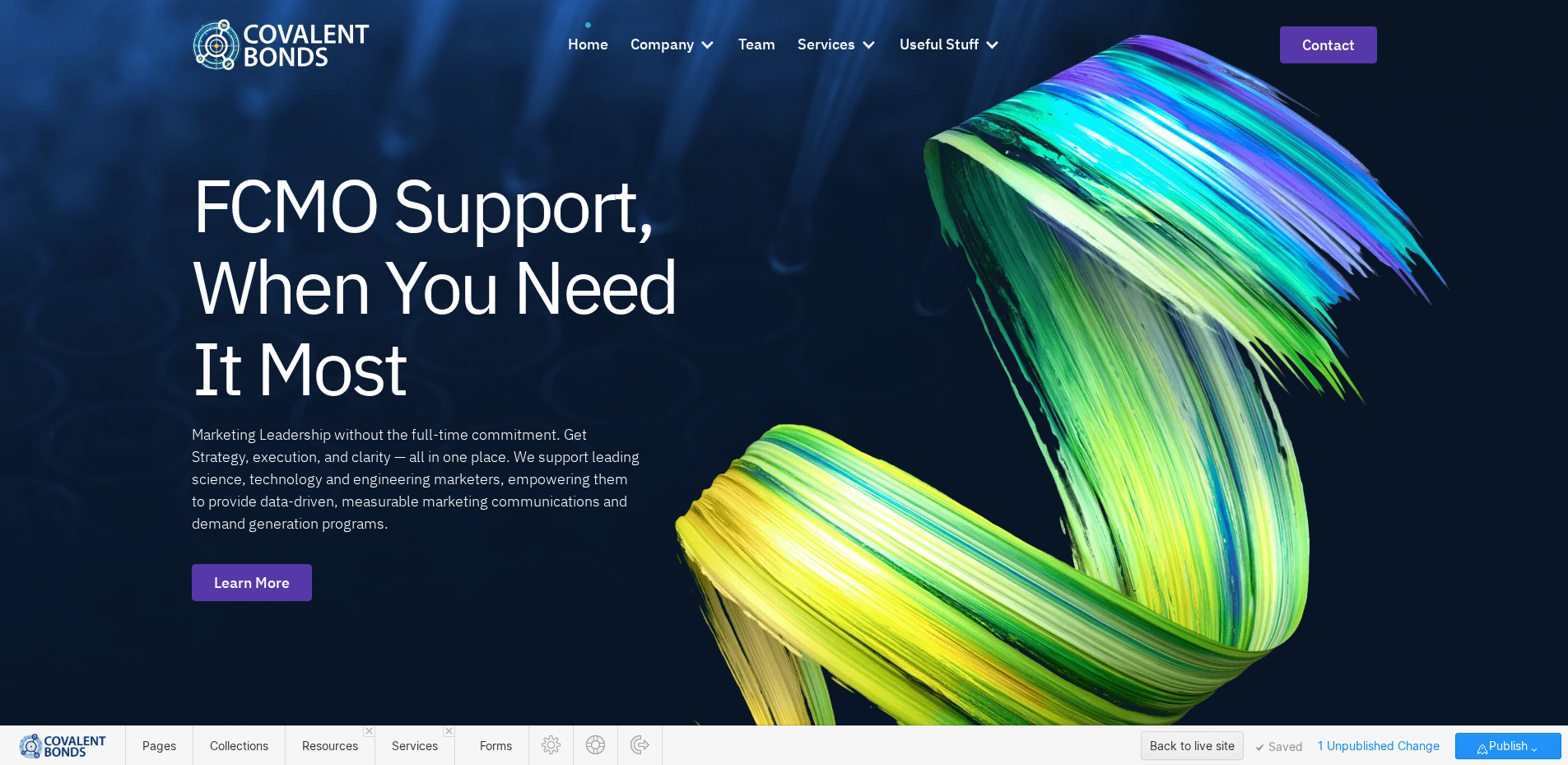
click at [485, 335] on h1 "FCMO Support, When You Need It Most" at bounding box center [497, 285] width 611 height 244
click at [425, 371] on h1 "FCMO Support, When You Need It Most" at bounding box center [497, 285] width 611 height 244
drag, startPoint x: 424, startPoint y: 376, endPoint x: 210, endPoint y: 276, distance: 236.2
click at [201, 284] on h1 "FCMO Support, When You Need It Most" at bounding box center [497, 285] width 611 height 244
click at [550, 215] on div at bounding box center [551, 217] width 31 height 26
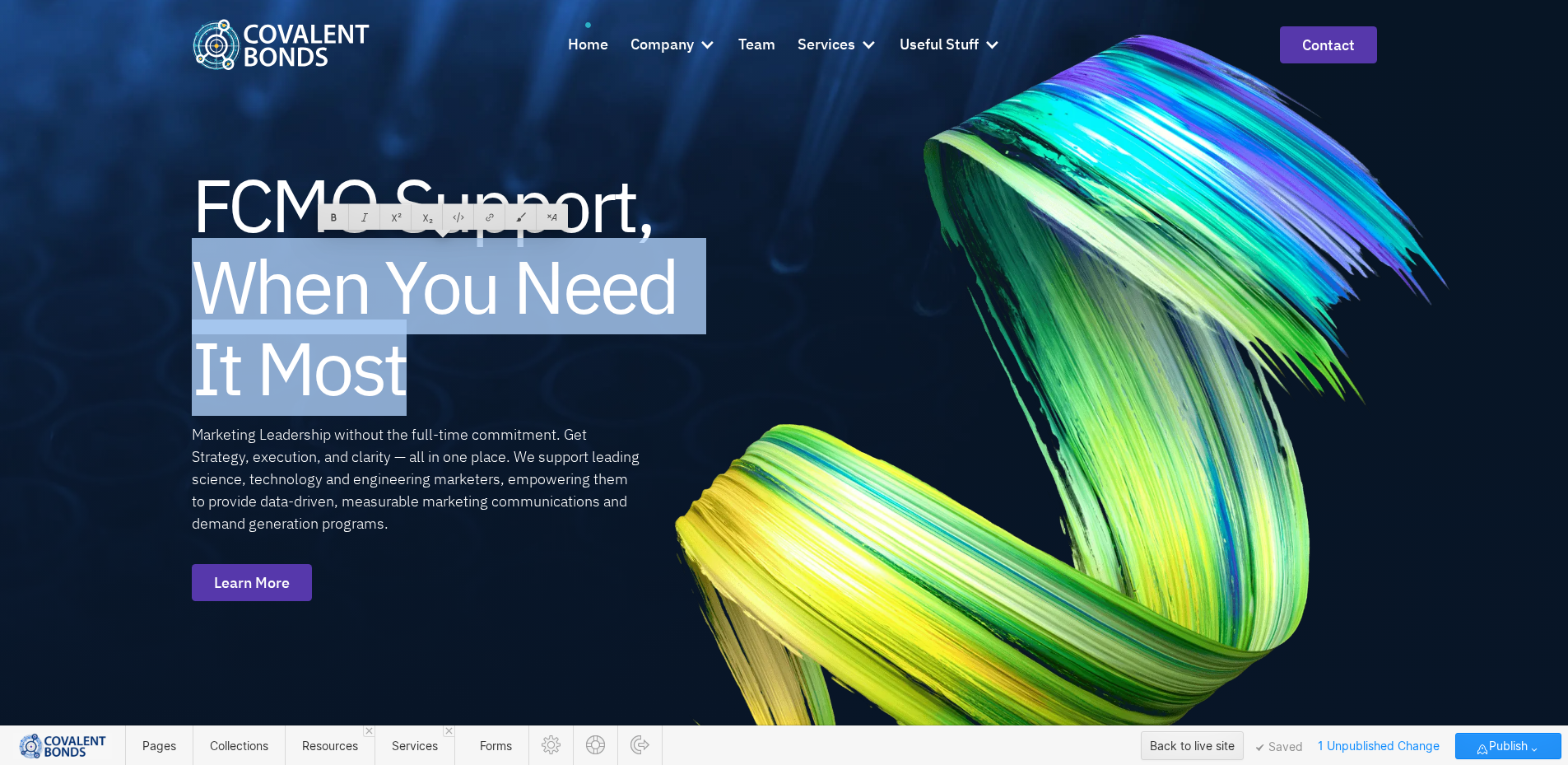
click at [449, 365] on h1 "FCMO Support, When You Need It Most" at bounding box center [497, 285] width 611 height 244
click at [696, 296] on h1 "FCMO Support, When You Need It Most" at bounding box center [497, 285] width 611 height 244
click at [370, 312] on h1 "FCMO Support, When You Need It Most" at bounding box center [497, 285] width 611 height 244
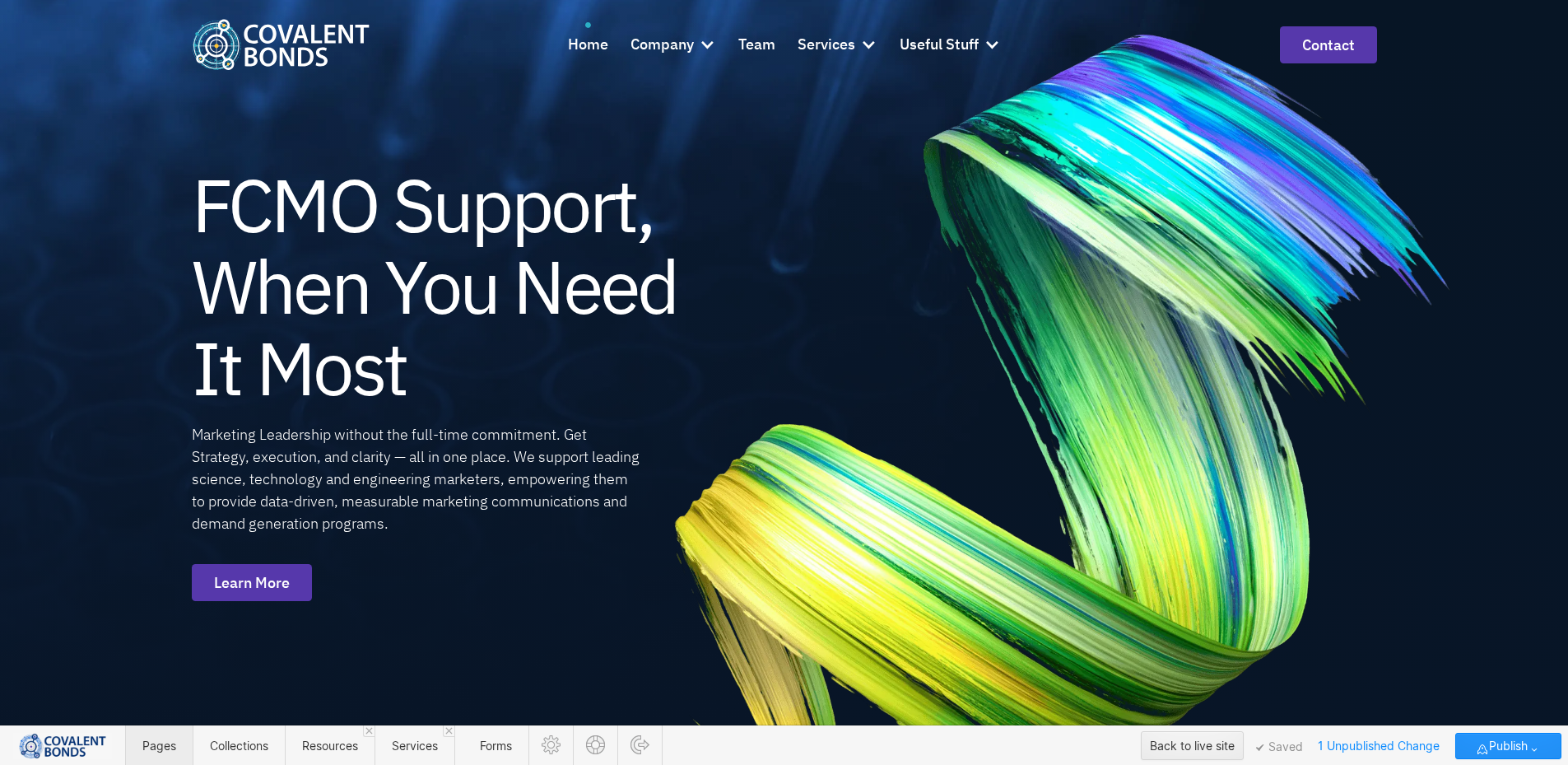
click at [163, 743] on span "Pages" at bounding box center [159, 745] width 33 height 14
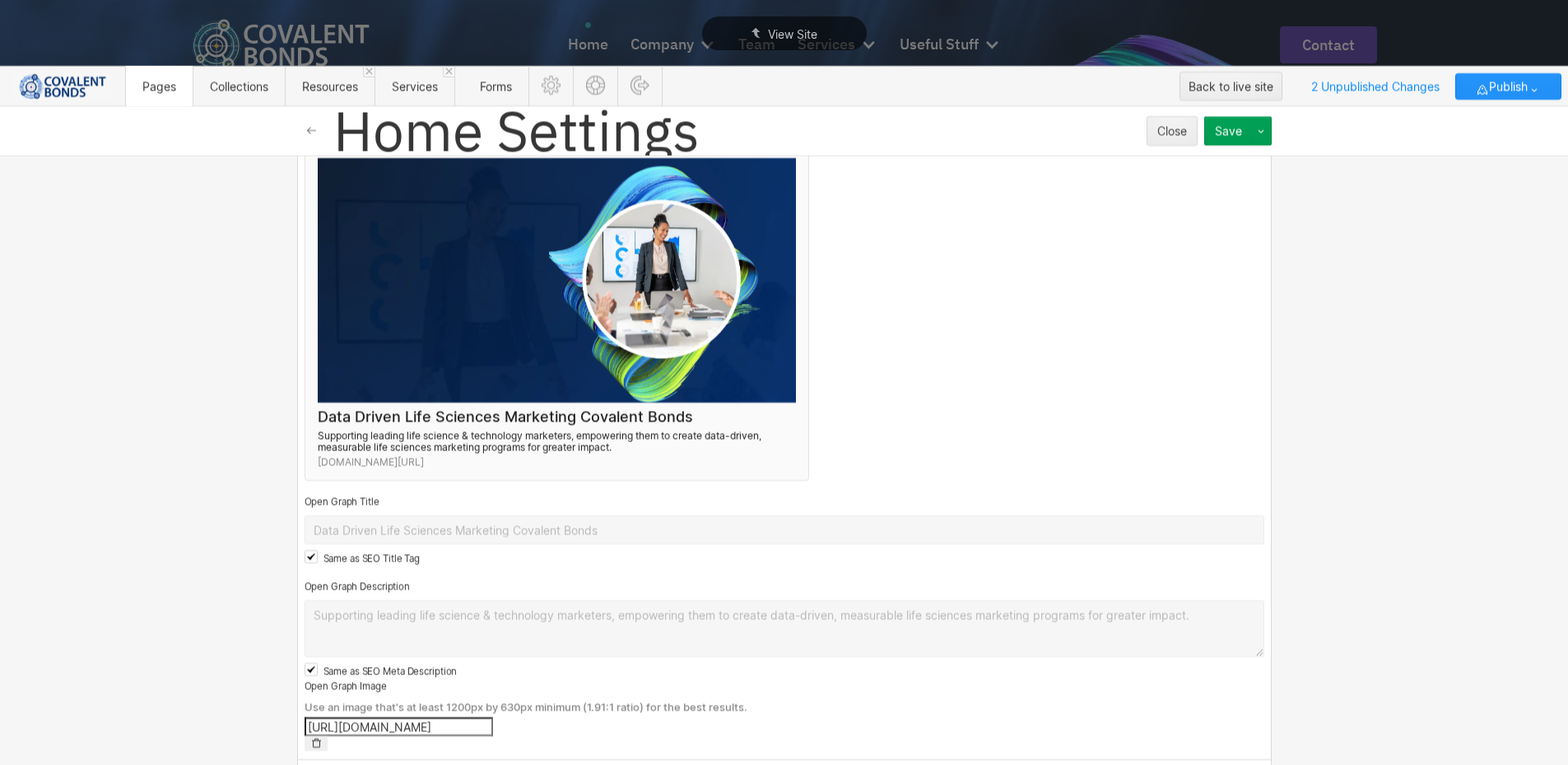
scroll to position [1158, 0]
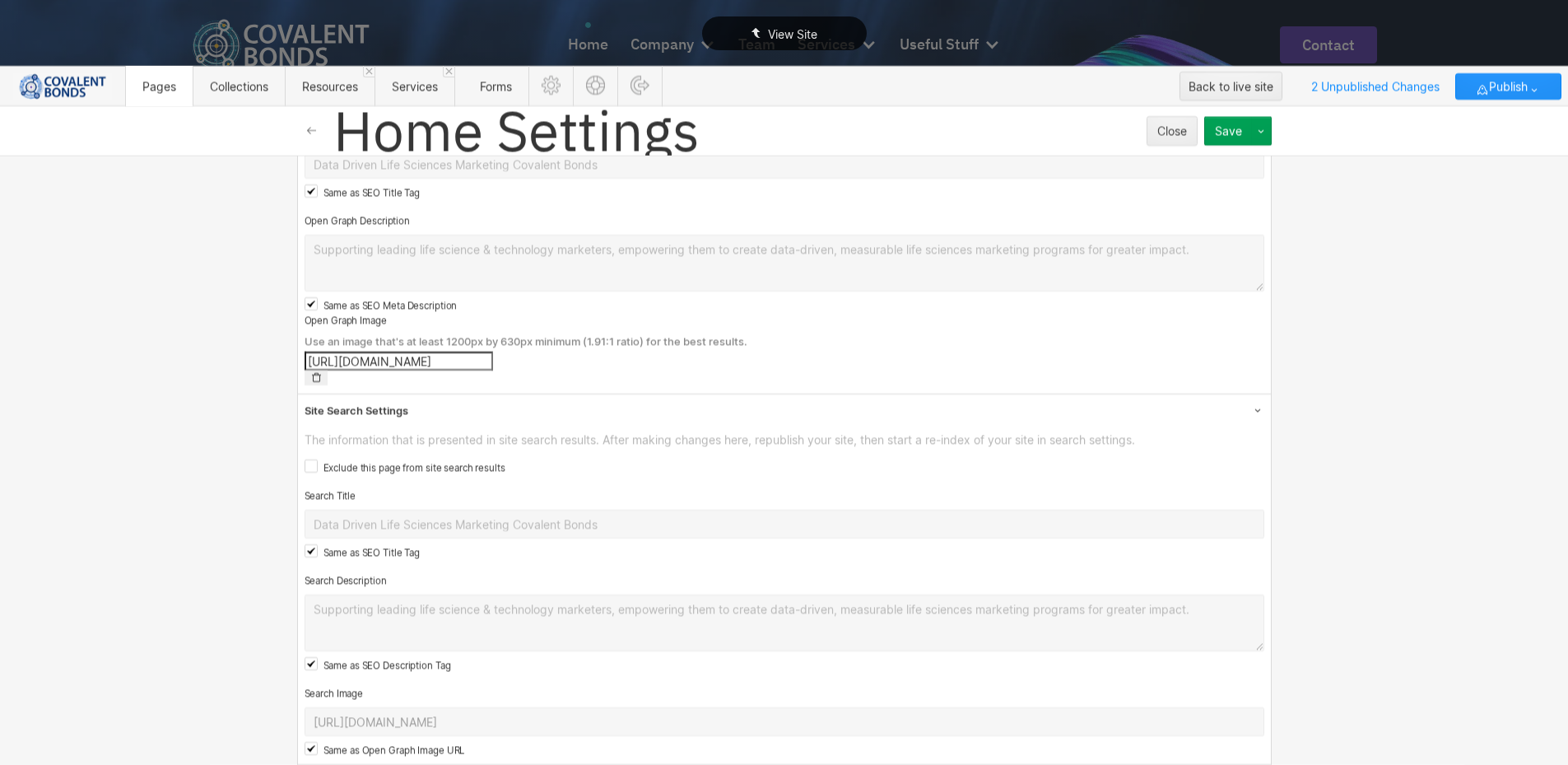
click at [788, 28] on span "View Site" at bounding box center [792, 34] width 49 height 14
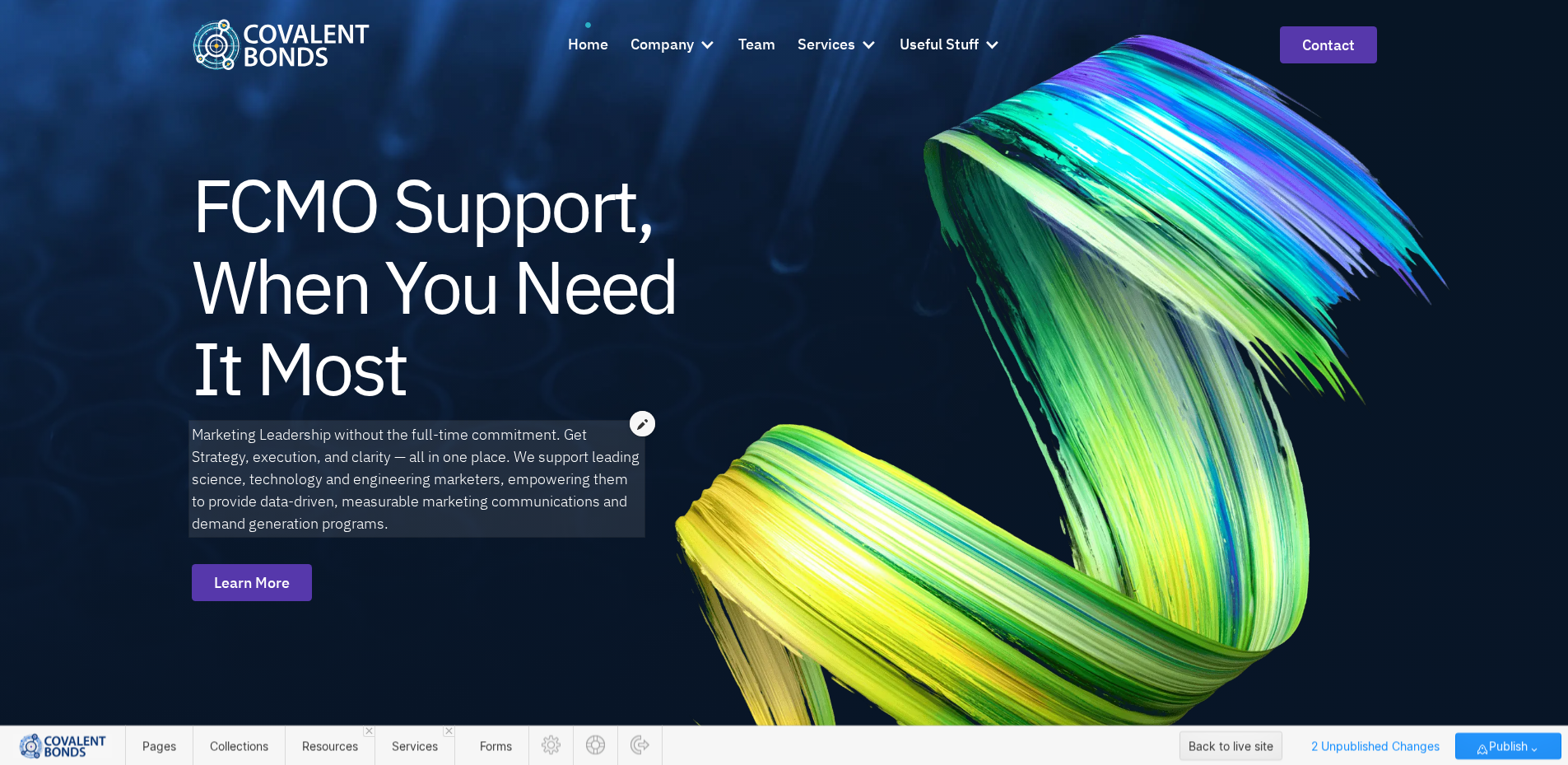
click at [646, 419] on icon at bounding box center [642, 424] width 11 height 12
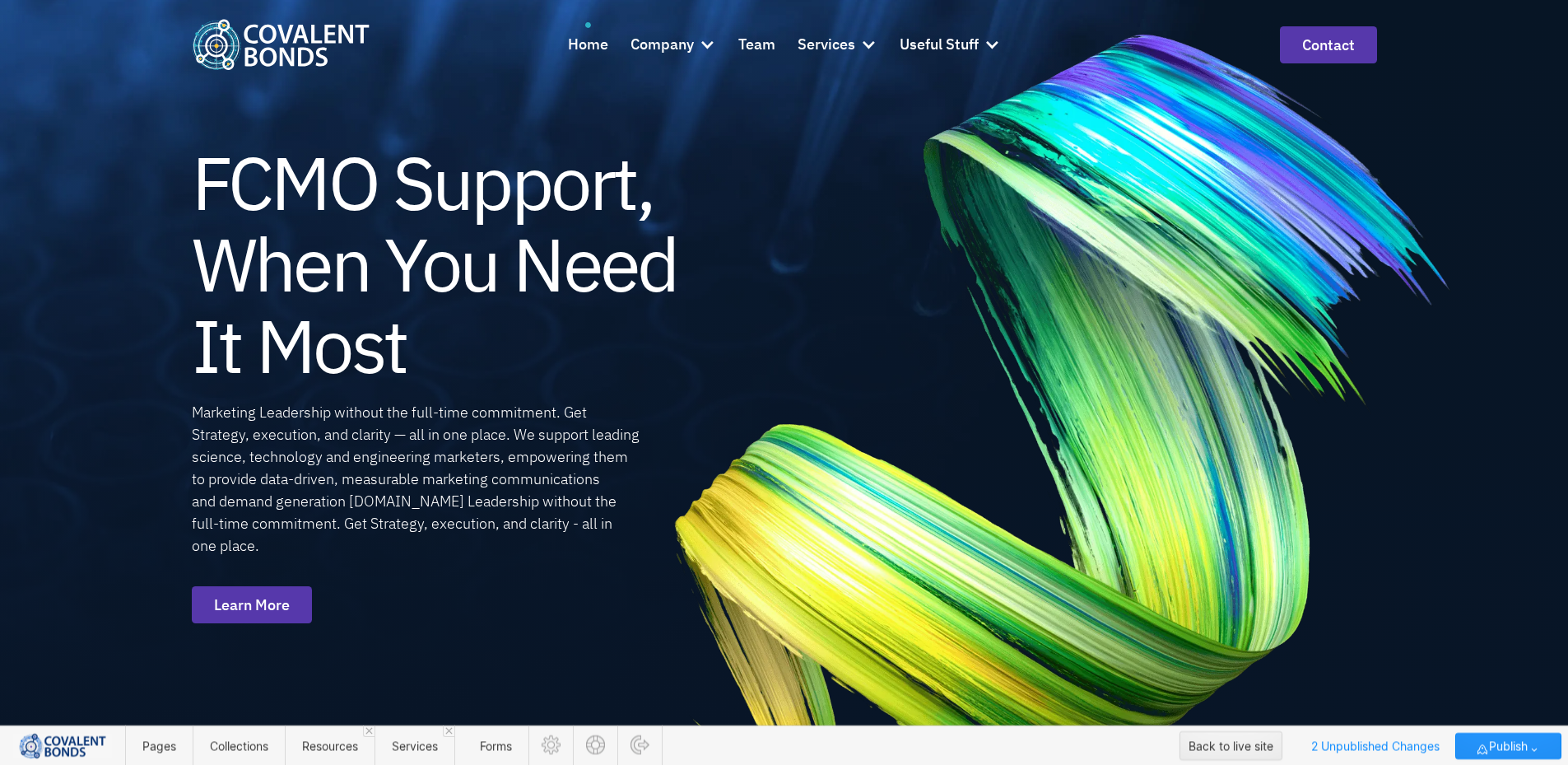
drag, startPoint x: 417, startPoint y: 505, endPoint x: 195, endPoint y: 411, distance: 241.1
click at [195, 411] on div "Marketing Leadership without the full-time commitment. Get Strategy, execution,…" at bounding box center [417, 479] width 450 height 156
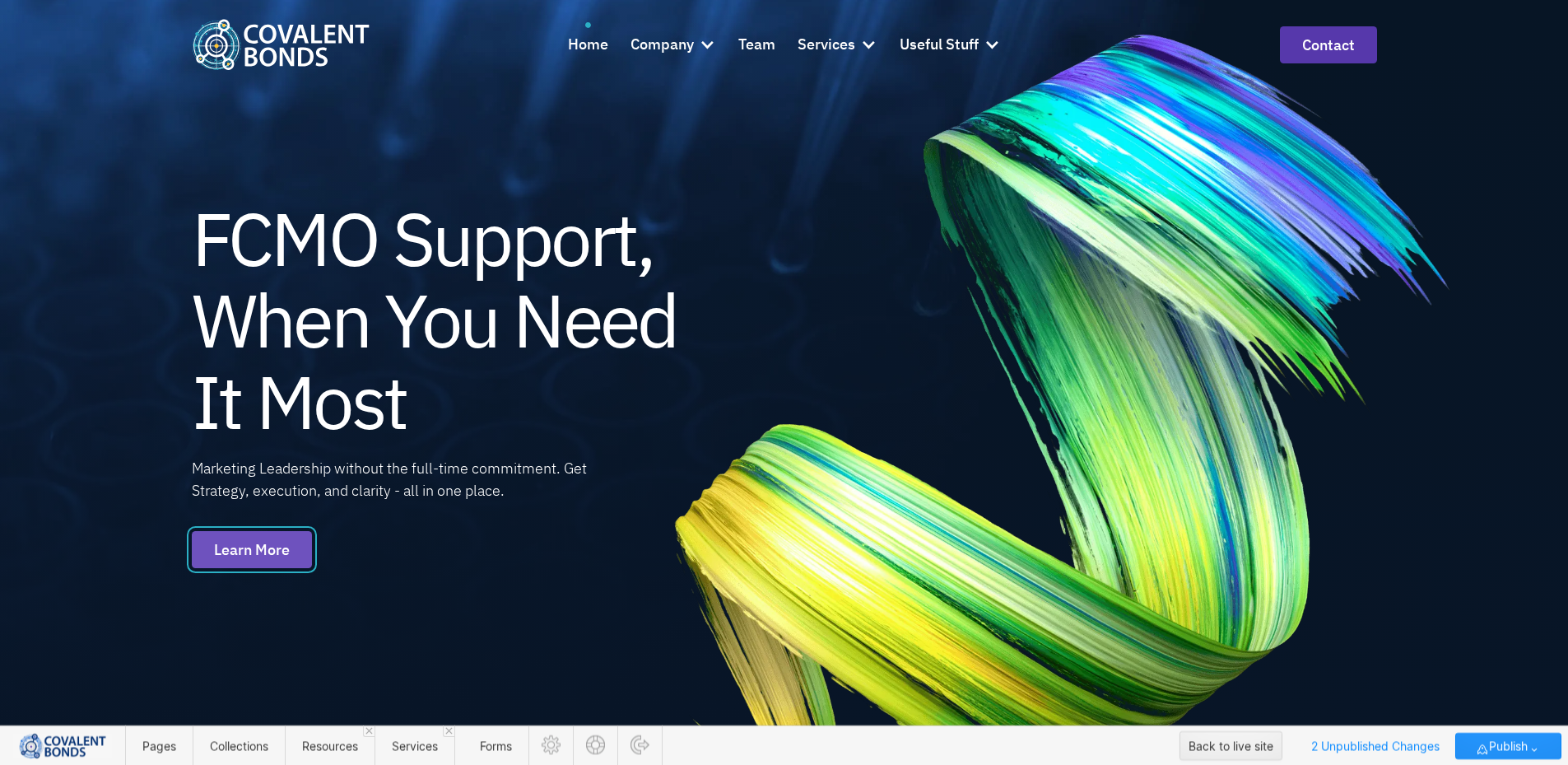
click at [287, 555] on link "Learn More" at bounding box center [252, 549] width 120 height 37
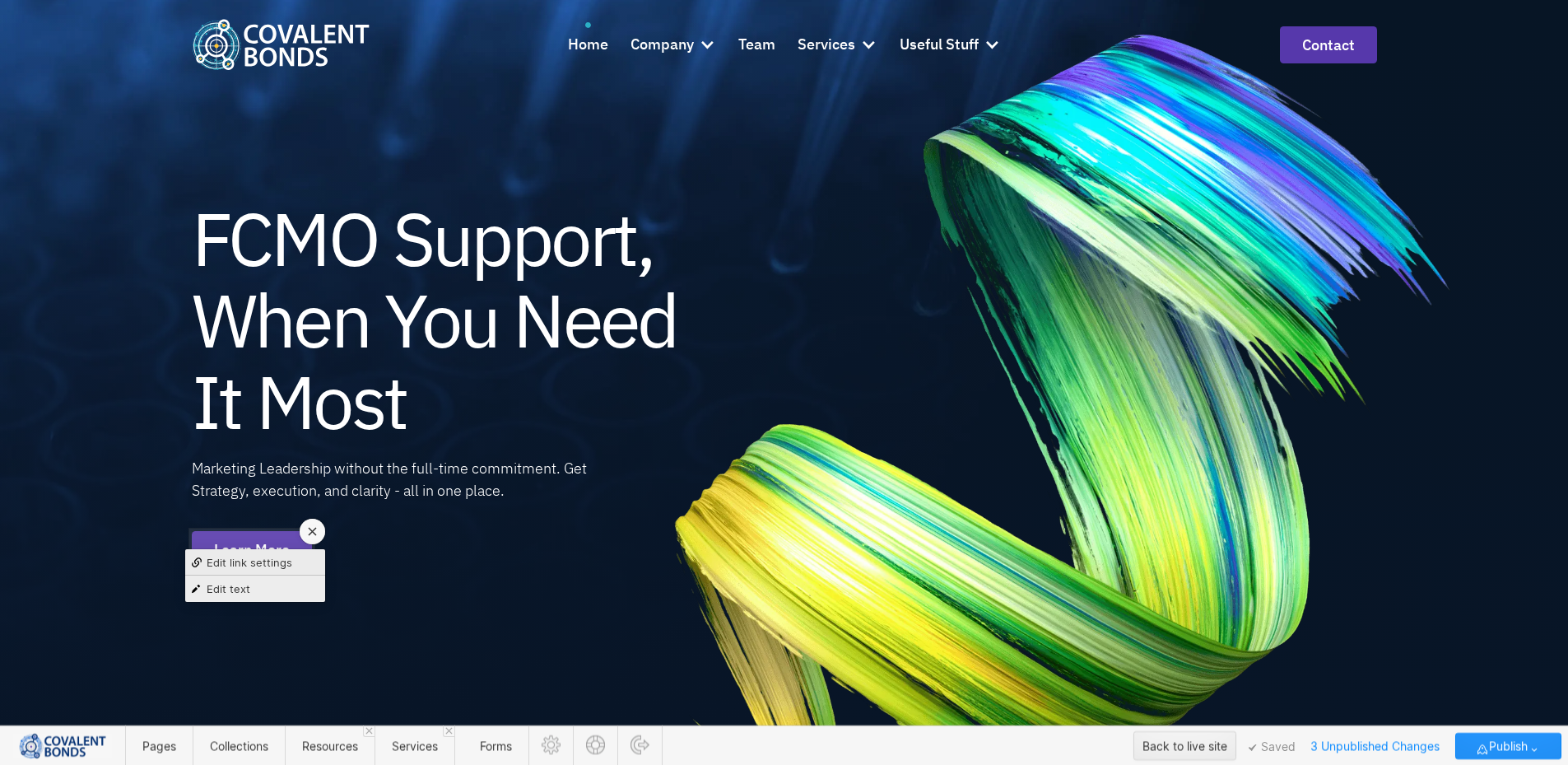
click at [264, 596] on div "Edit text" at bounding box center [255, 589] width 140 height 27
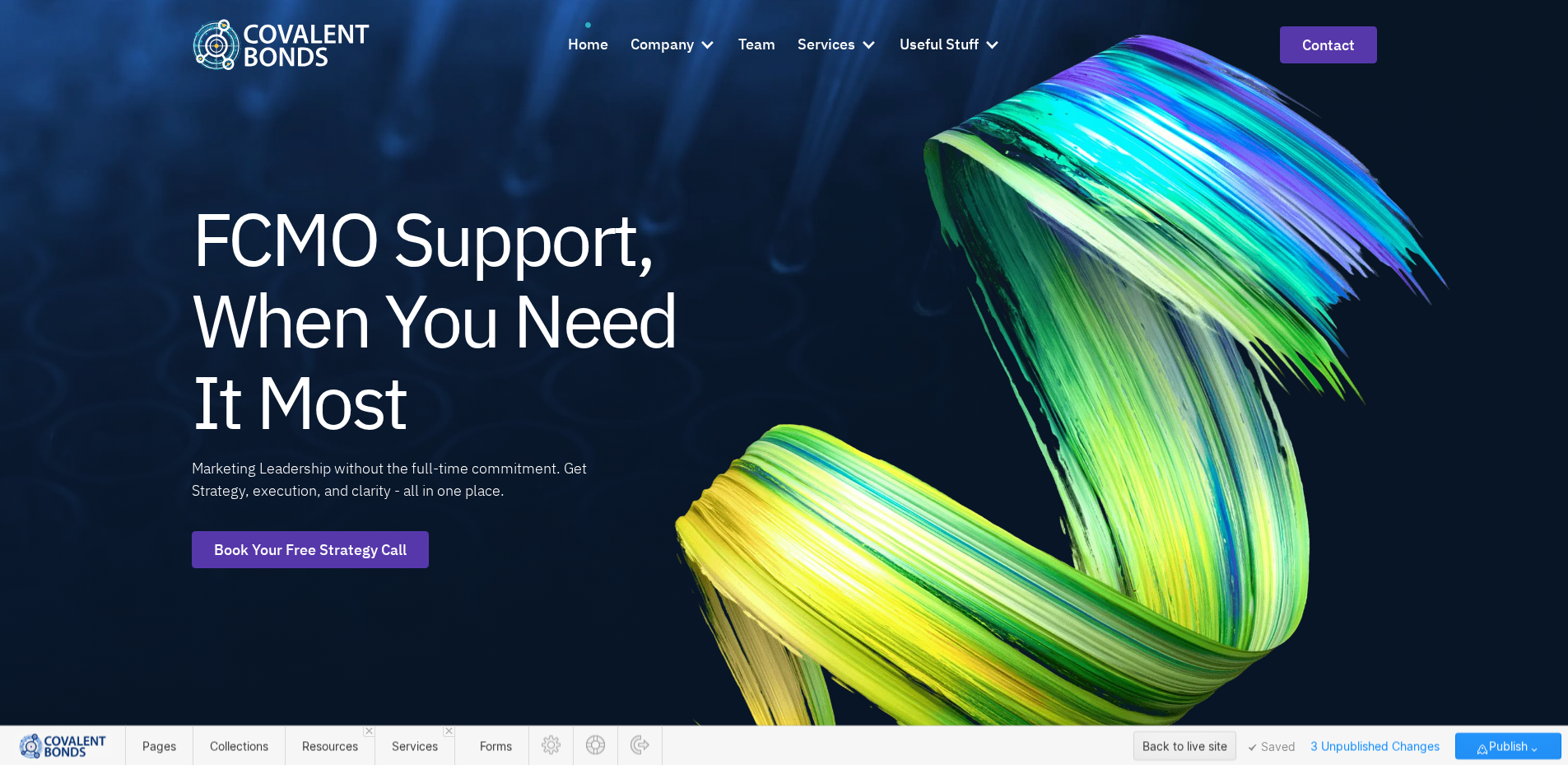
click at [481, 528] on div "FCMO Support, When You Need It Most Marketing Leadership without the full-time …" at bounding box center [497, 382] width 611 height 765
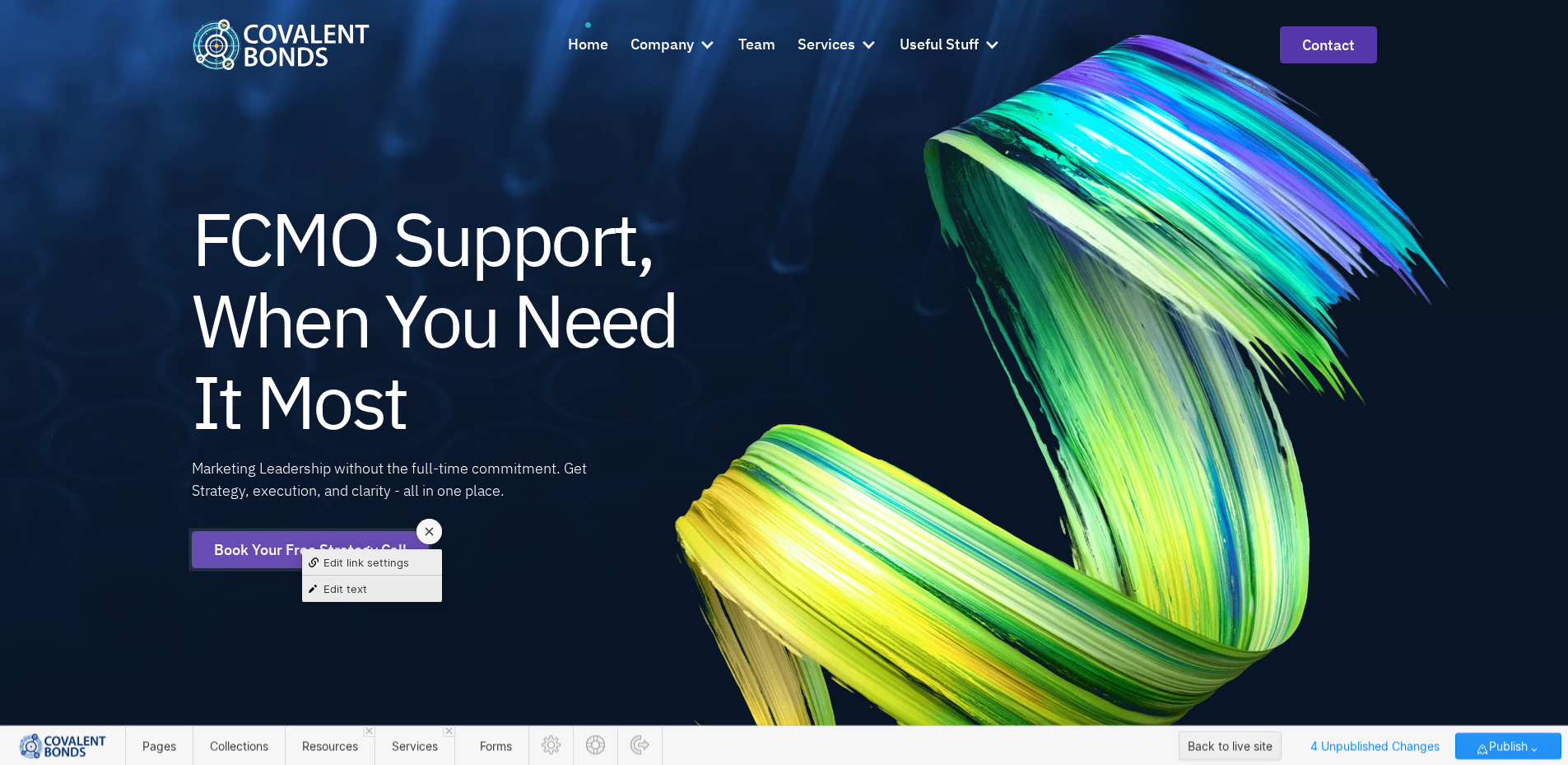
click at [390, 565] on span "Edit link settings" at bounding box center [366, 562] width 86 height 13
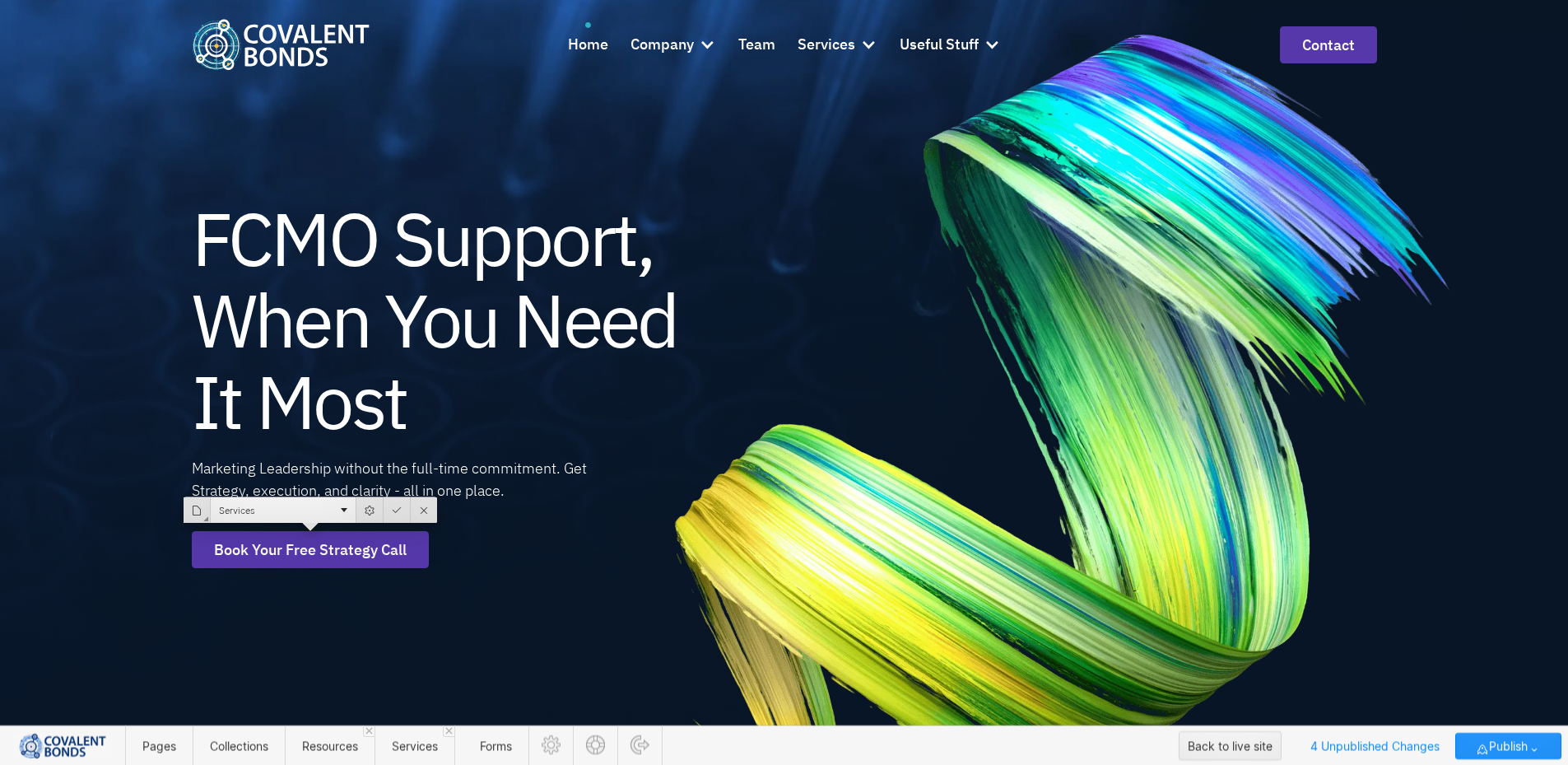
click at [304, 511] on div "Services" at bounding box center [284, 510] width 145 height 26
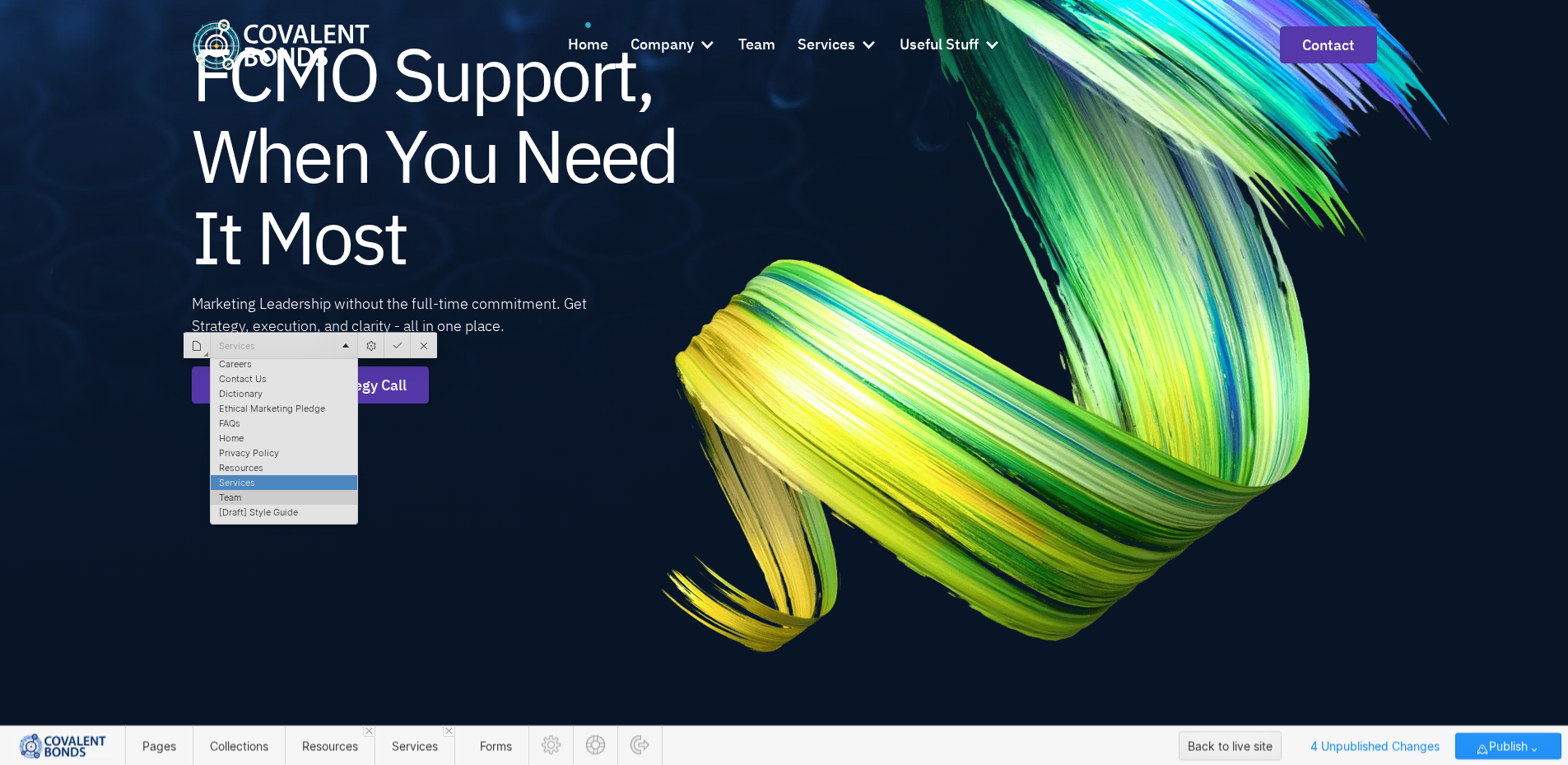
scroll to position [0, 0]
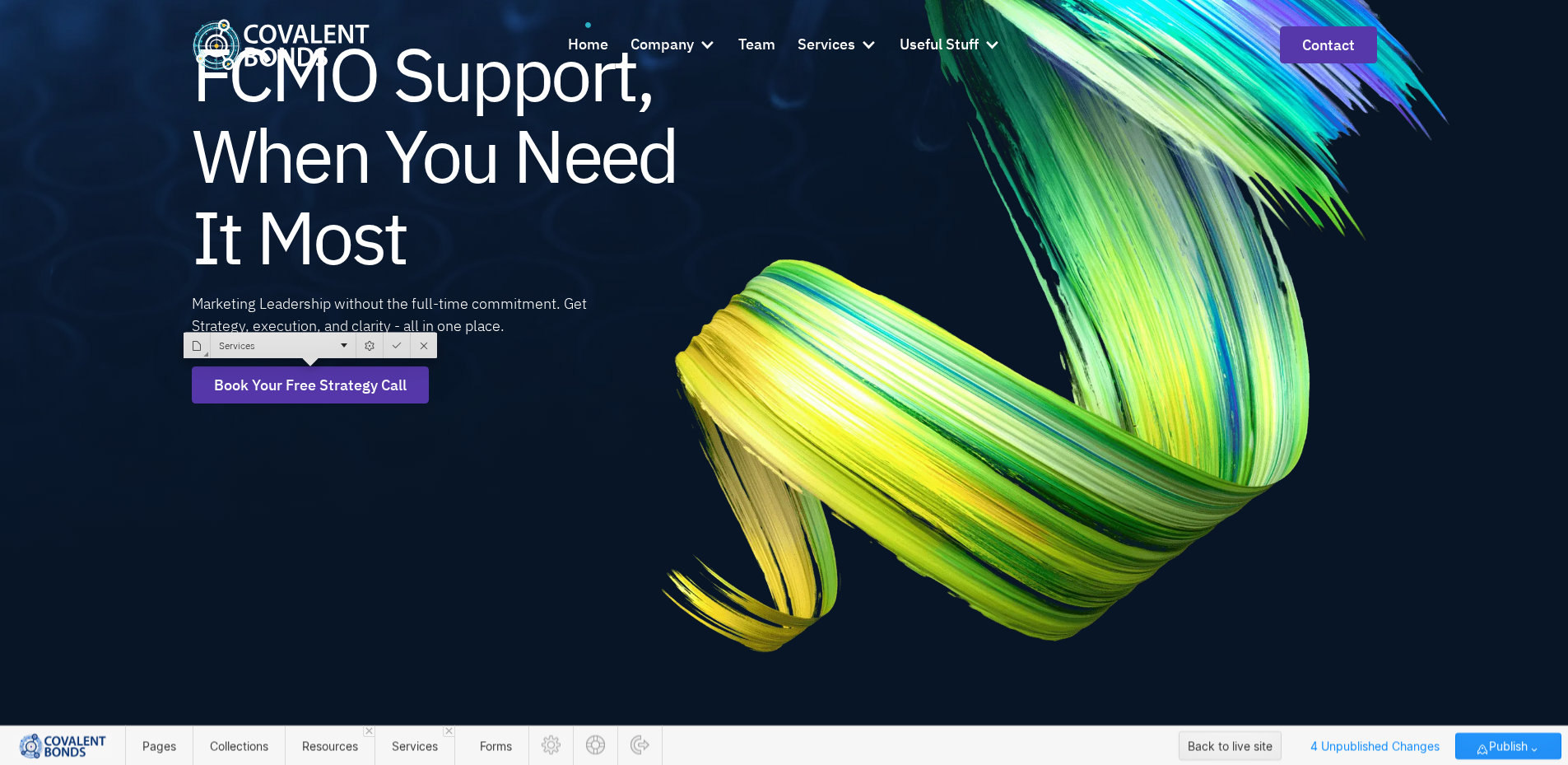
click at [342, 315] on div "Marketing Leadership without the full-time commitment. Get Strategy, execution,…" at bounding box center [417, 314] width 450 height 44
click at [330, 335] on div "Marketing Leadership without the full-time commitment. Get Strategy, execution,…" at bounding box center [417, 314] width 450 height 44
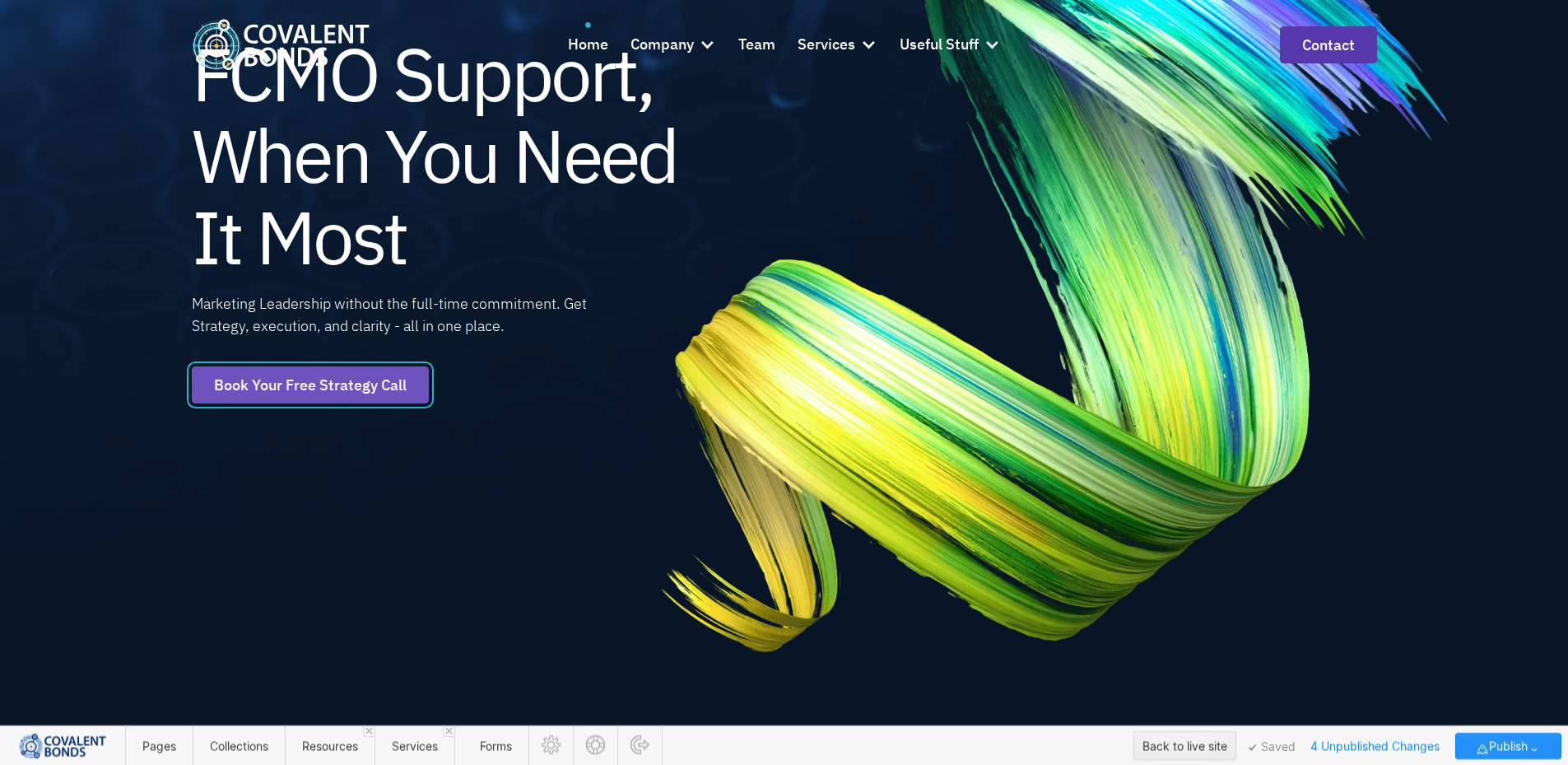
click at [378, 385] on link "Book Your Free Strategy Call" at bounding box center [310, 385] width 237 height 37
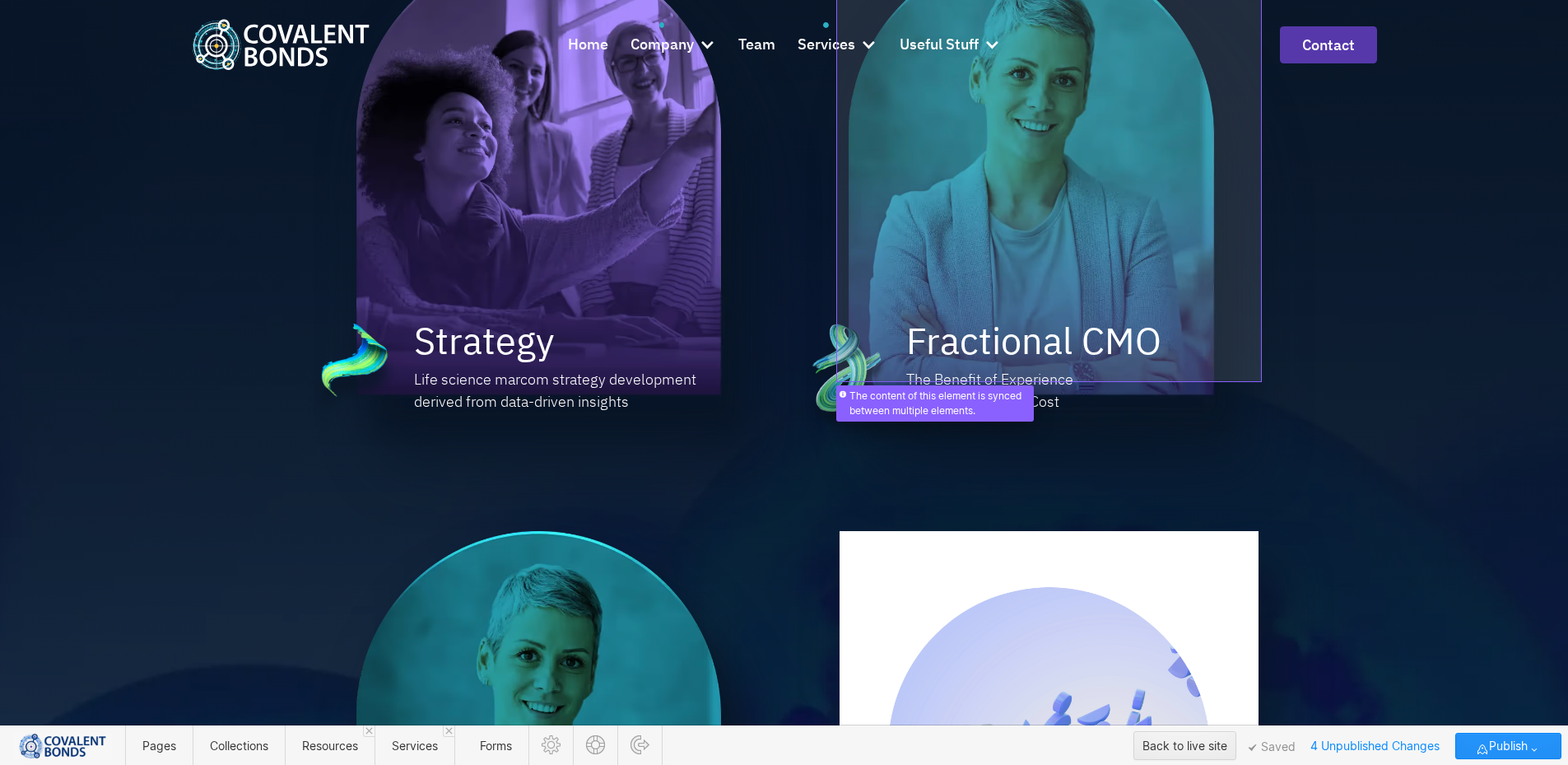
scroll to position [1299, 0]
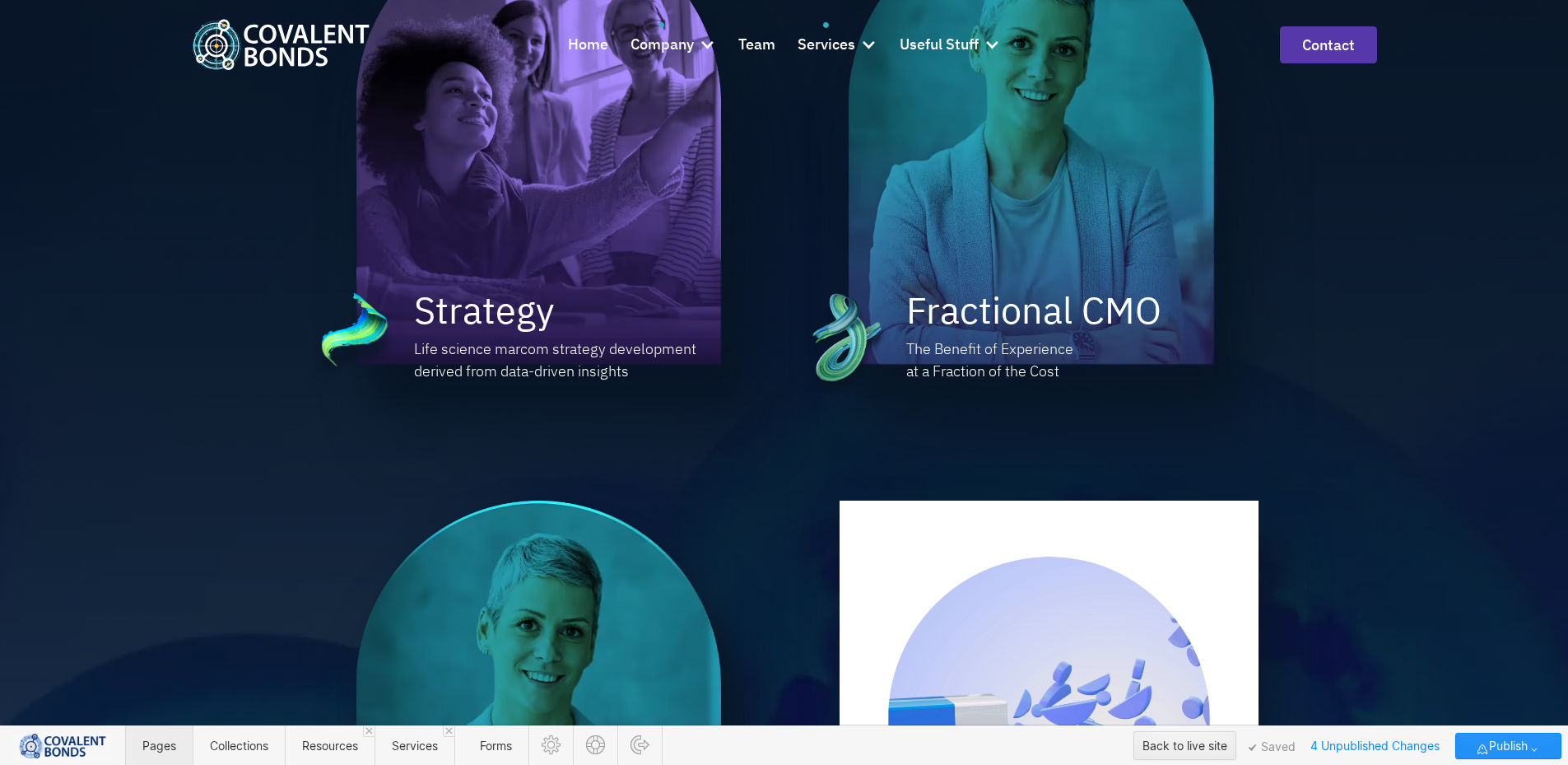
click at [160, 746] on span "Pages" at bounding box center [159, 745] width 33 height 14
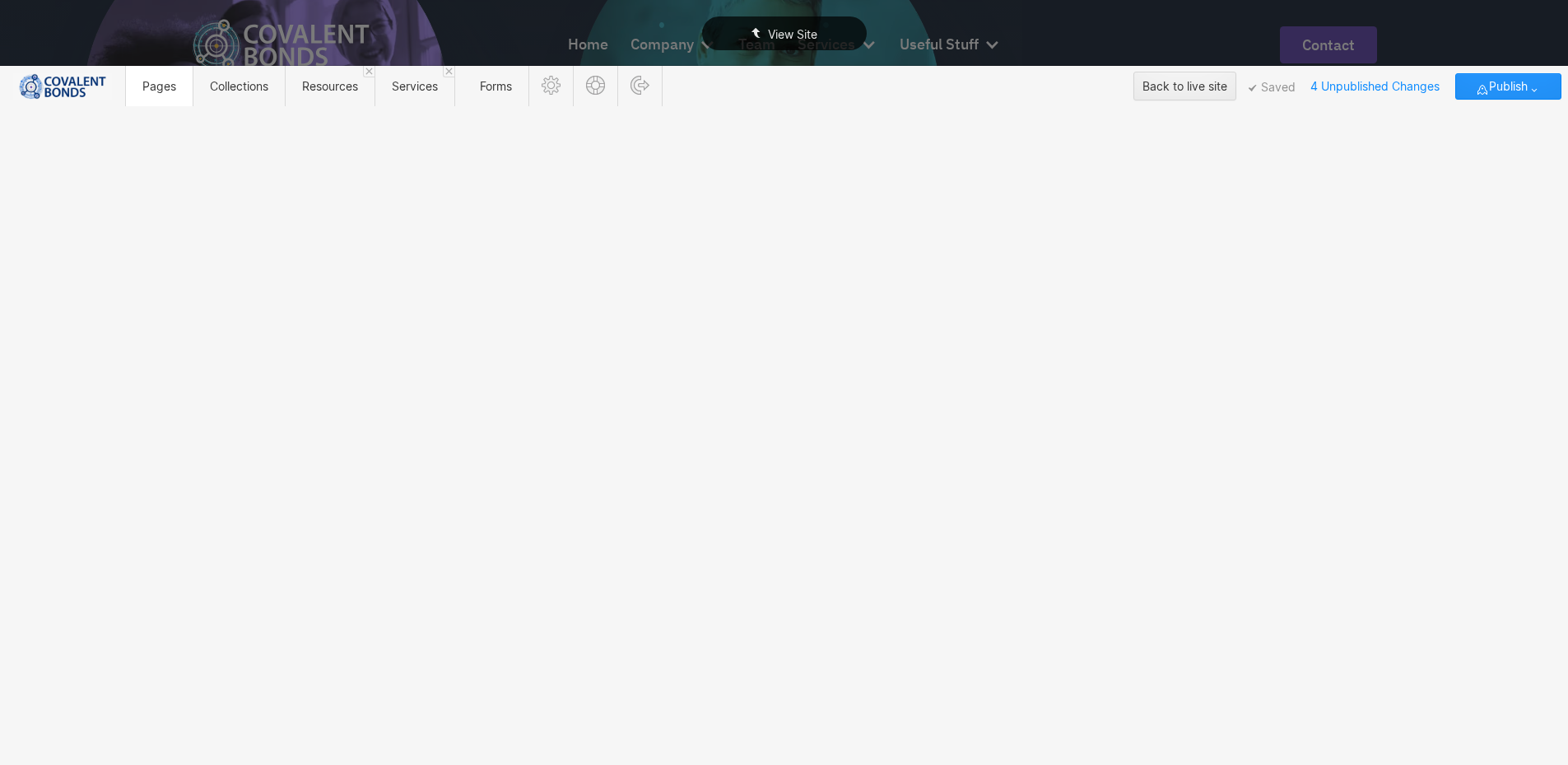
scroll to position [0, 0]
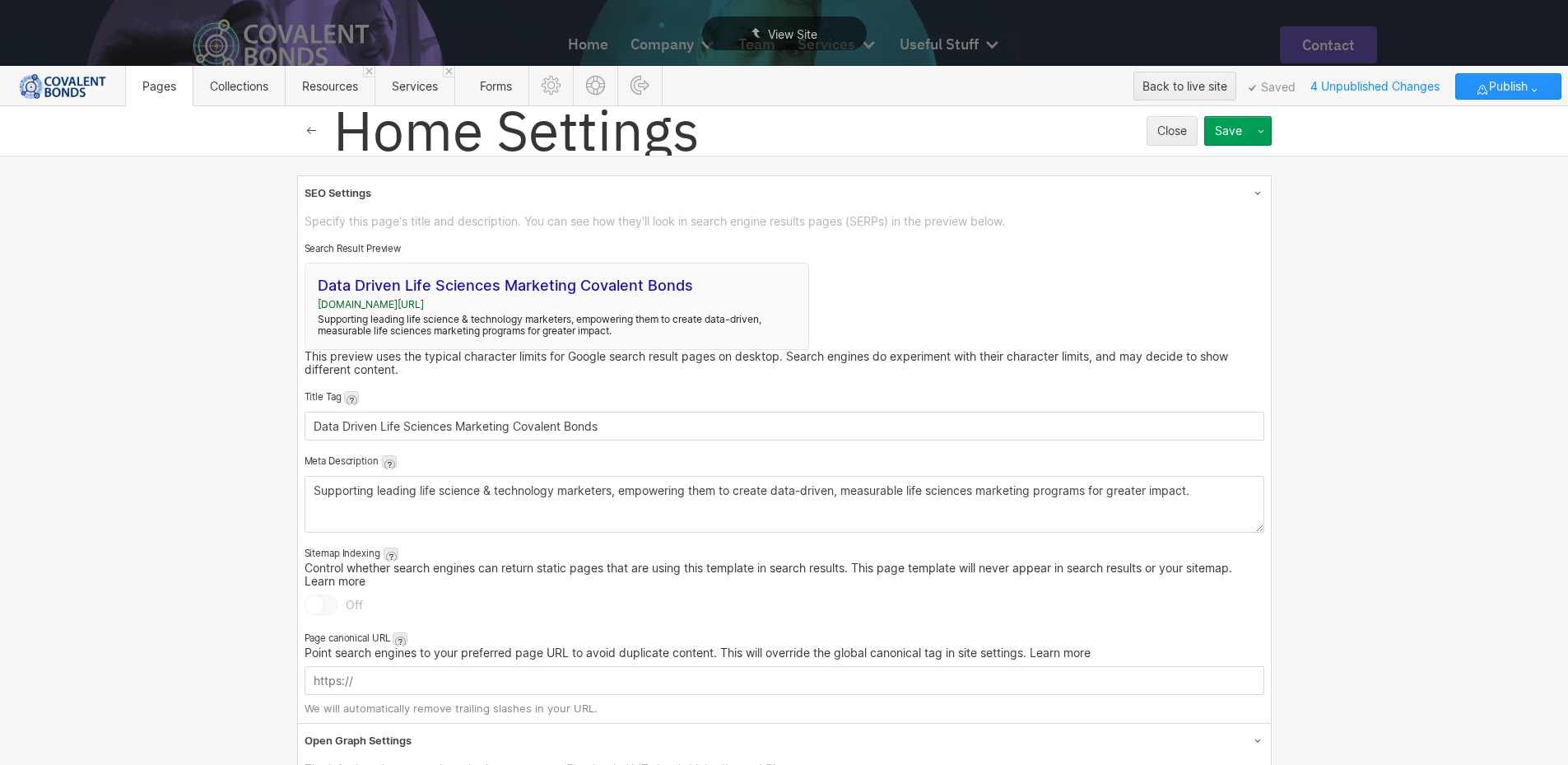
click at [305, 127] on icon "button" at bounding box center [312, 131] width 13 height 13
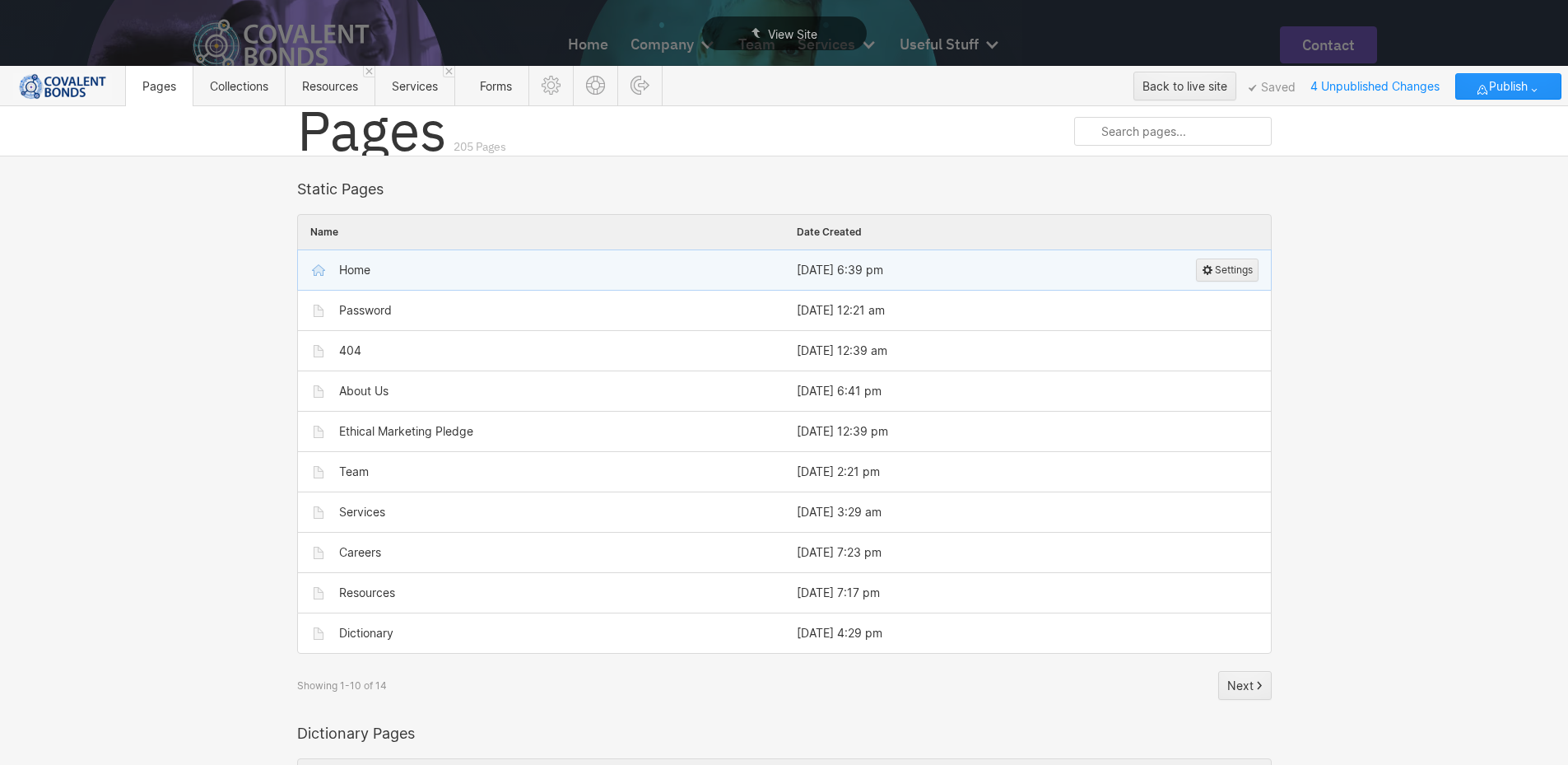
click at [340, 264] on div "Home" at bounding box center [354, 270] width 31 height 13
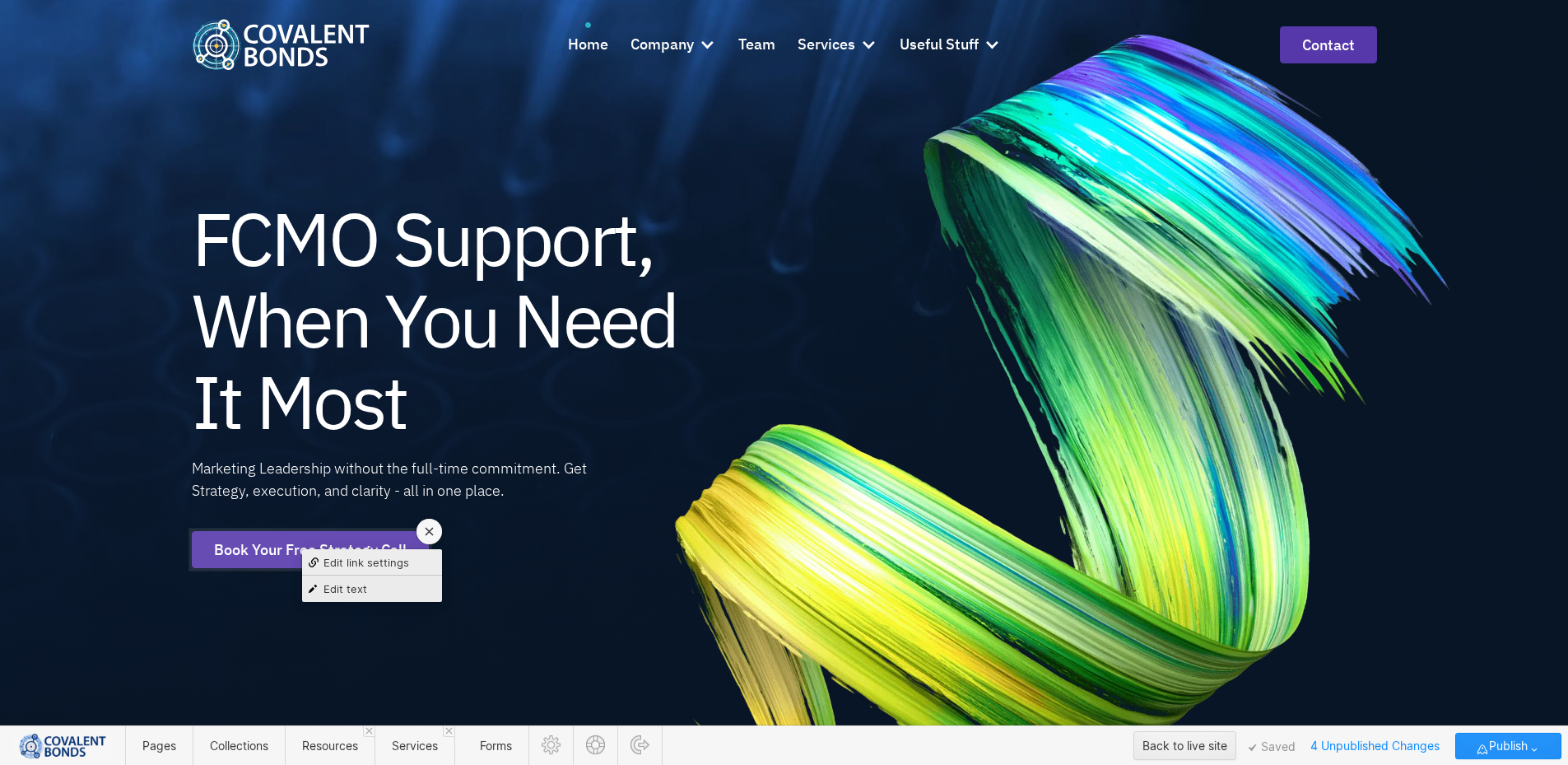
click at [350, 563] on span "Edit link settings" at bounding box center [366, 562] width 86 height 13
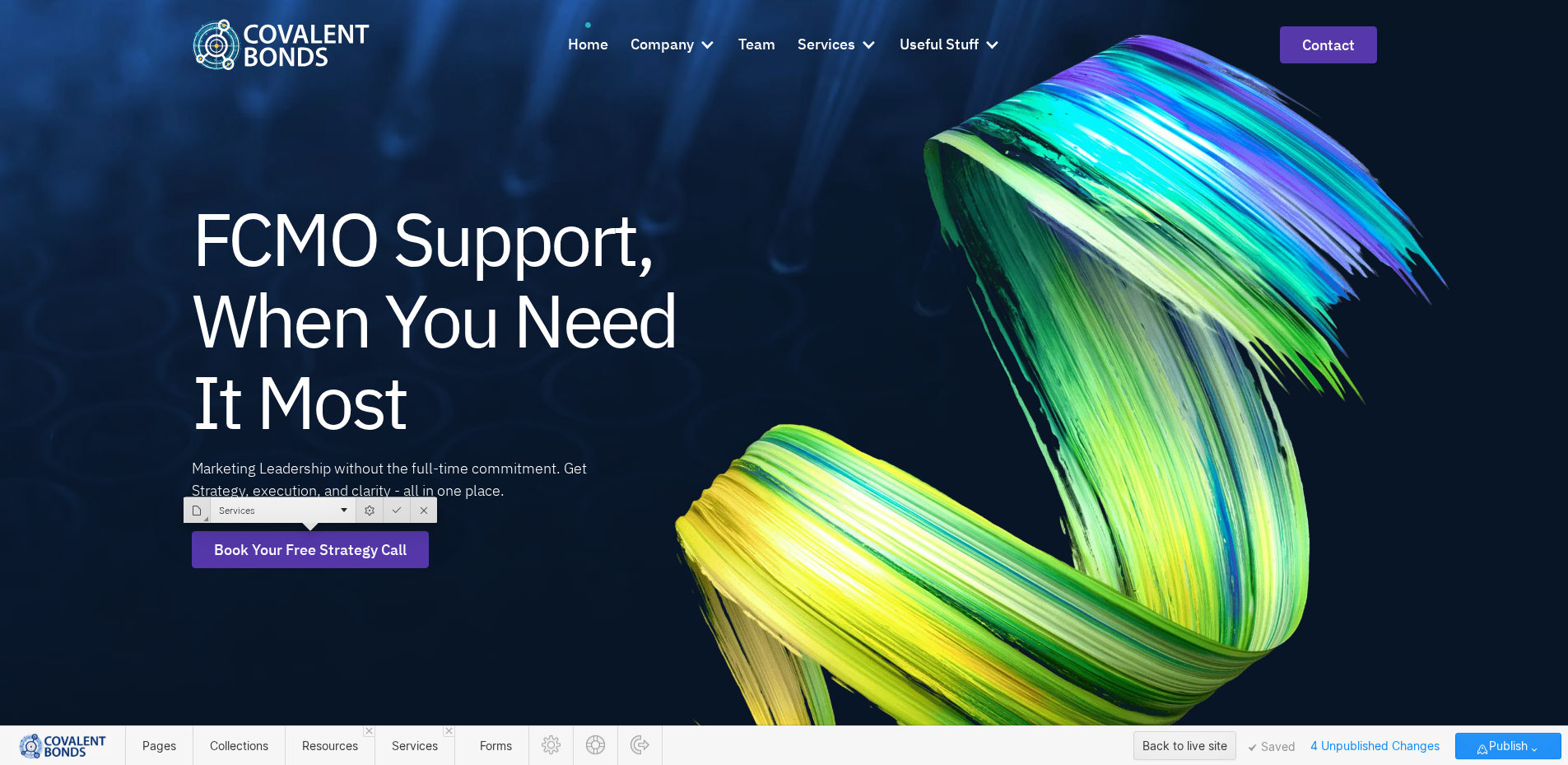
click at [326, 501] on div "Services" at bounding box center [284, 510] width 145 height 26
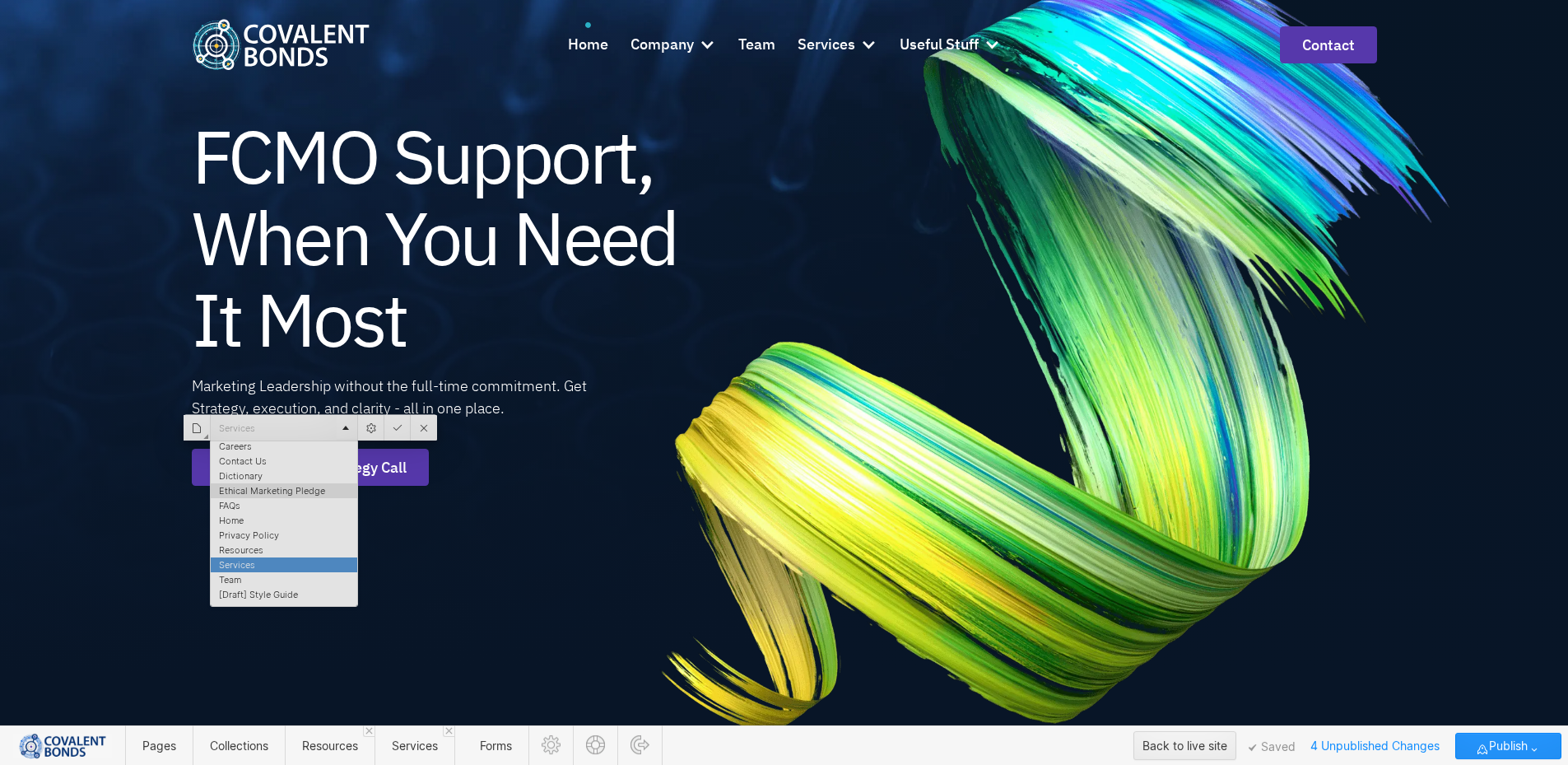
scroll to position [35, 0]
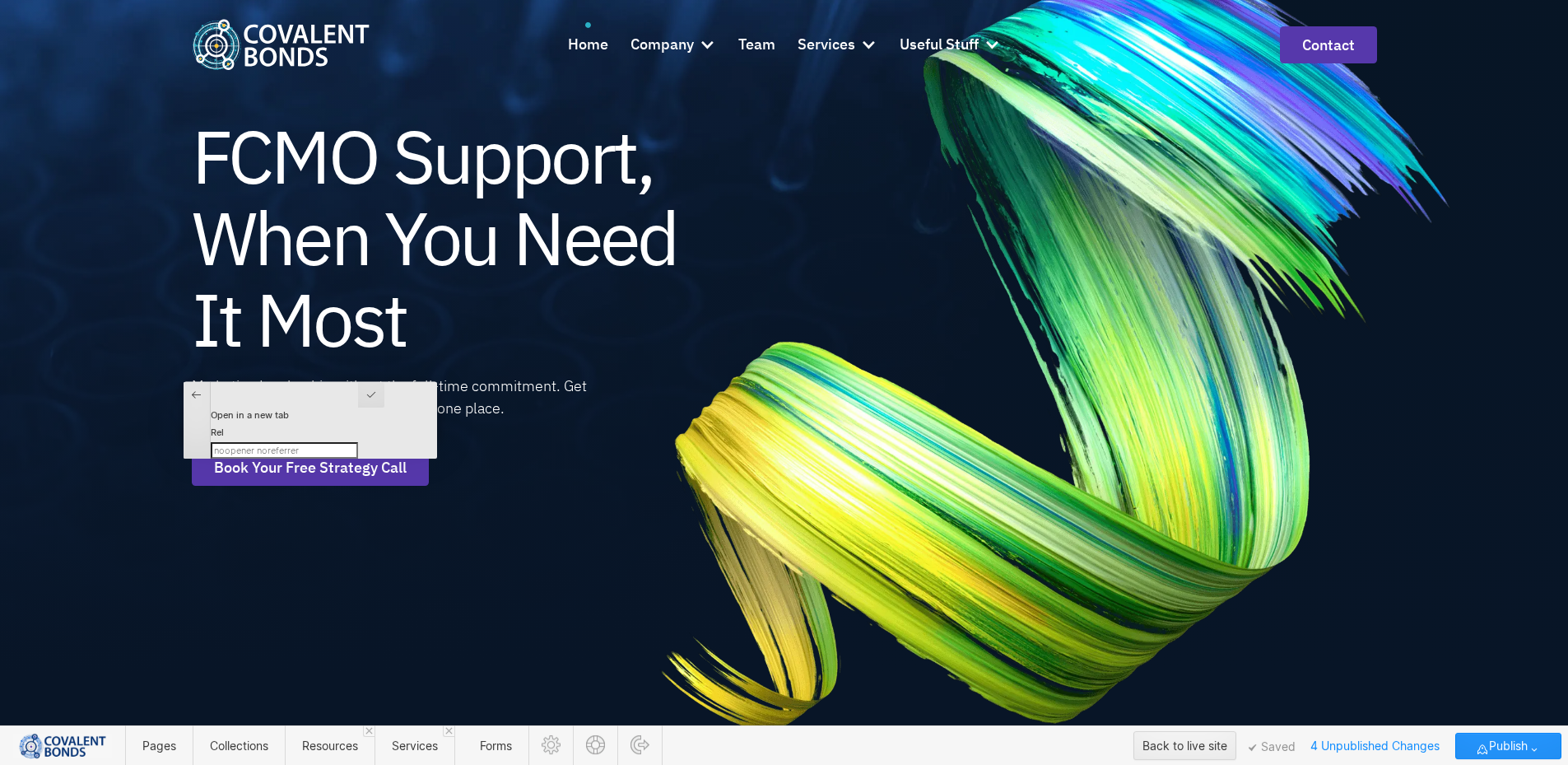
click at [258, 442] on input "Rel" at bounding box center [284, 450] width 148 height 17
click at [199, 396] on div "Marketing Leadership without the full-time commitment. Get Strategy, execution,…" at bounding box center [417, 396] width 450 height 44
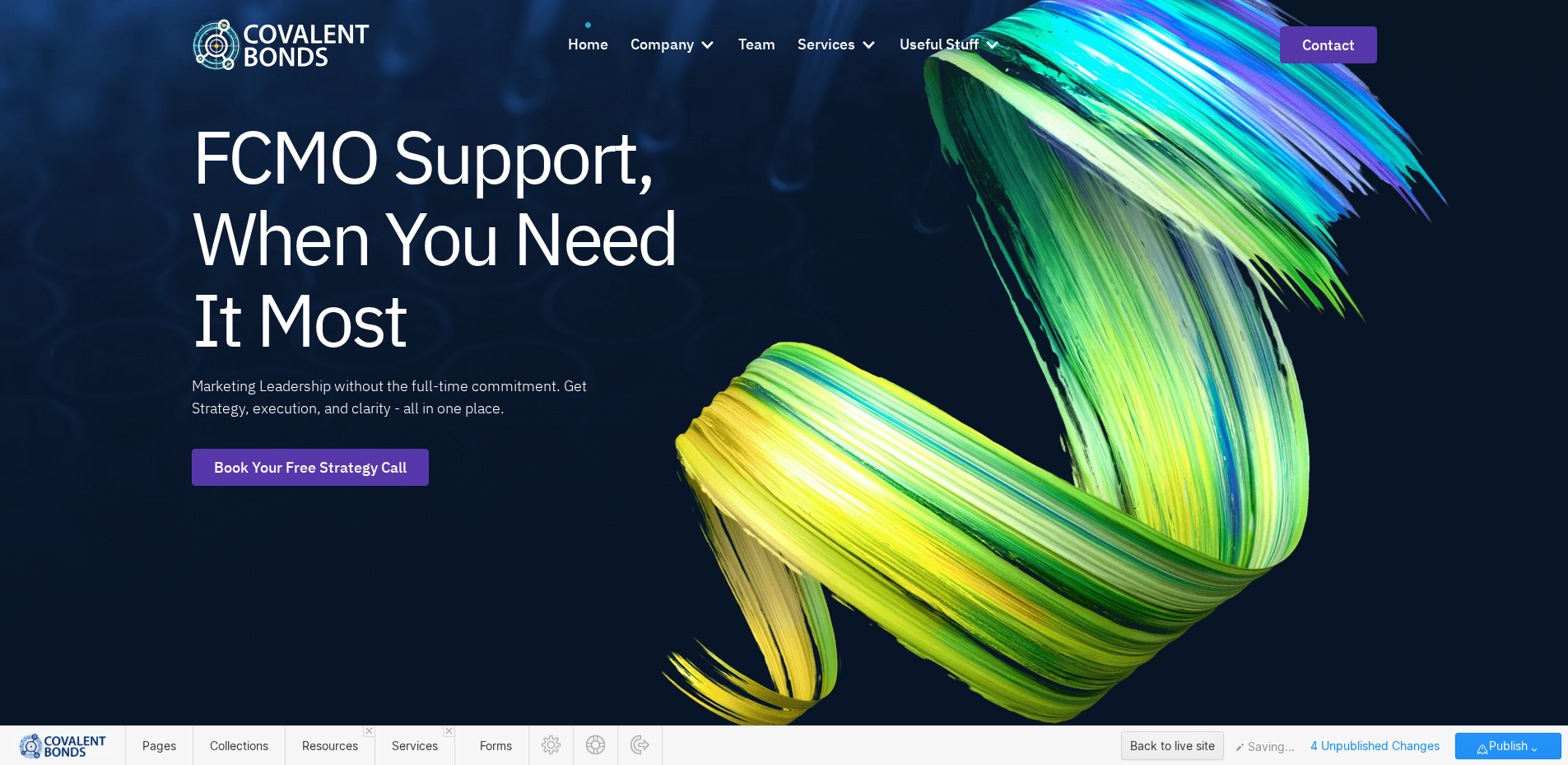
click at [201, 434] on div "FCMO Support, When You Need It Most Marketing Leadership without the full-time …" at bounding box center [497, 299] width 611 height 765
drag, startPoint x: 543, startPoint y: 448, endPoint x: 422, endPoint y: 451, distance: 121.0
click at [543, 448] on div "FCMO Support, When You Need It Most Marketing Leadership without the full-time …" at bounding box center [497, 299] width 611 height 765
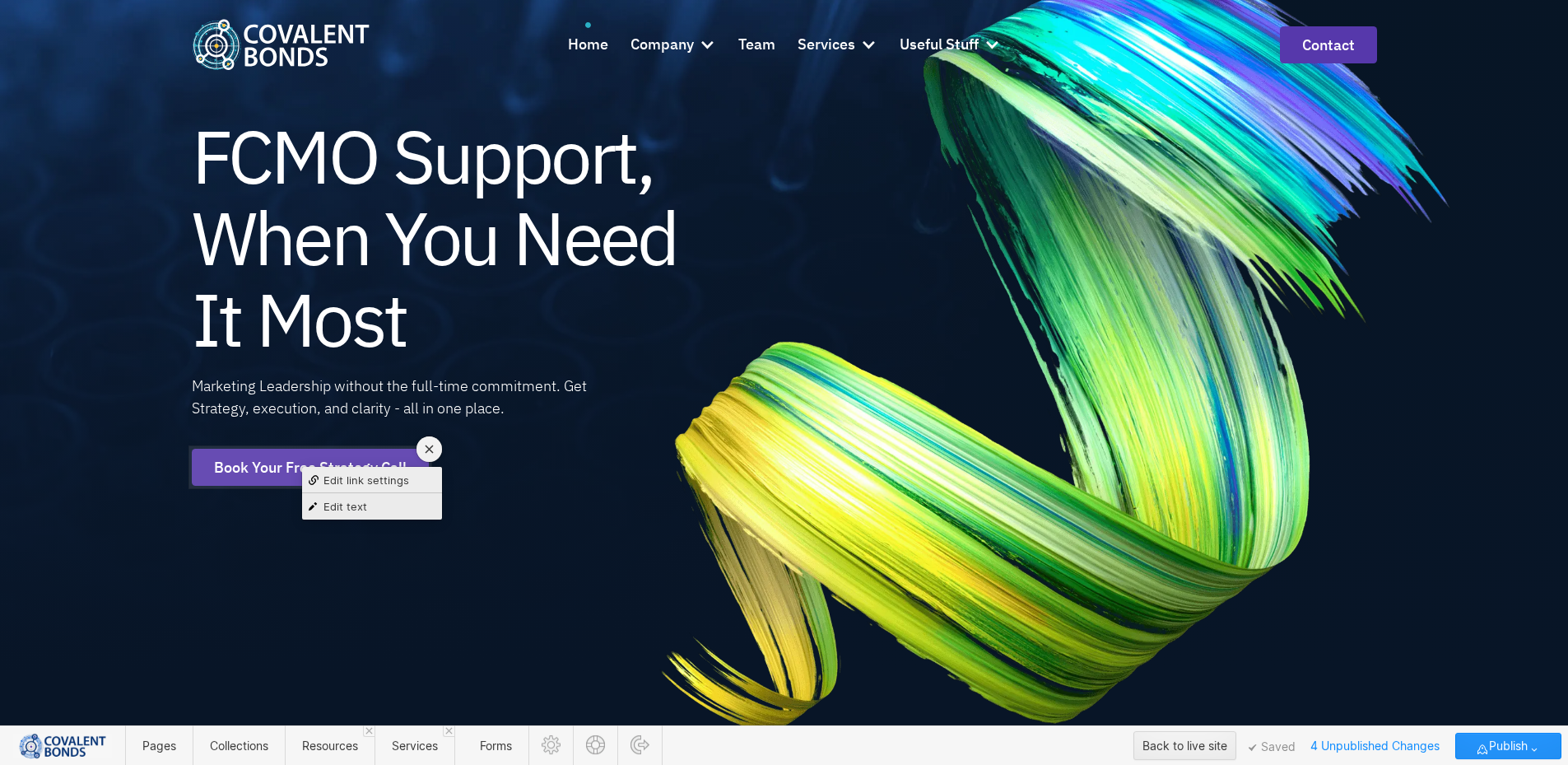
click at [386, 476] on span "Edit link settings" at bounding box center [366, 480] width 86 height 13
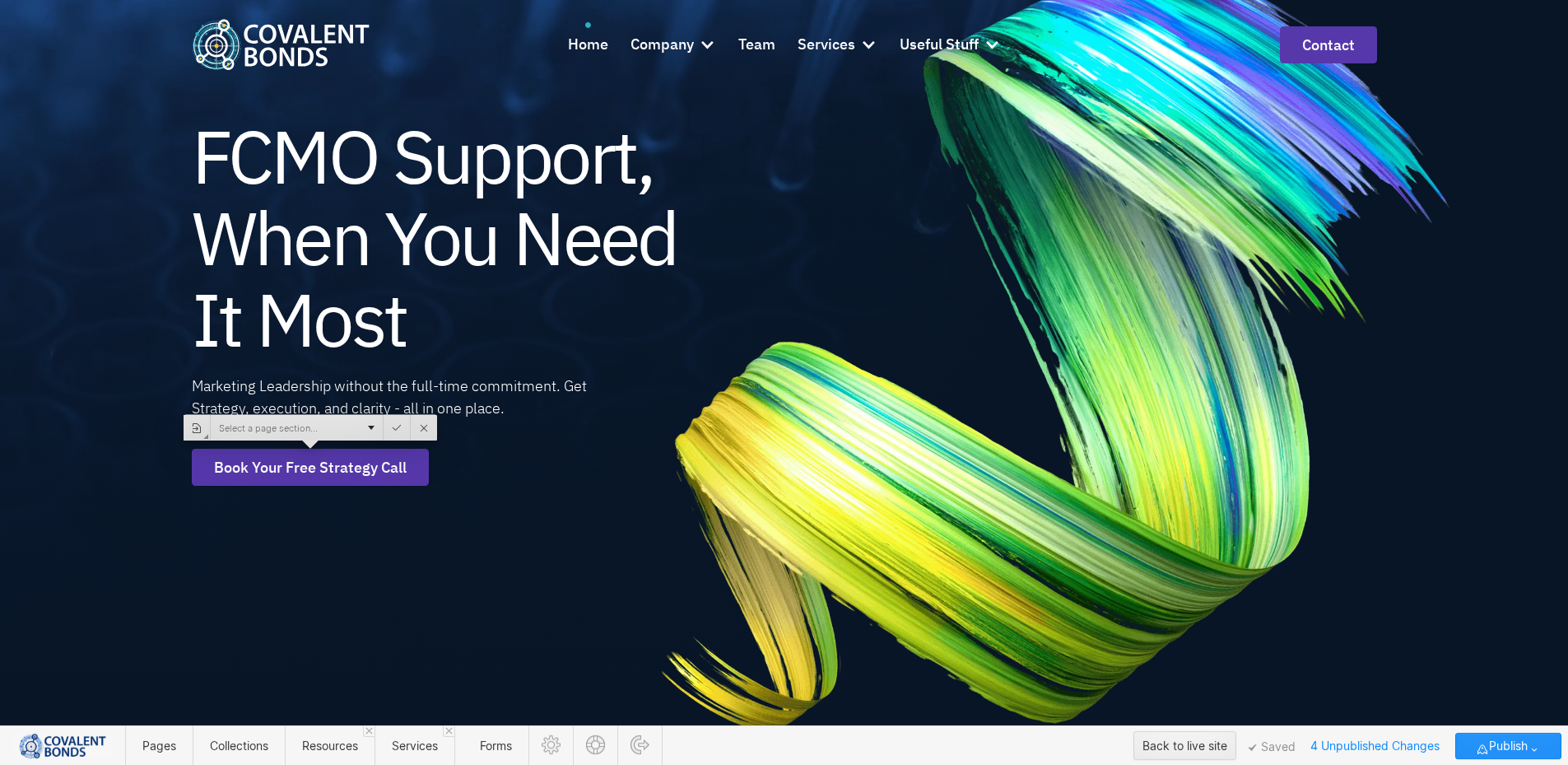
click at [363, 431] on div "Select a page section..." at bounding box center [297, 427] width 172 height 26
paste input "https://www.covalentbonds.com/services/marcom-strategy-fractional-cmo-services"
type input "https://www.covalentbonds.com/services/marcom-strategy-fractional-cmo-services"
click at [396, 427] on div at bounding box center [410, 427] width 28 height 26
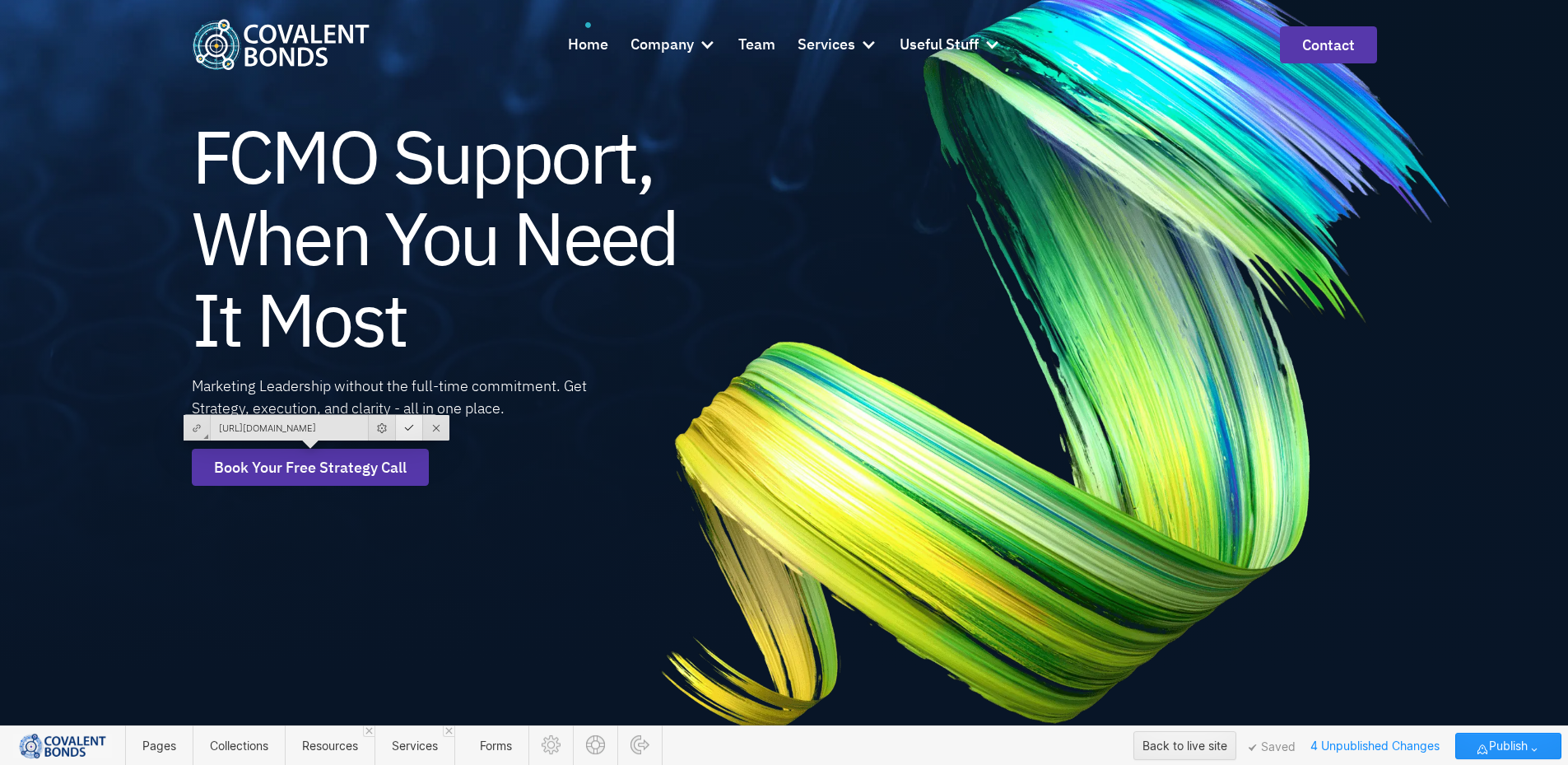
click at [393, 427] on div "FCMO Support, When You Need It Most Marketing Leadership without the full-time …" at bounding box center [497, 299] width 611 height 765
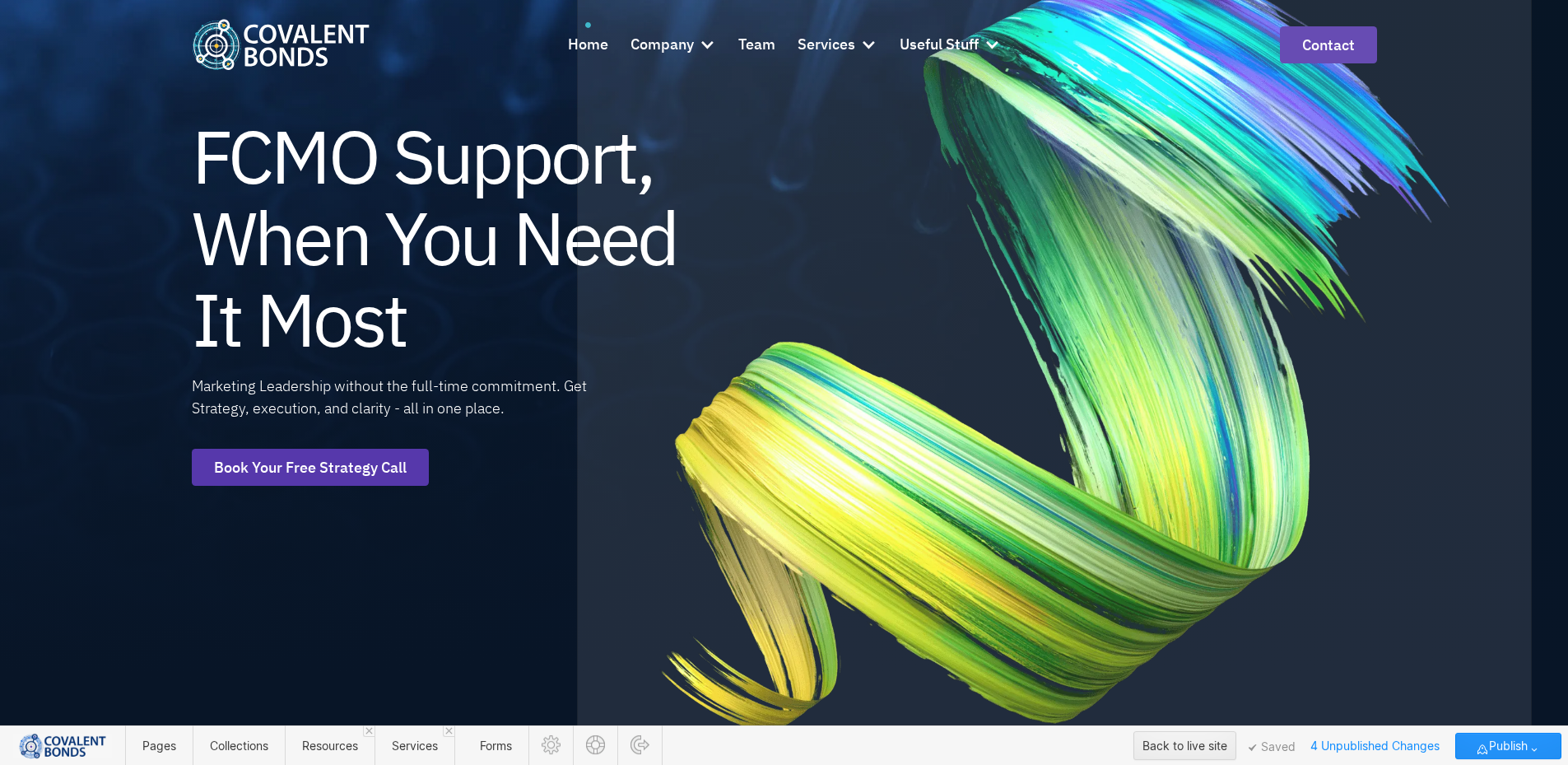
click at [1203, 291] on div at bounding box center [1054, 336] width 948 height 934
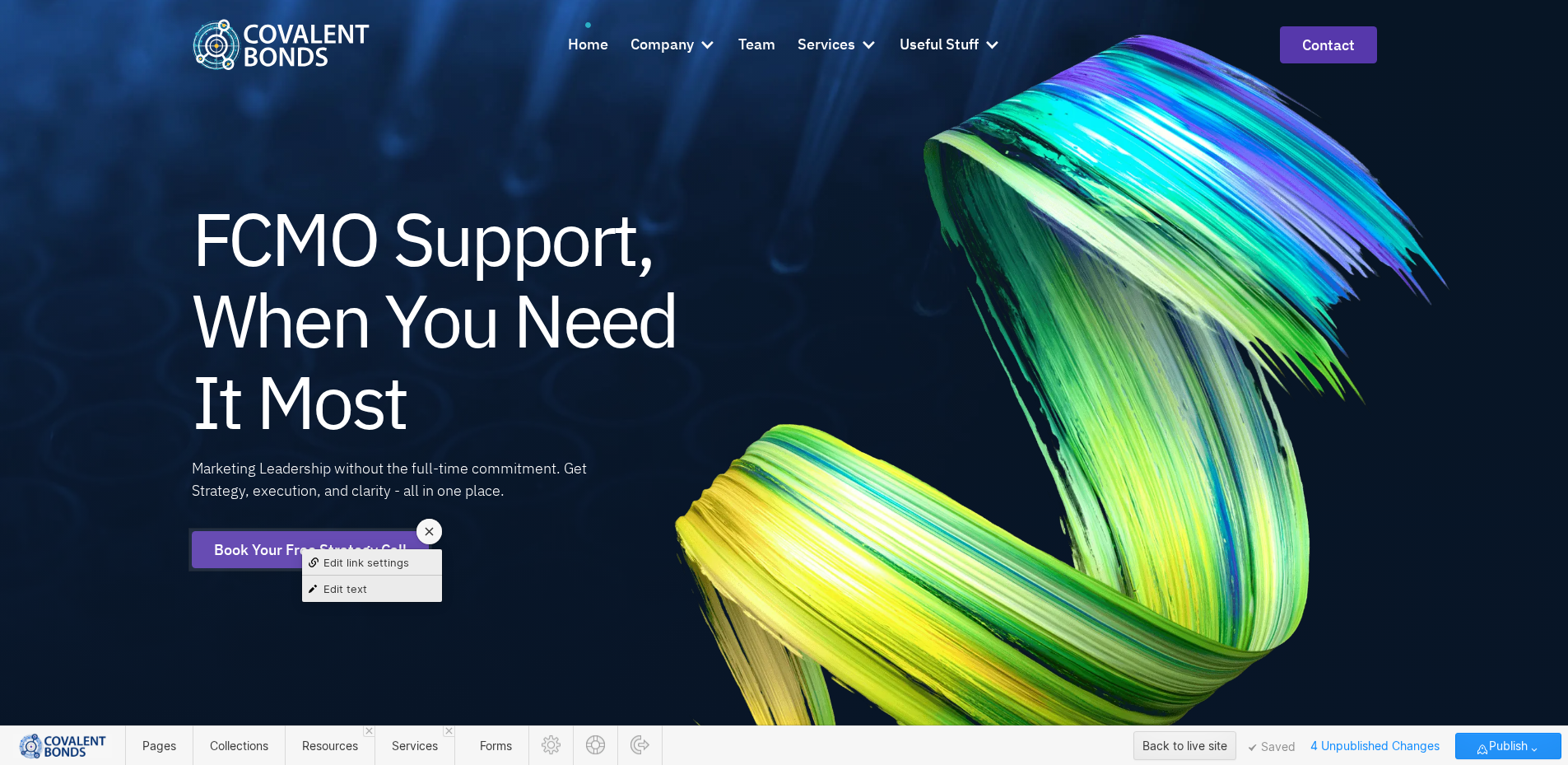
click at [406, 569] on div "Edit link settings" at bounding box center [372, 562] width 140 height 27
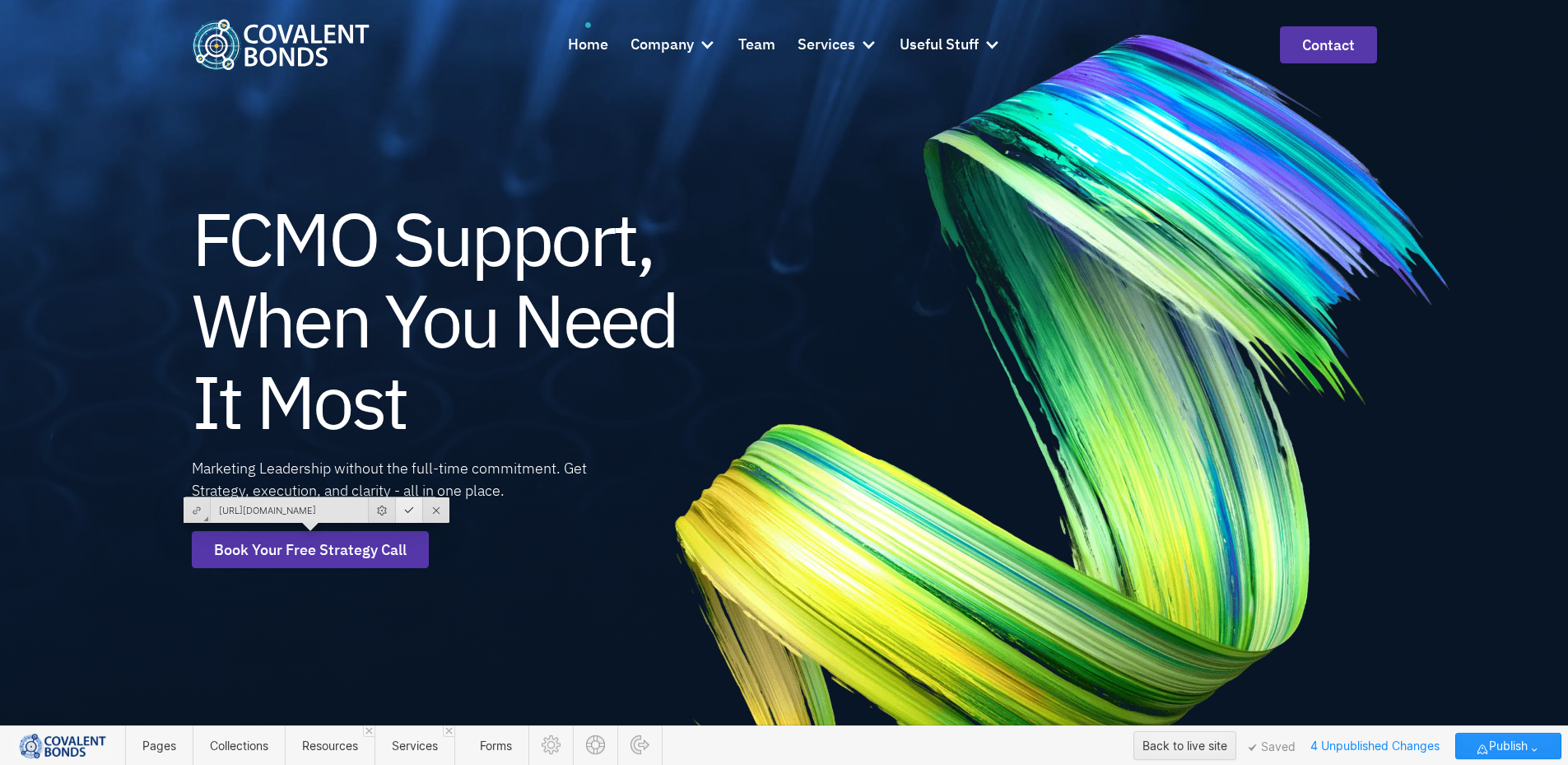
click at [400, 515] on div at bounding box center [410, 510] width 28 height 26
click at [102, 169] on div "FCMO Support, When You Need It Most Marketing Leadership without the full-time …" at bounding box center [784, 382] width 1568 height 765
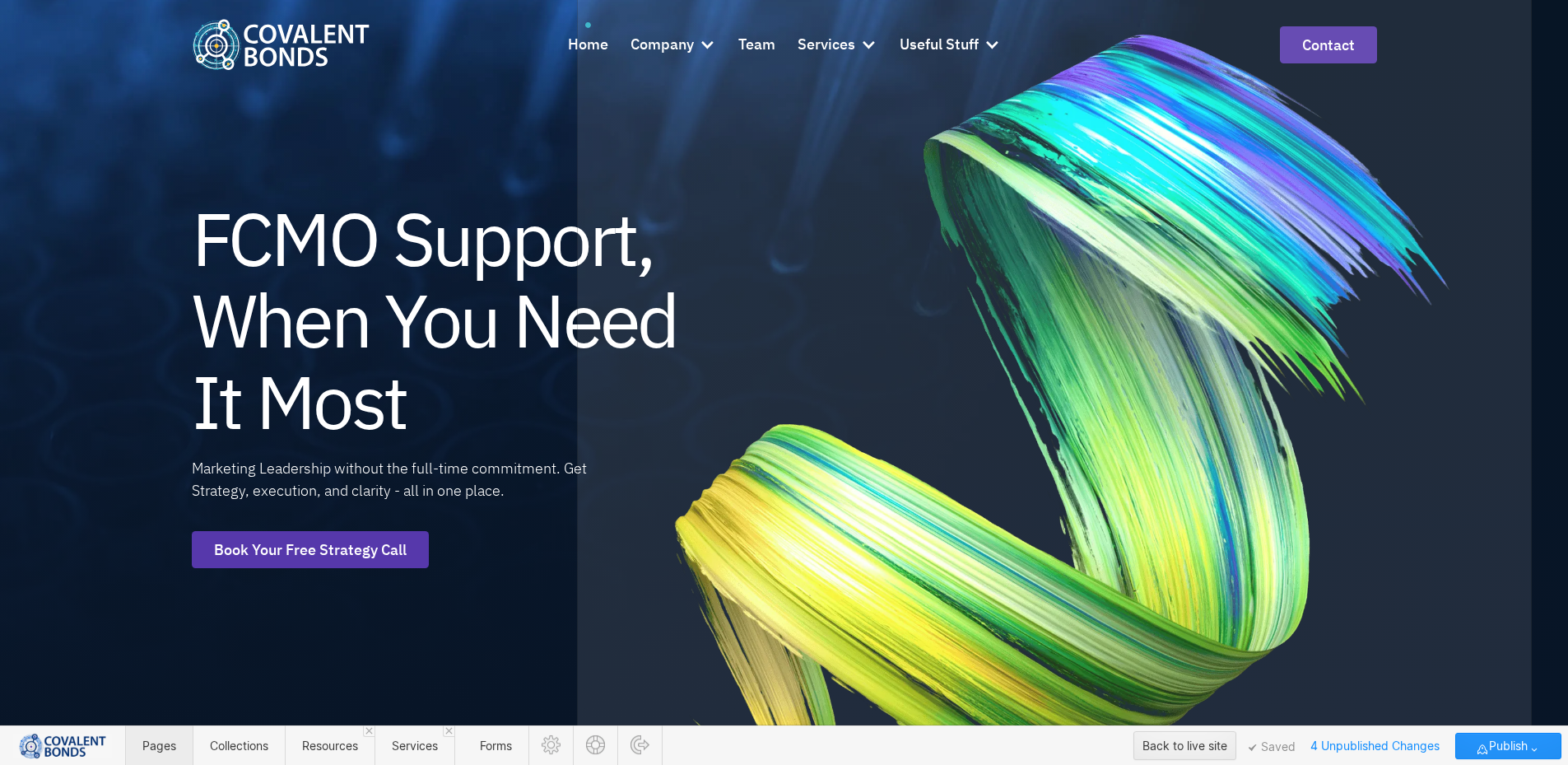
drag, startPoint x: 1007, startPoint y: 335, endPoint x: 164, endPoint y: 744, distance: 937.0
click at [164, 744] on span "Pages" at bounding box center [159, 745] width 33 height 14
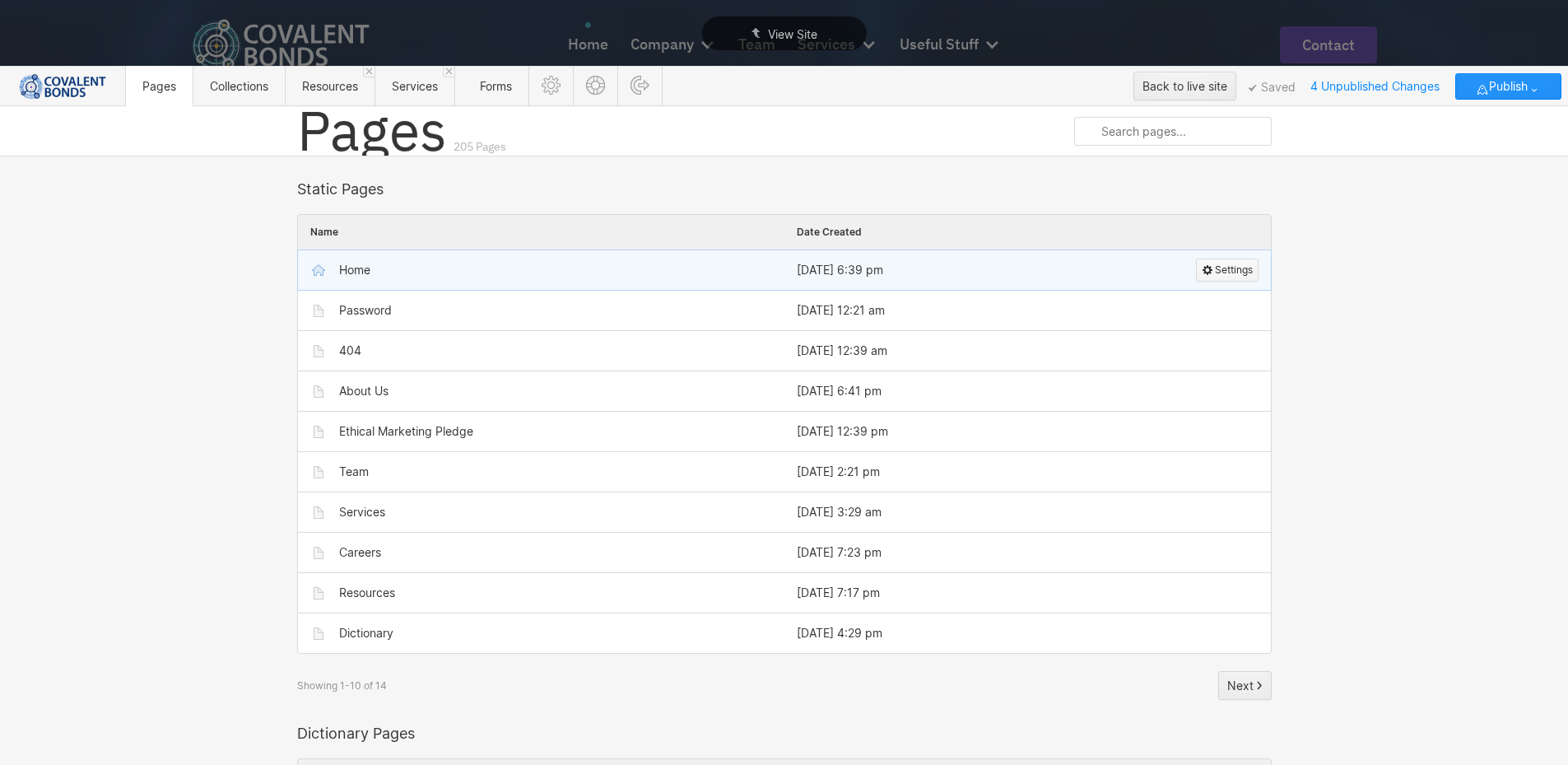
click at [1234, 268] on span "Settings" at bounding box center [1234, 270] width 38 height 22
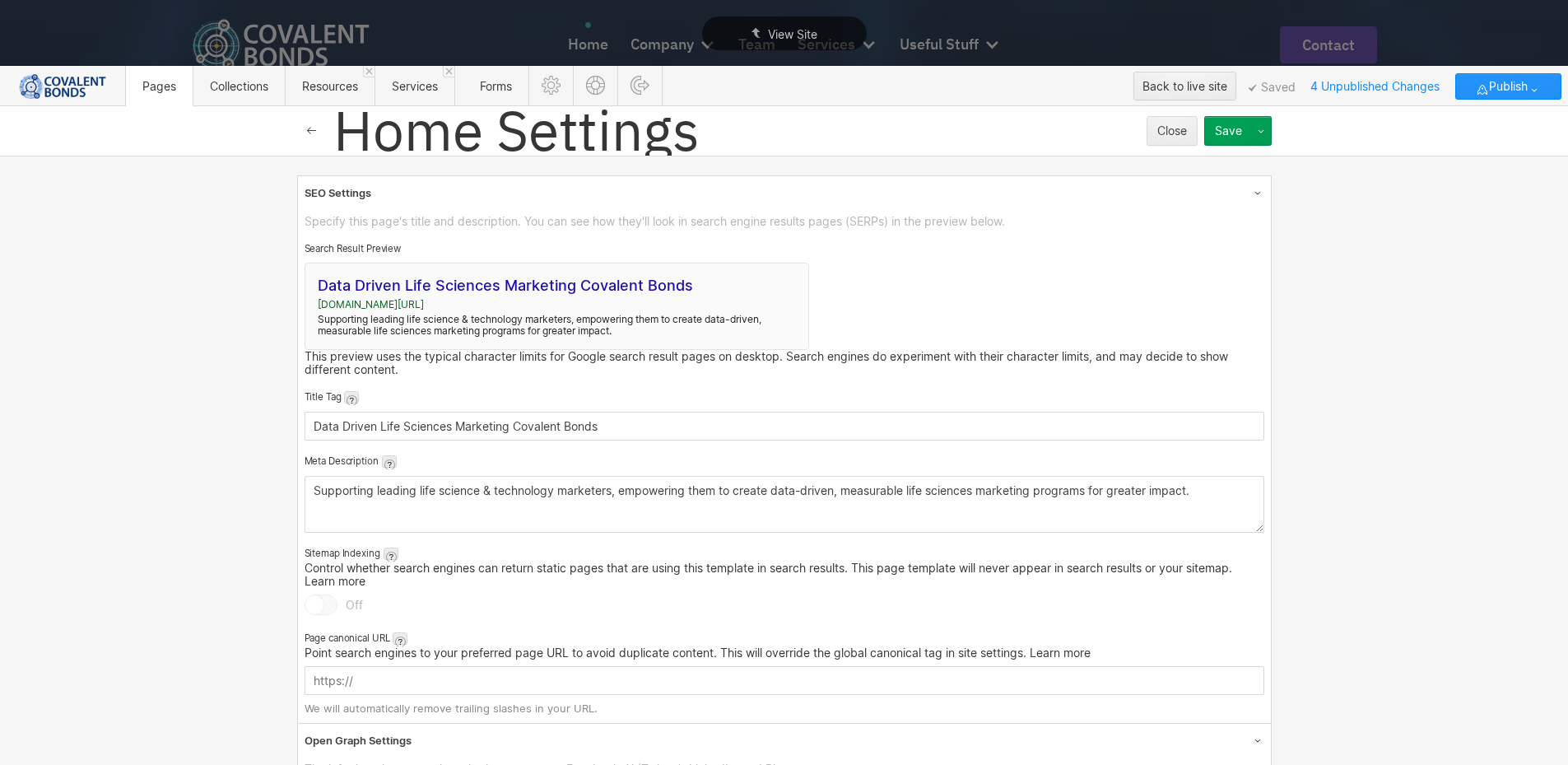
click at [316, 138] on button "button" at bounding box center [312, 131] width 30 height 30
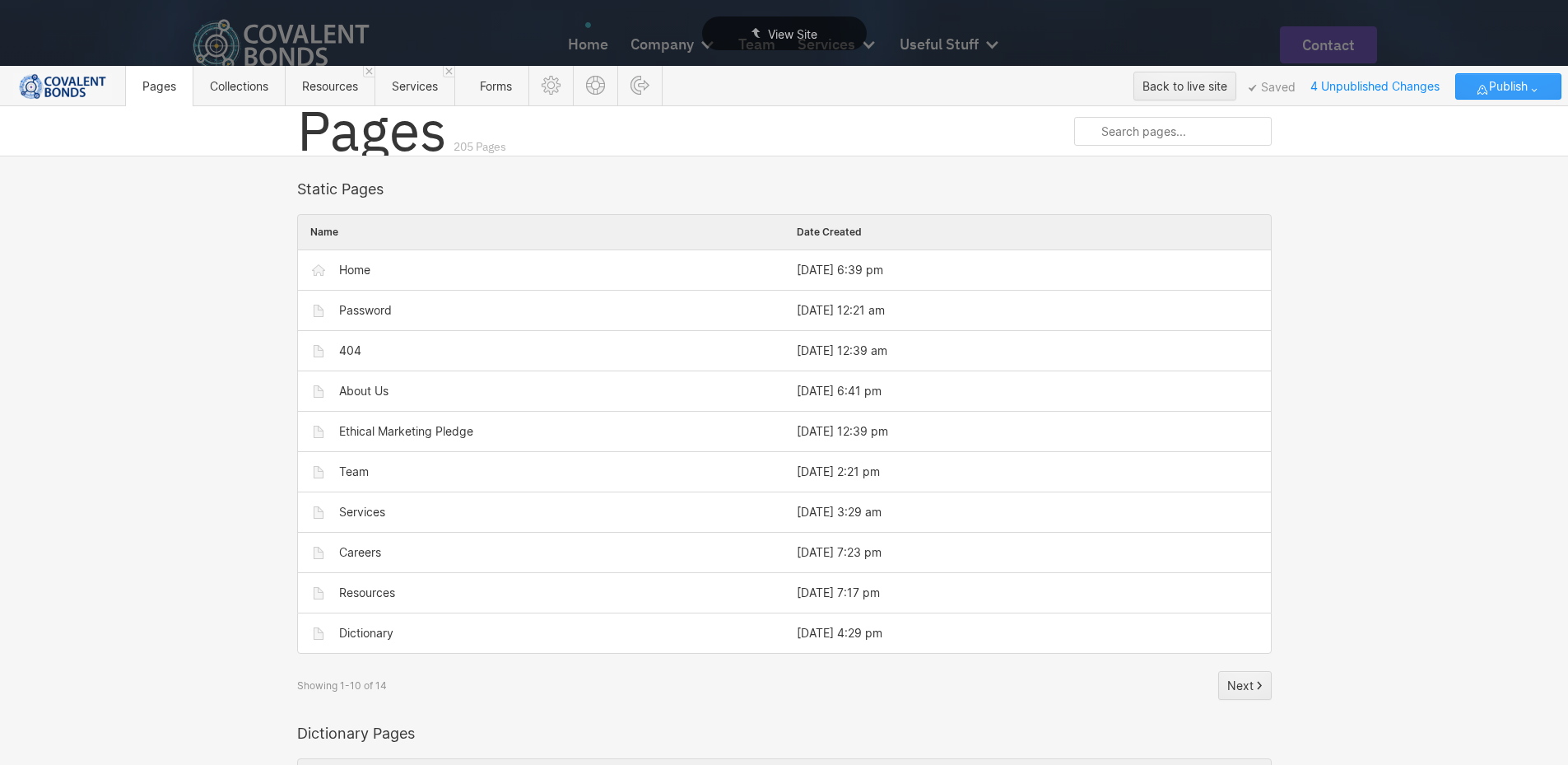
click at [1529, 88] on icon "button" at bounding box center [1535, 90] width 13 height 13
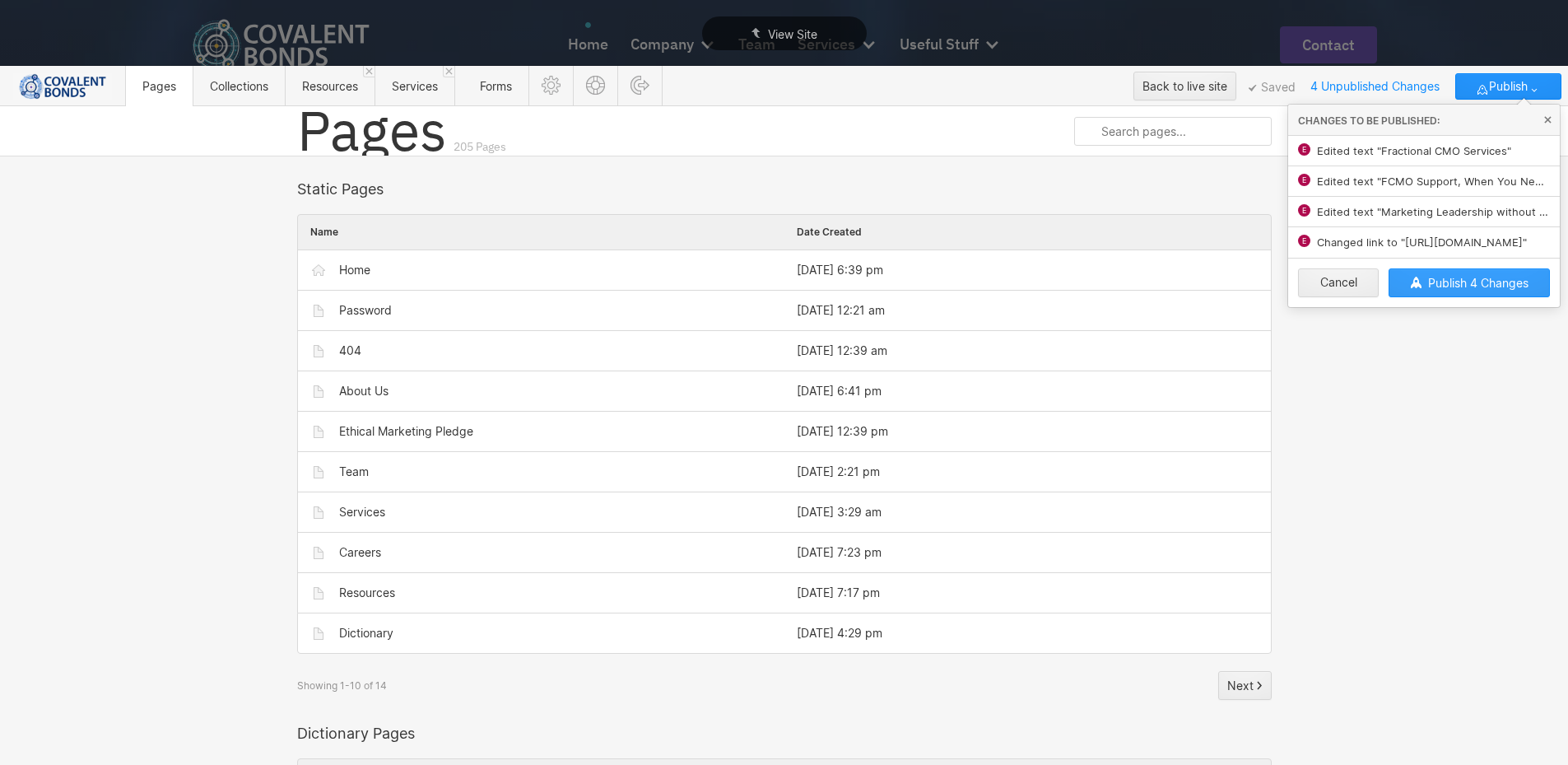
click at [1473, 282] on span "Publish 4 Changes" at bounding box center [1478, 283] width 100 height 14
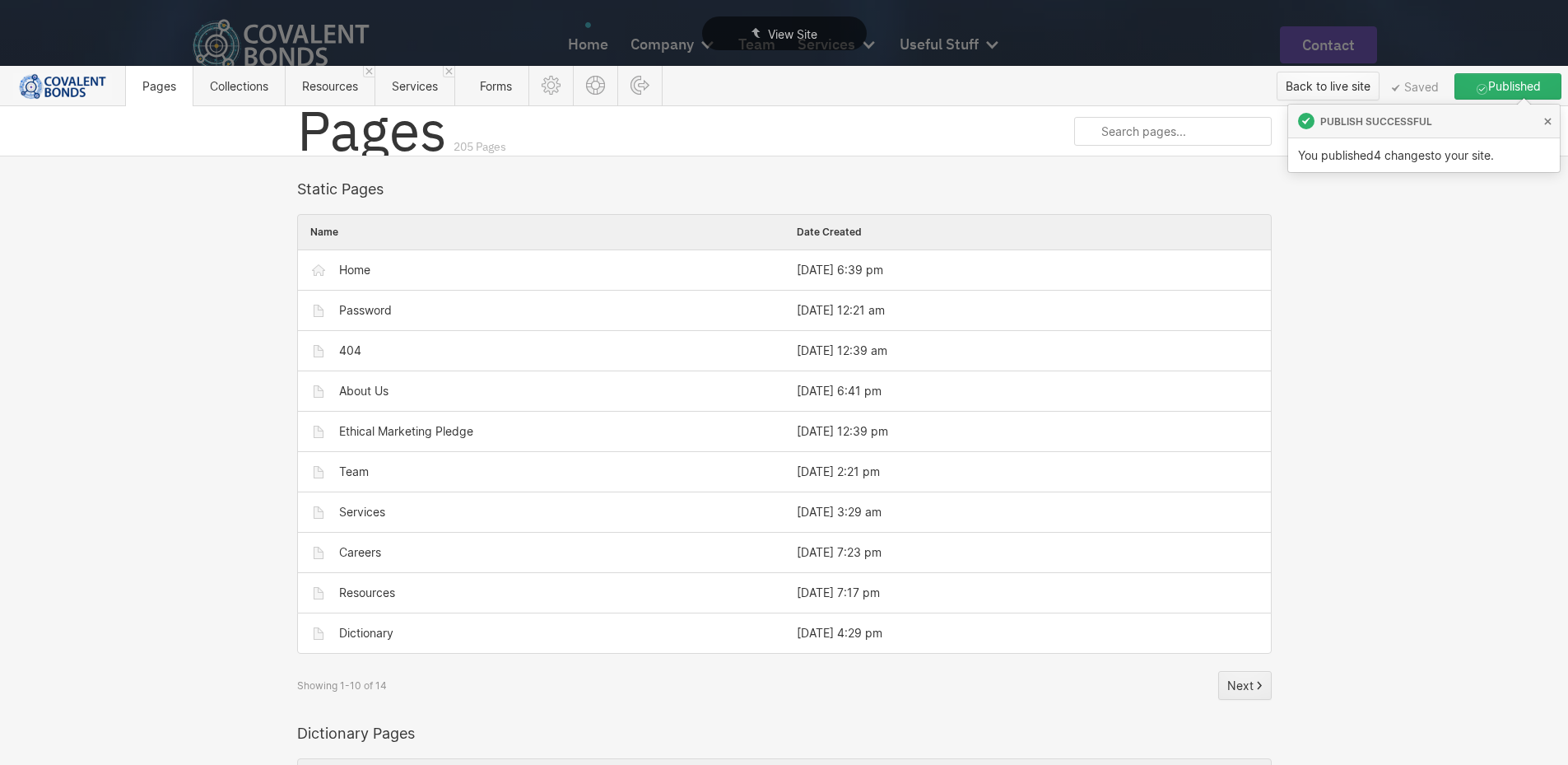
click at [1326, 87] on div "Back to live site" at bounding box center [1328, 87] width 85 height 25
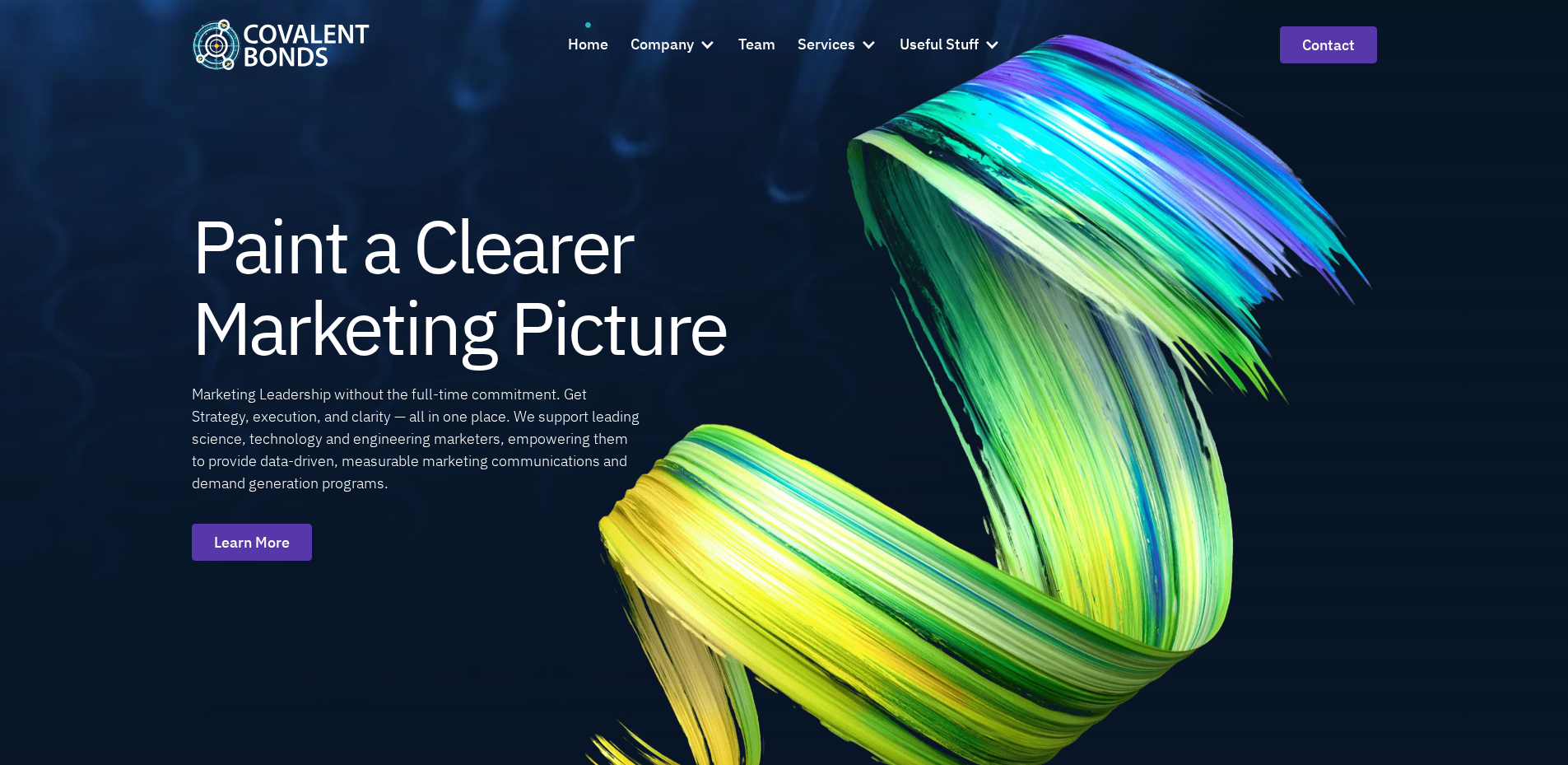
scroll to position [668, 0]
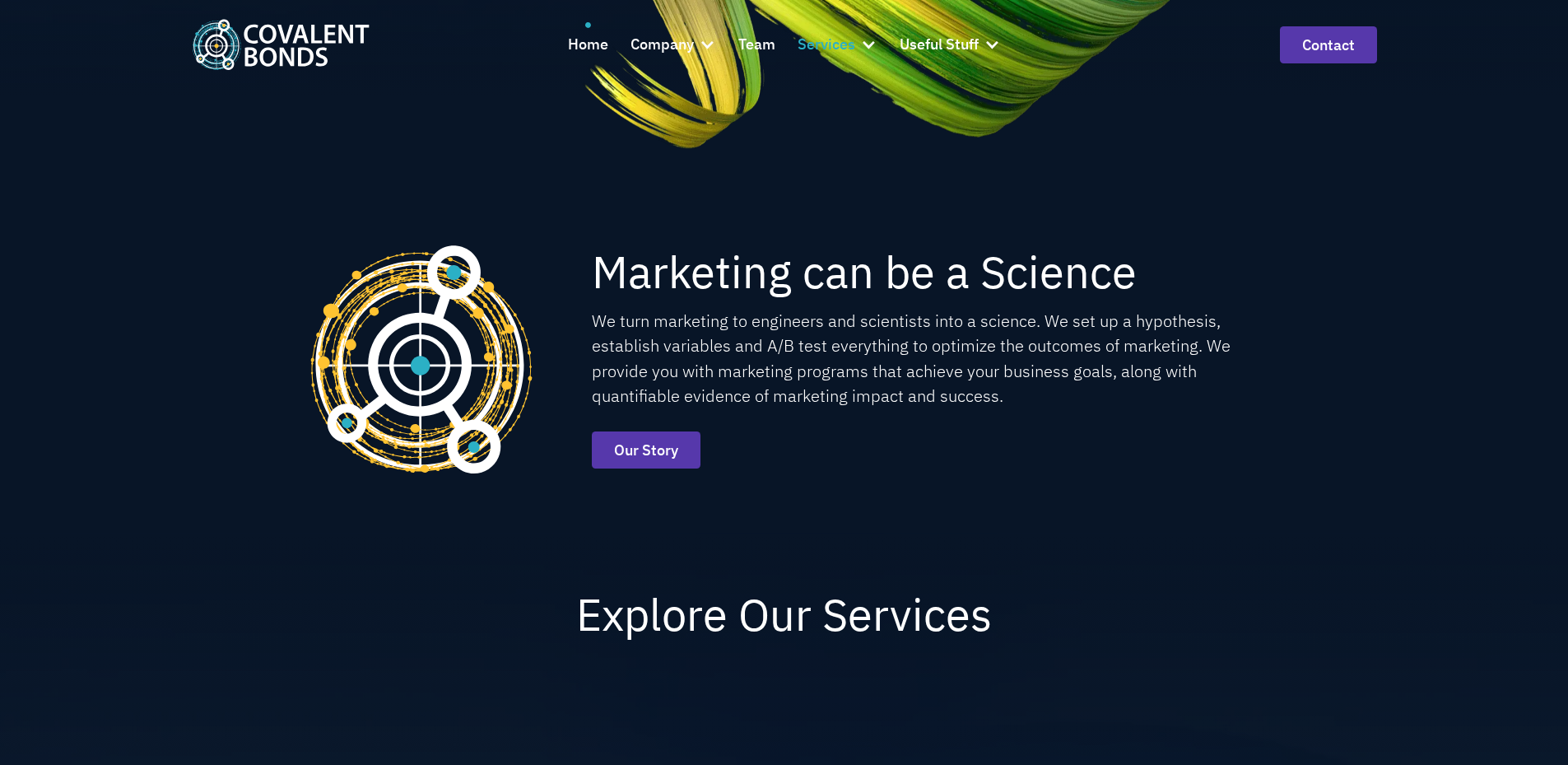
click at [834, 42] on div "Services" at bounding box center [826, 44] width 58 height 24
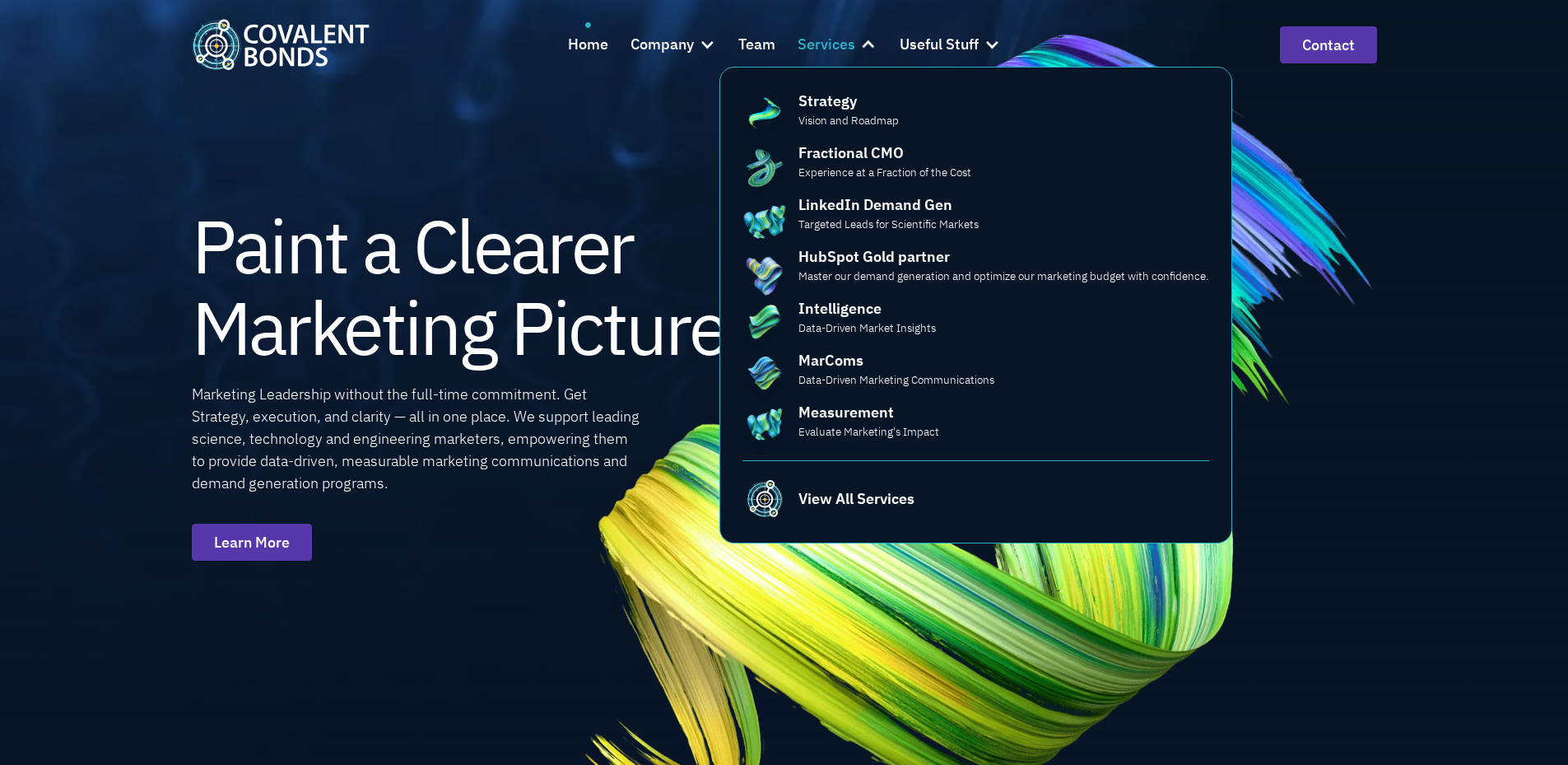
scroll to position [0, 0]
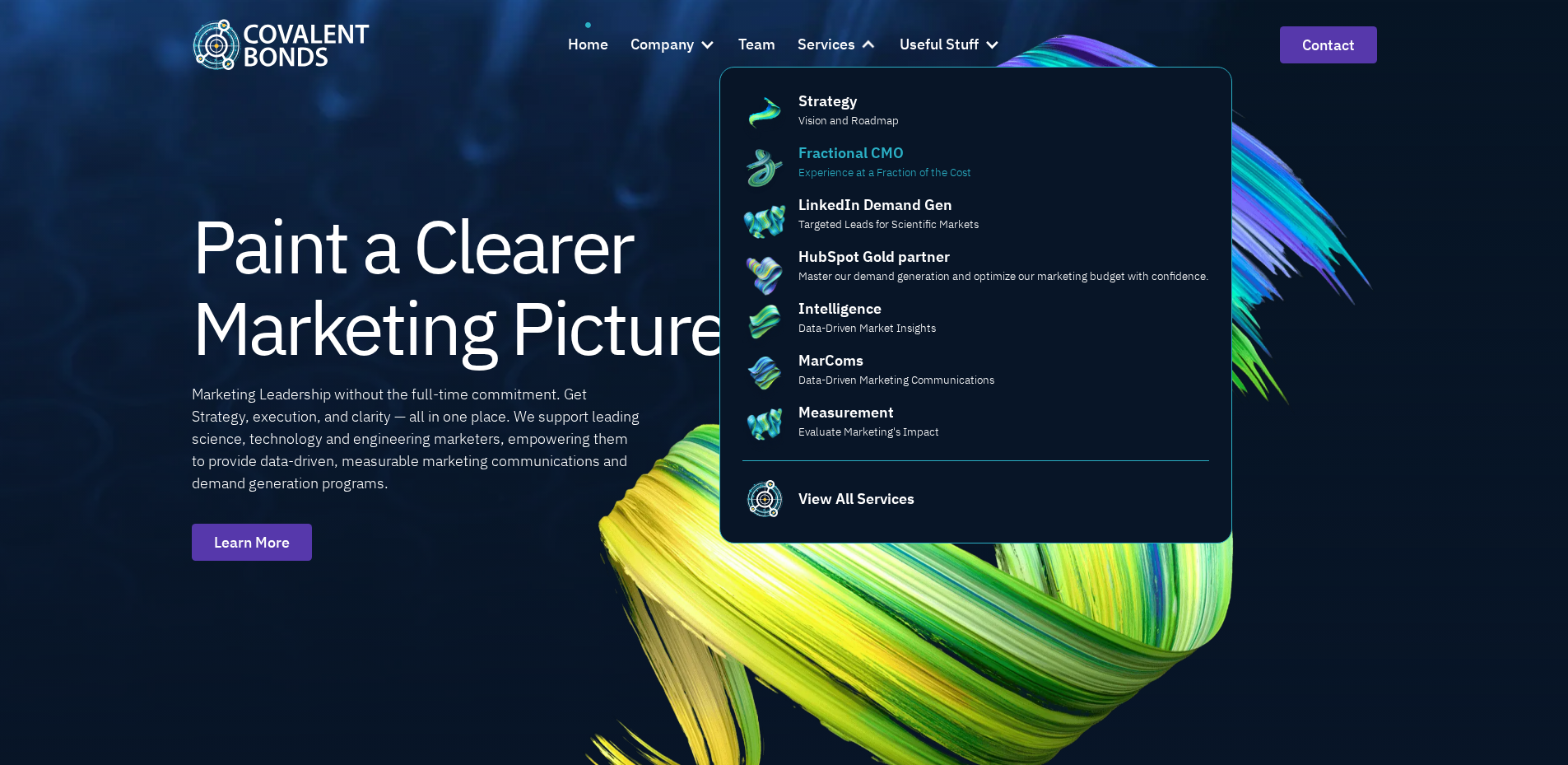
click at [918, 156] on div "Fractional CMO Experience at a Fraction of the Cost" at bounding box center [1003, 161] width 410 height 38
